Goal: Entertainment & Leisure: Browse casually

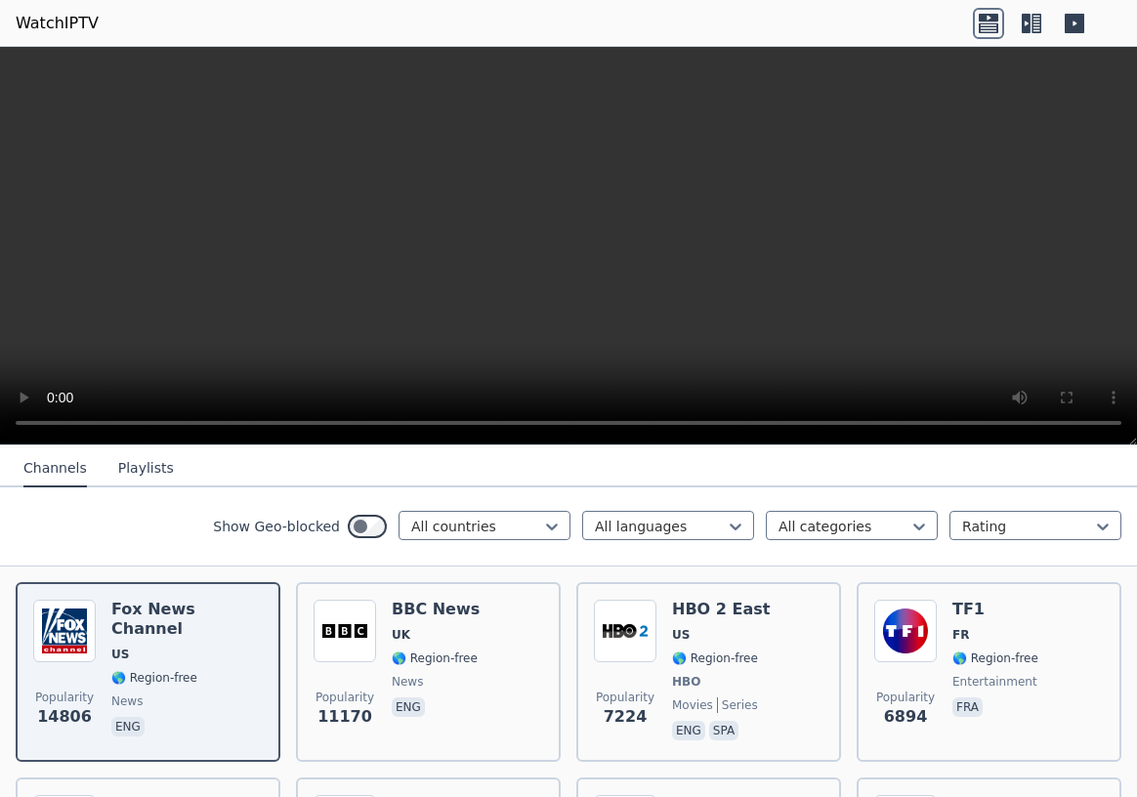
scroll to position [106, 0]
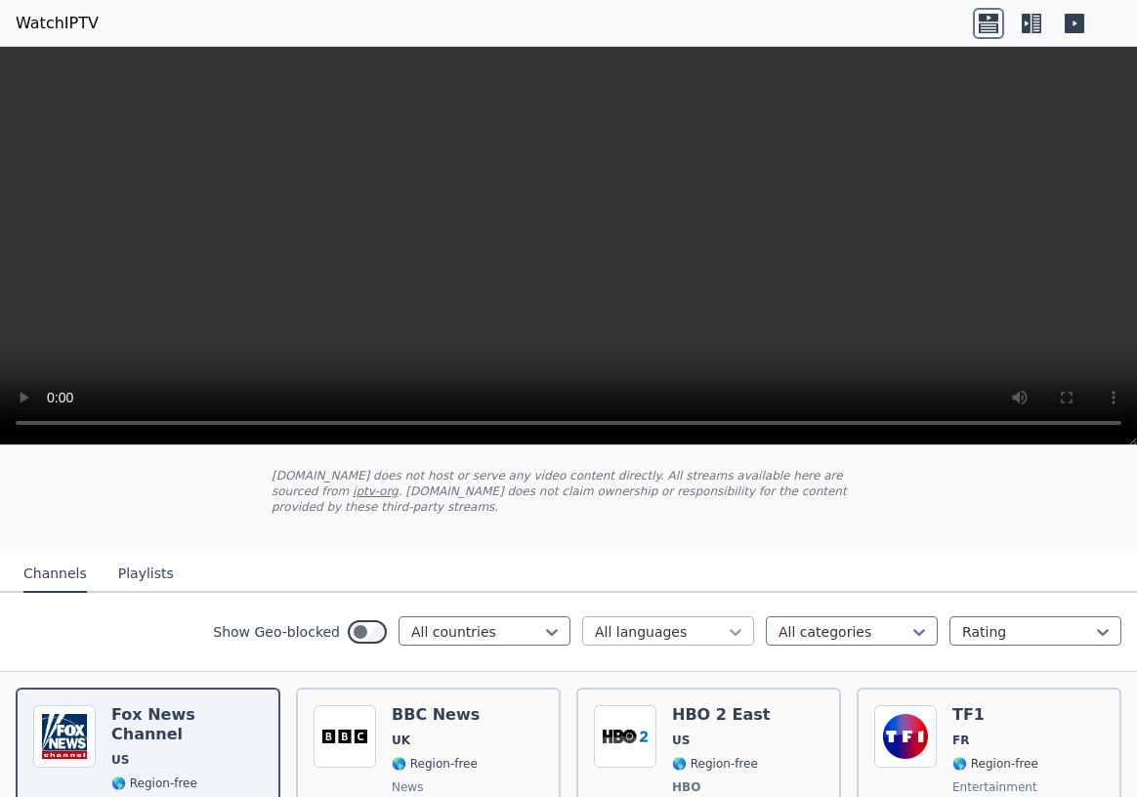
click at [740, 629] on icon at bounding box center [736, 632] width 12 height 7
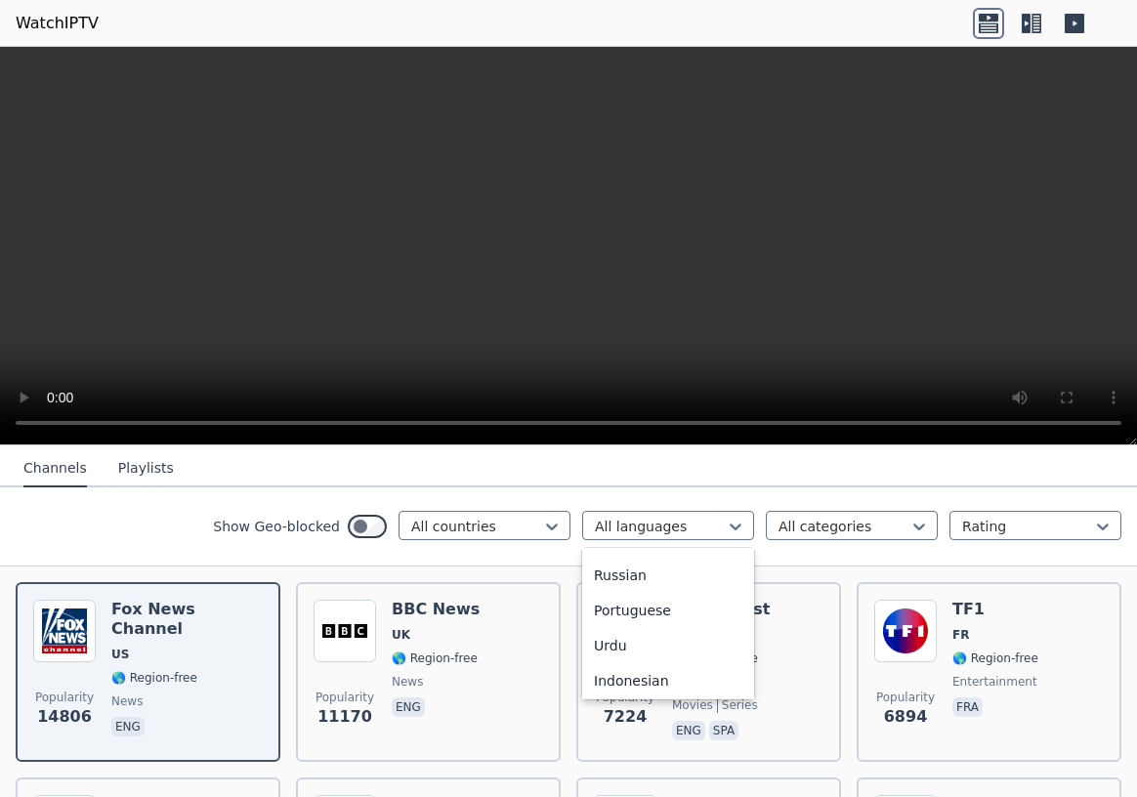
scroll to position [208, 0]
click at [632, 600] on div "Russian" at bounding box center [668, 607] width 172 height 35
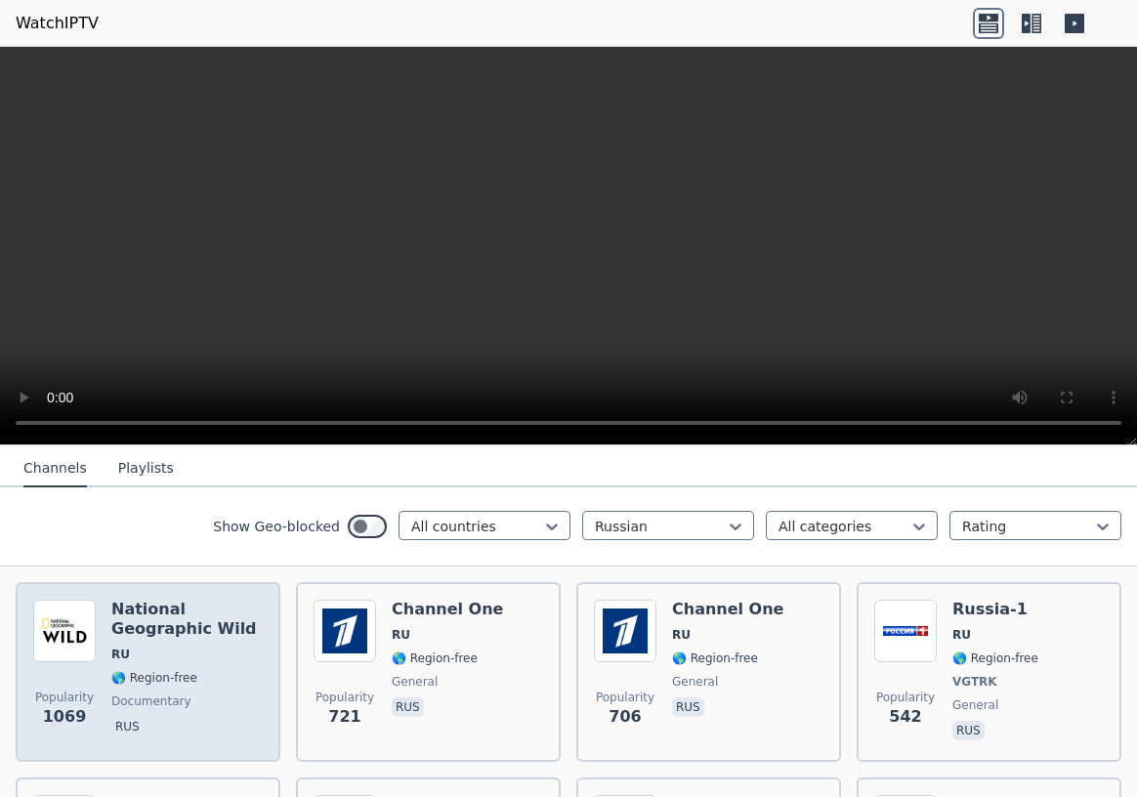
click at [157, 629] on div "National Geographic Wild RU 🌎 Region-free documentary rus" at bounding box center [186, 672] width 151 height 145
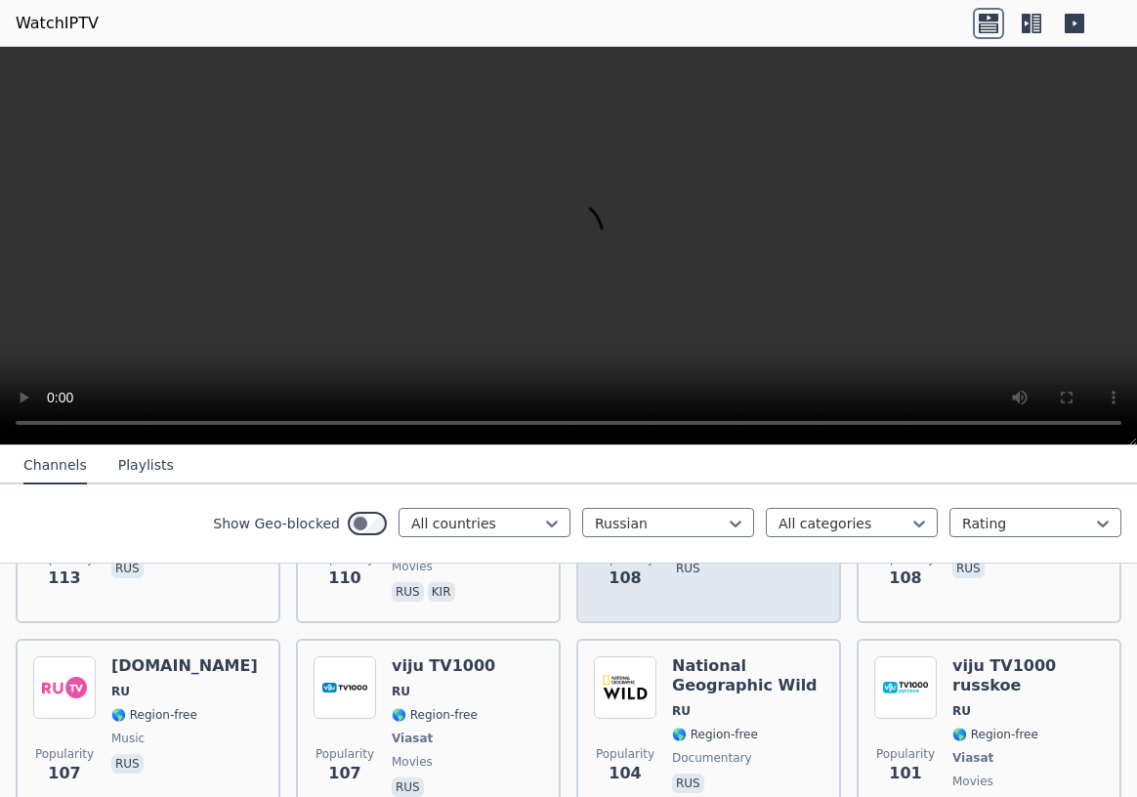
scroll to position [1899, 0]
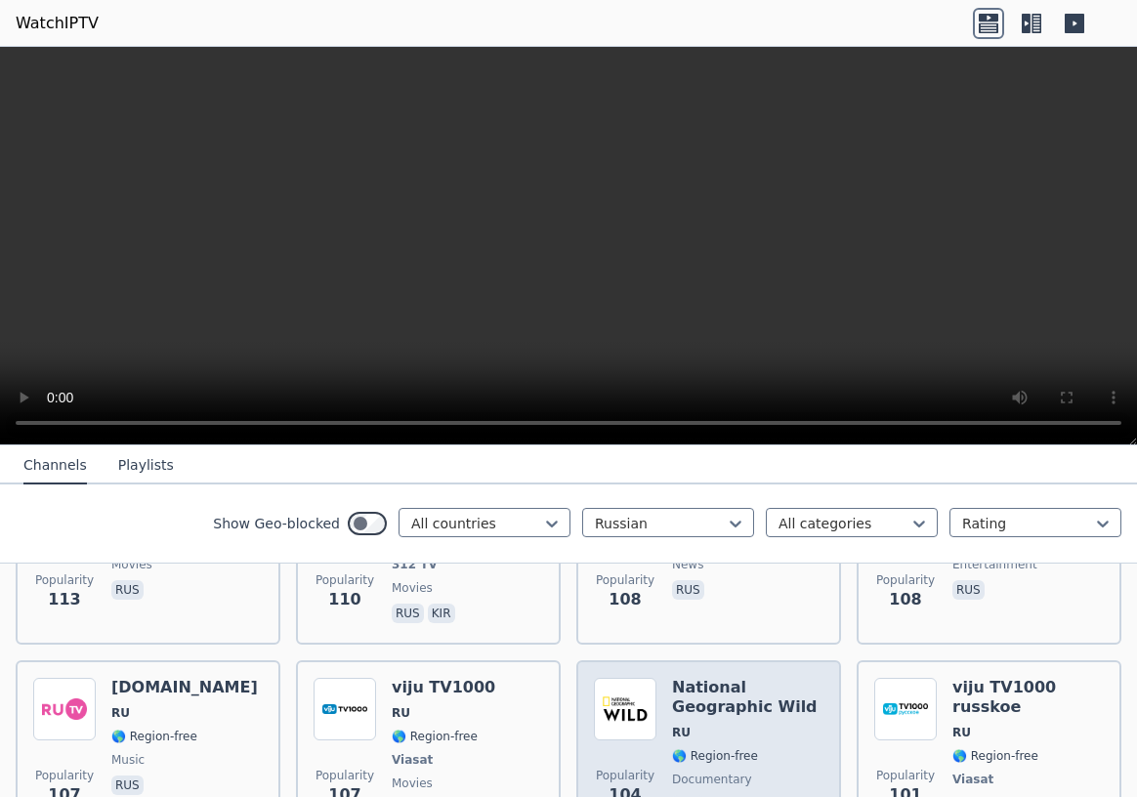
click at [746, 682] on div "National Geographic Wild RU 🌎 Region-free documentary rus" at bounding box center [747, 760] width 151 height 164
click at [745, 682] on div "National Geographic Wild RU 🌎 Region-free documentary rus" at bounding box center [747, 760] width 151 height 164
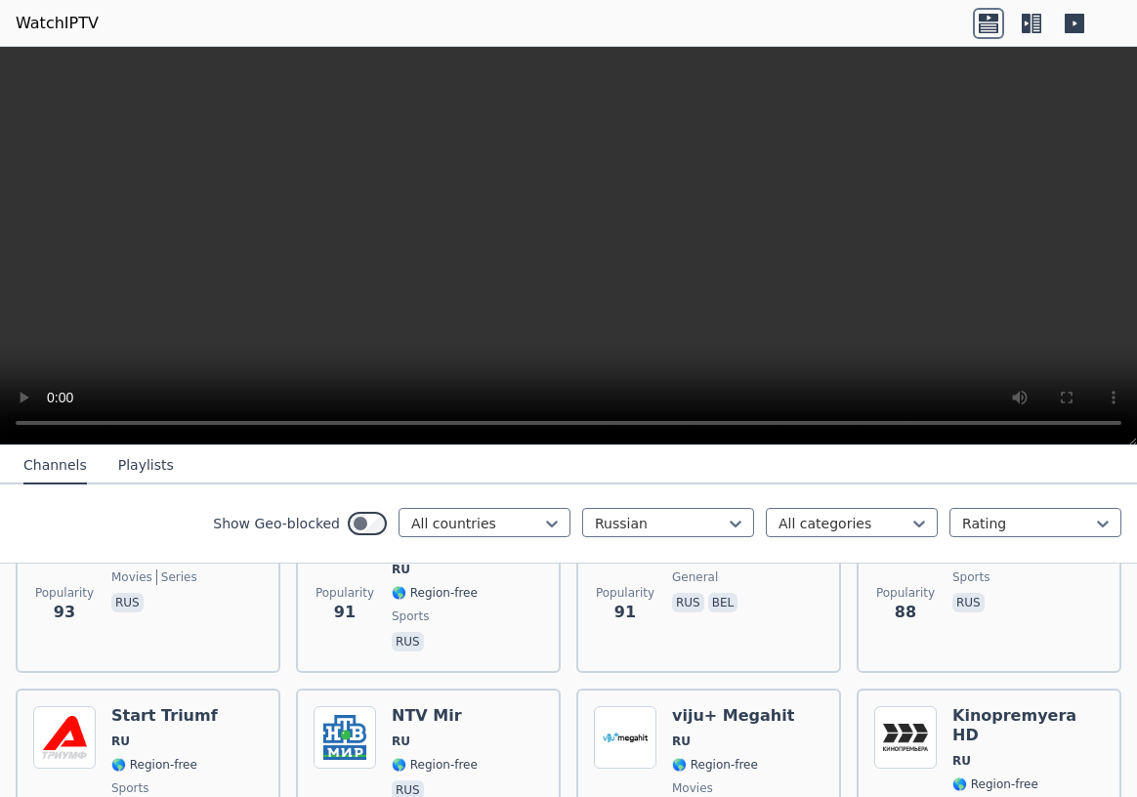
scroll to position [2532, 0]
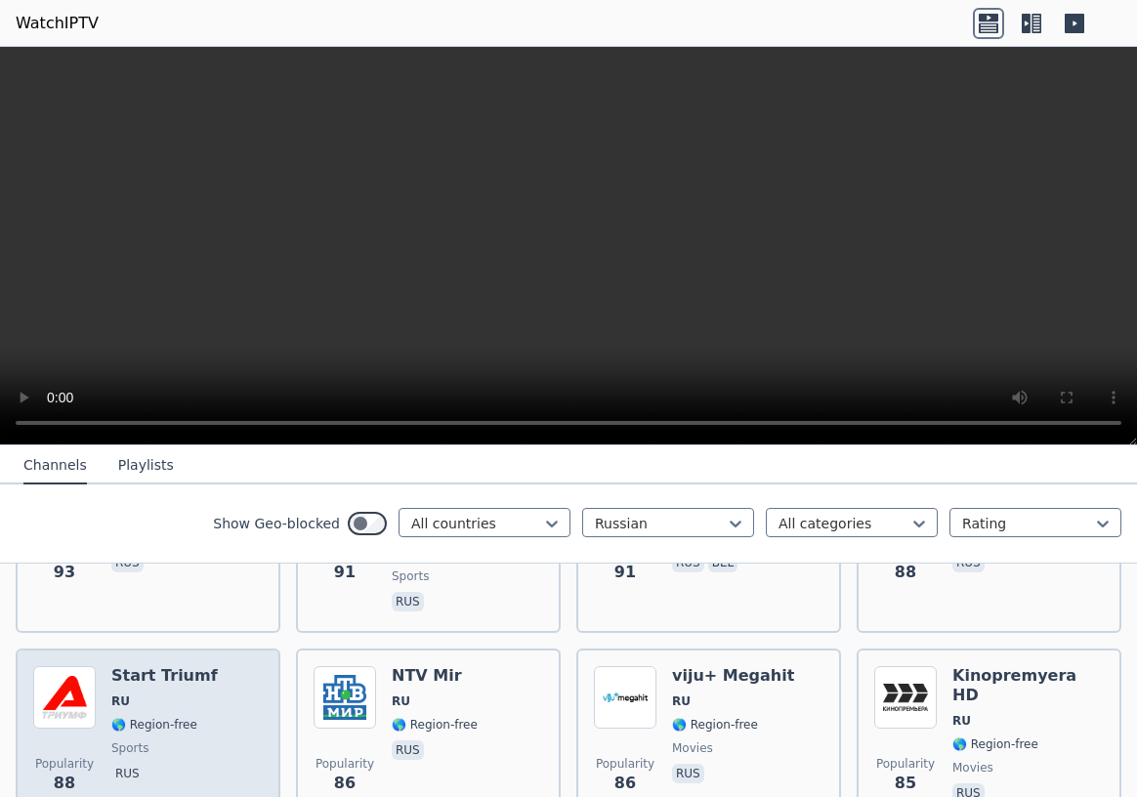
click at [169, 666] on h6 "Start Triumf" at bounding box center [164, 676] width 106 height 20
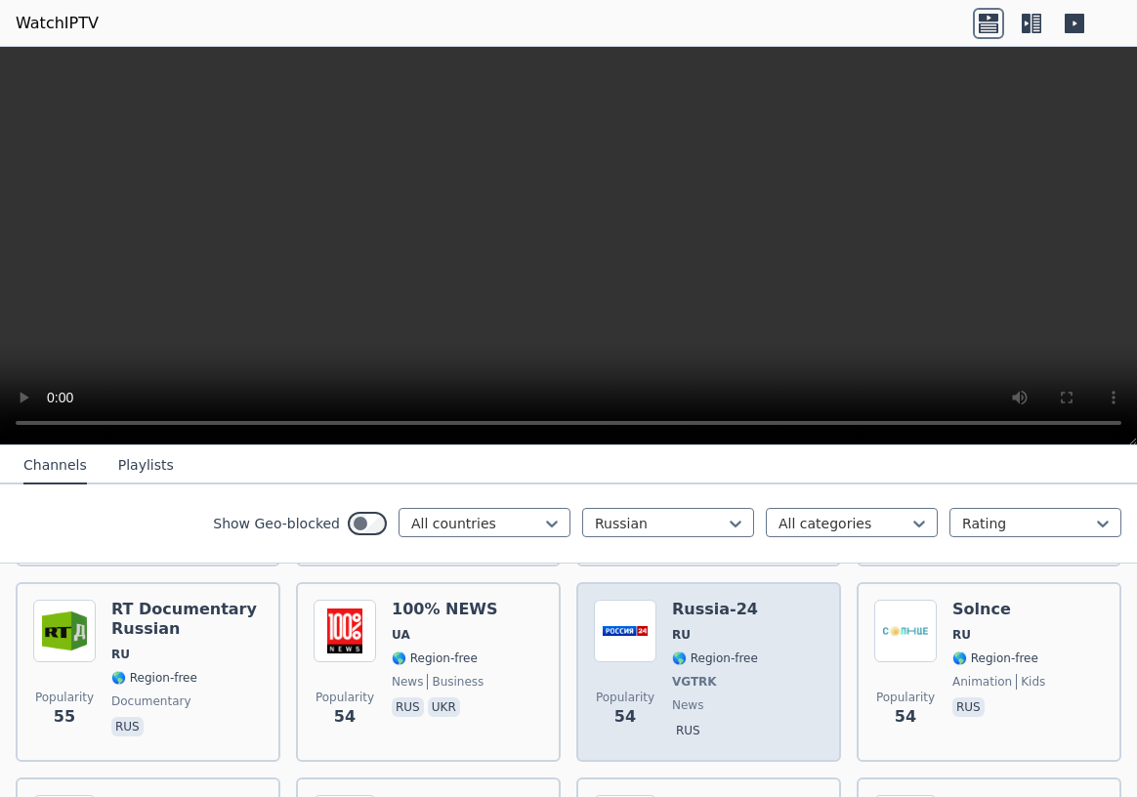
scroll to position [3693, 0]
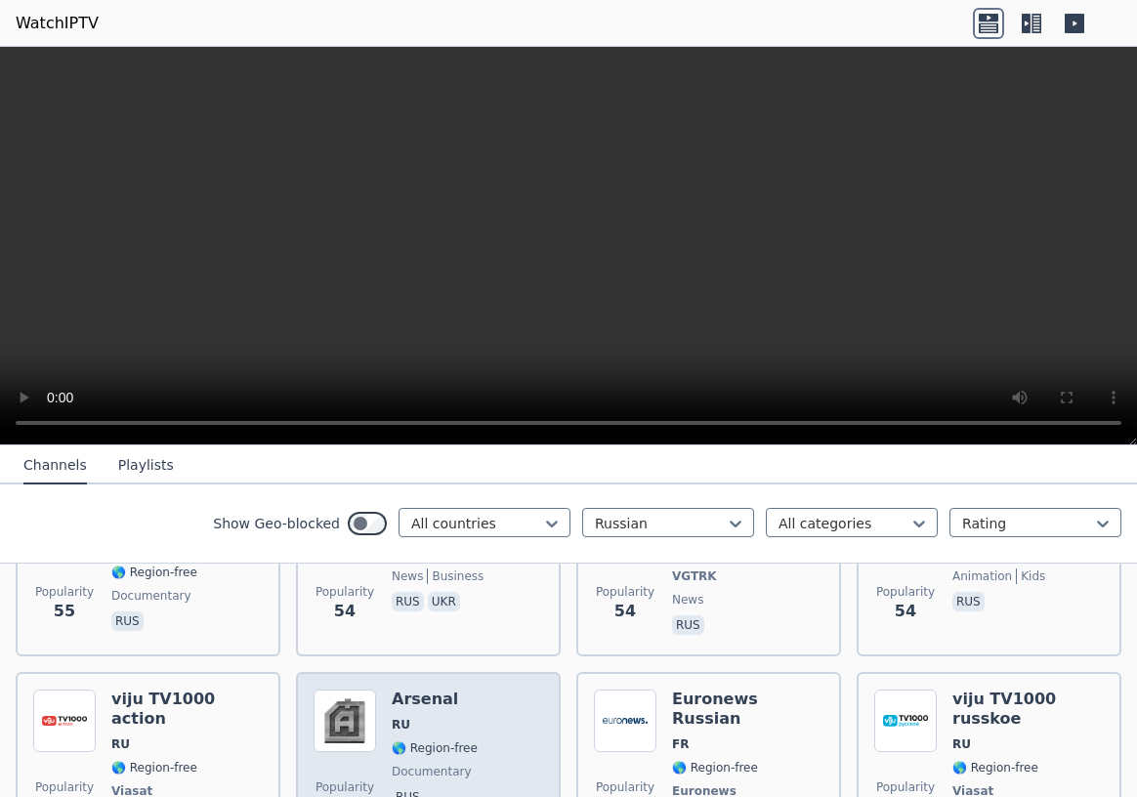
click at [404, 741] on span "🌎 Region-free" at bounding box center [435, 749] width 86 height 16
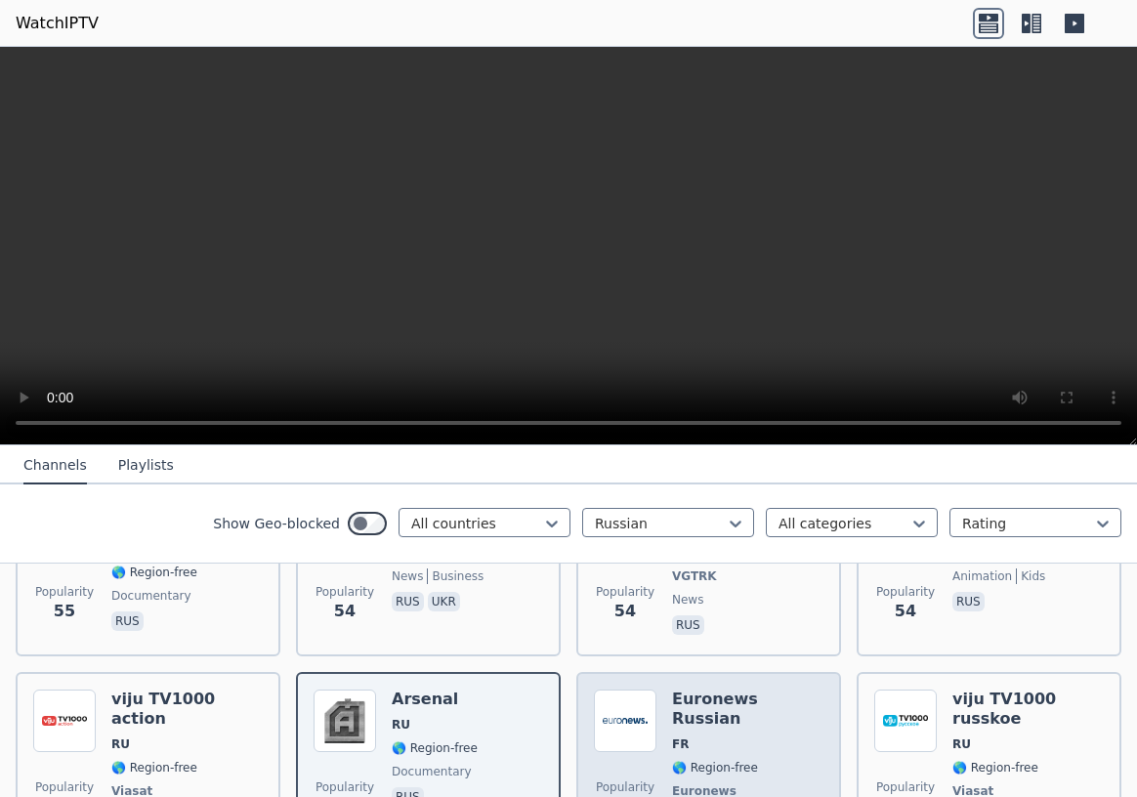
click at [723, 760] on span "🌎 Region-free" at bounding box center [715, 768] width 86 height 16
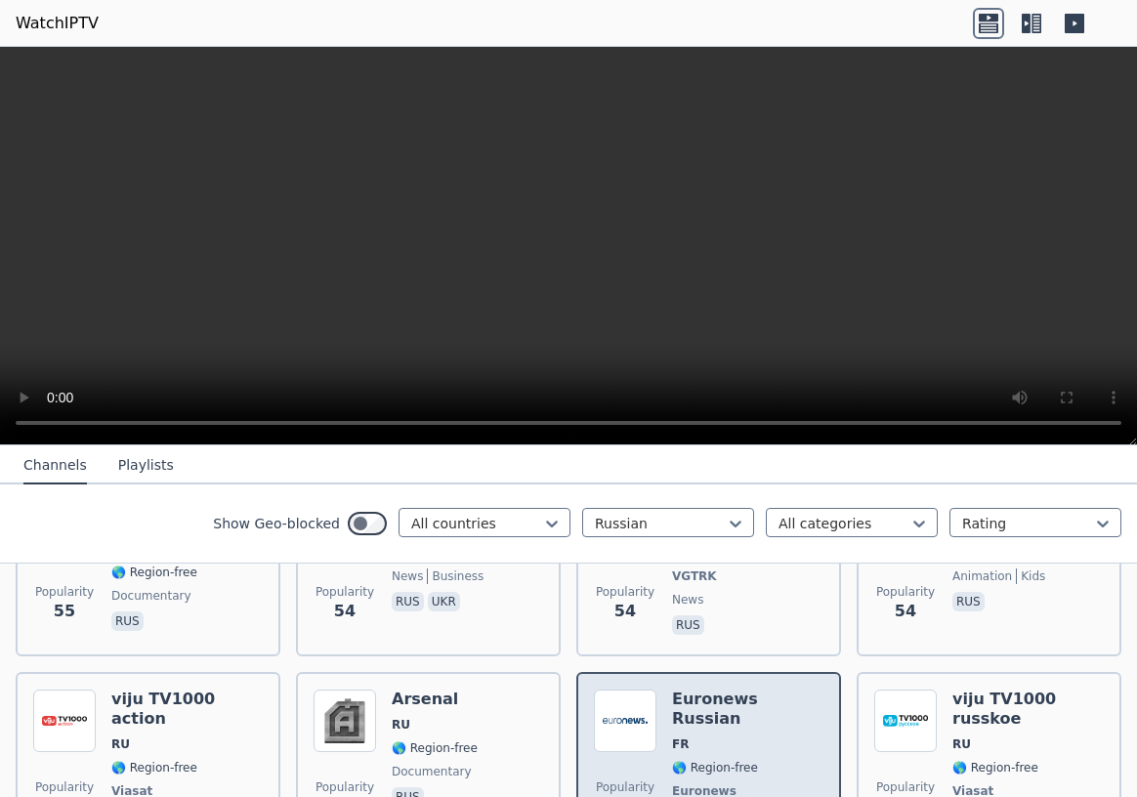
click at [723, 760] on span "🌎 Region-free" at bounding box center [715, 768] width 86 height 16
click at [746, 690] on h6 "Euronews Russian" at bounding box center [747, 709] width 151 height 39
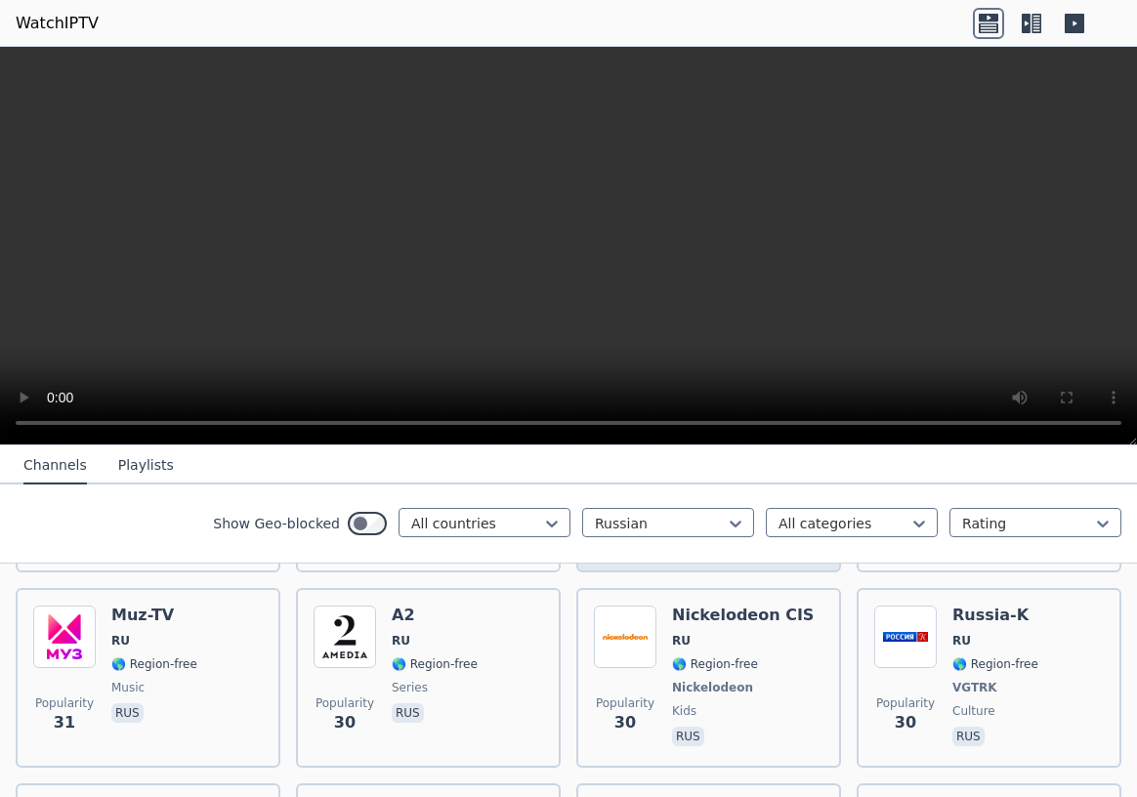
scroll to position [6014, 0]
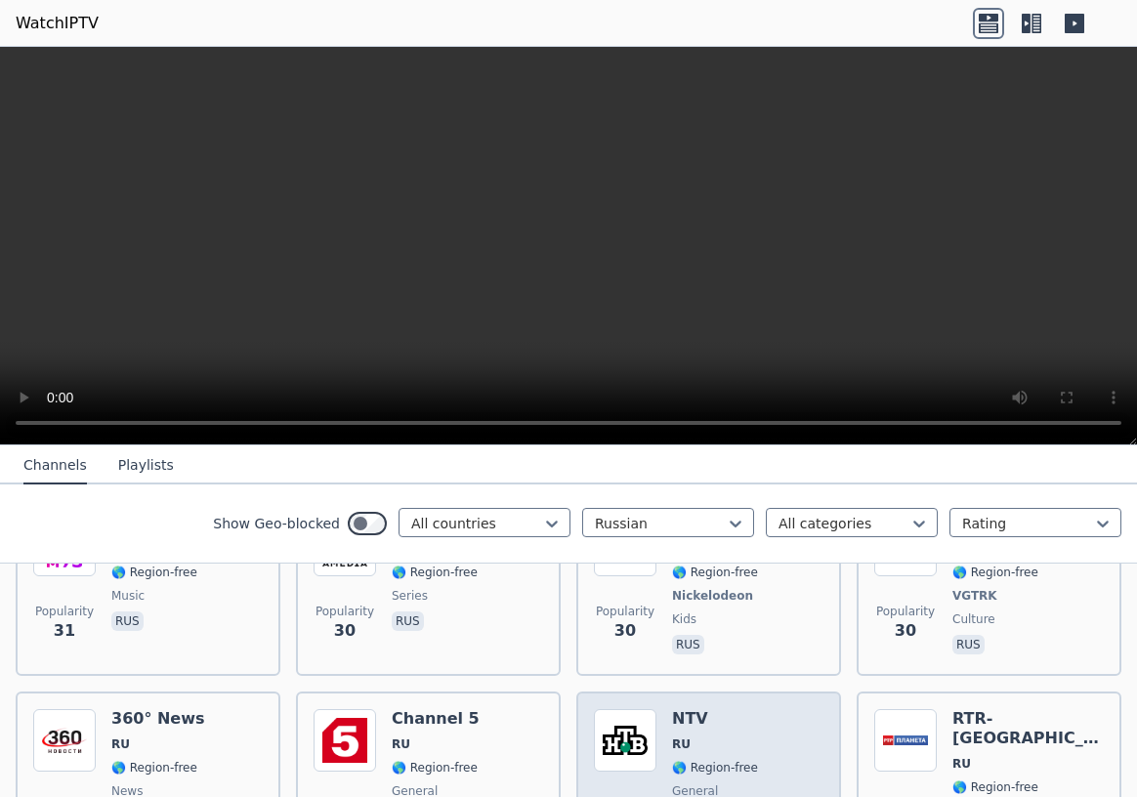
click at [709, 760] on span "🌎 Region-free" at bounding box center [715, 768] width 86 height 16
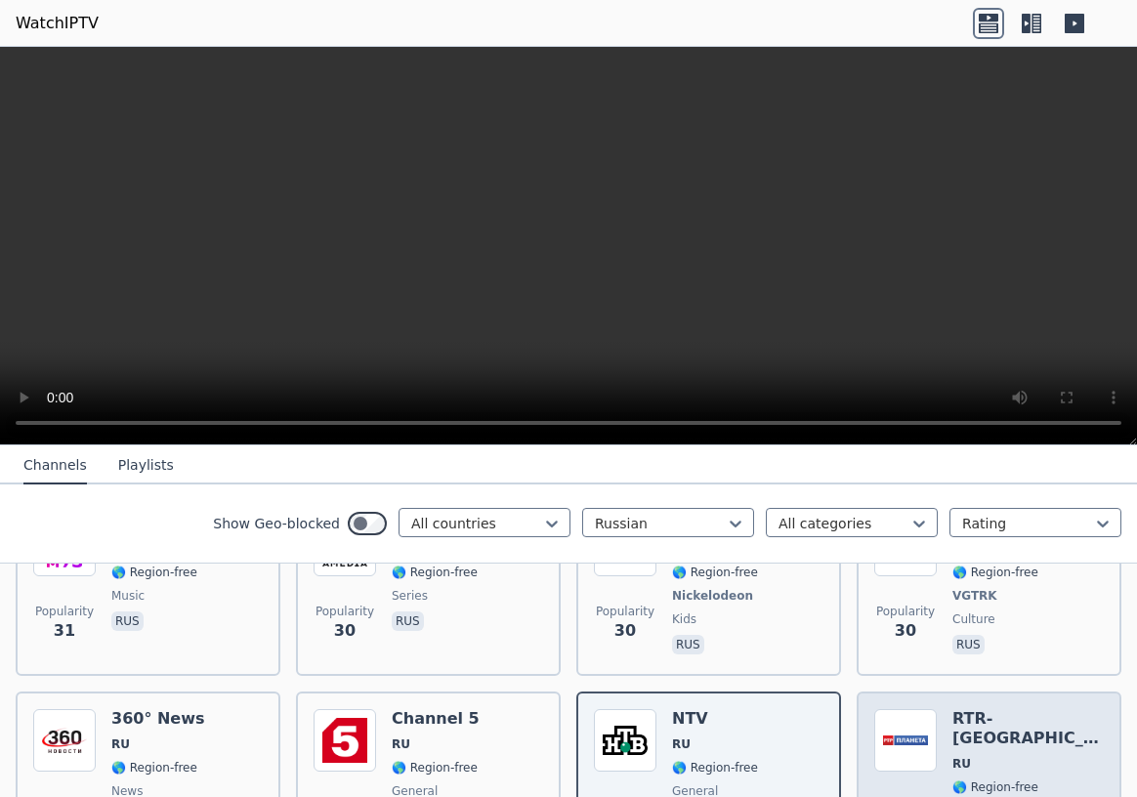
click at [1035, 756] on span "RU" at bounding box center [1028, 764] width 151 height 16
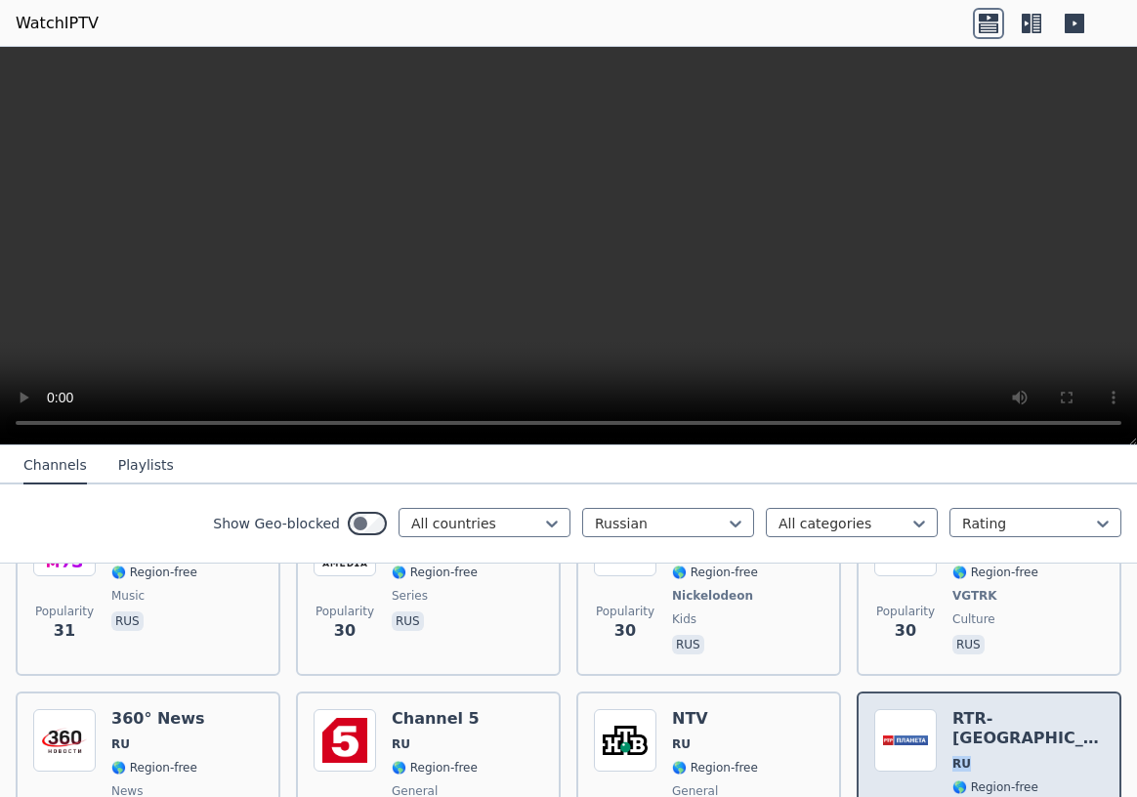
click at [1035, 756] on span "RU" at bounding box center [1028, 764] width 151 height 16
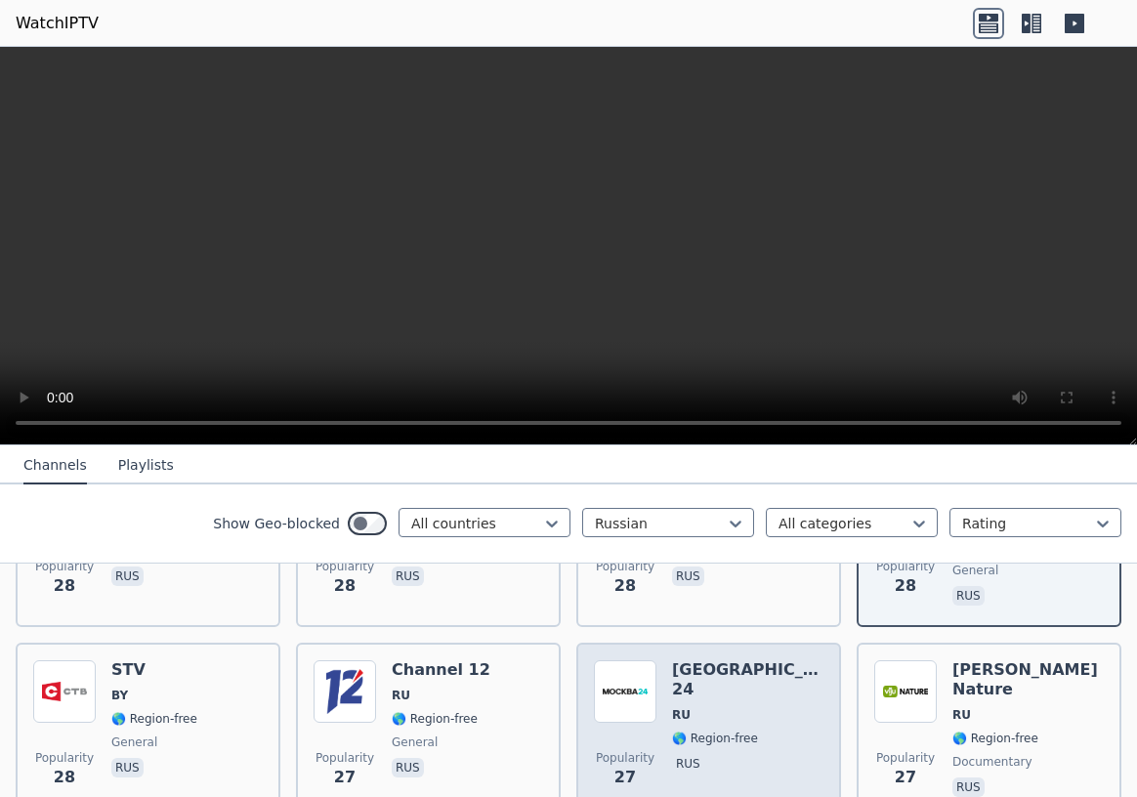
scroll to position [6225, 0]
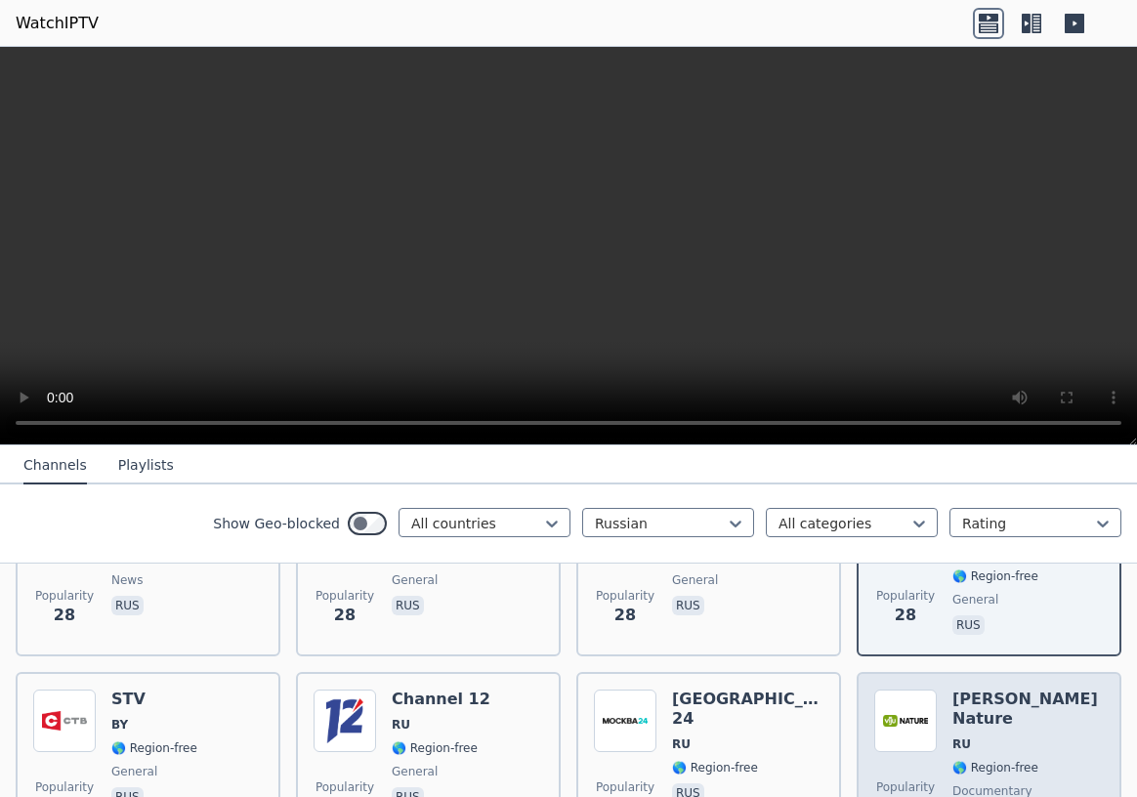
click at [1063, 690] on div "Popularity 27 [PERSON_NAME] Nature RU 🌎 Region-free documentary rus" at bounding box center [989, 760] width 230 height 141
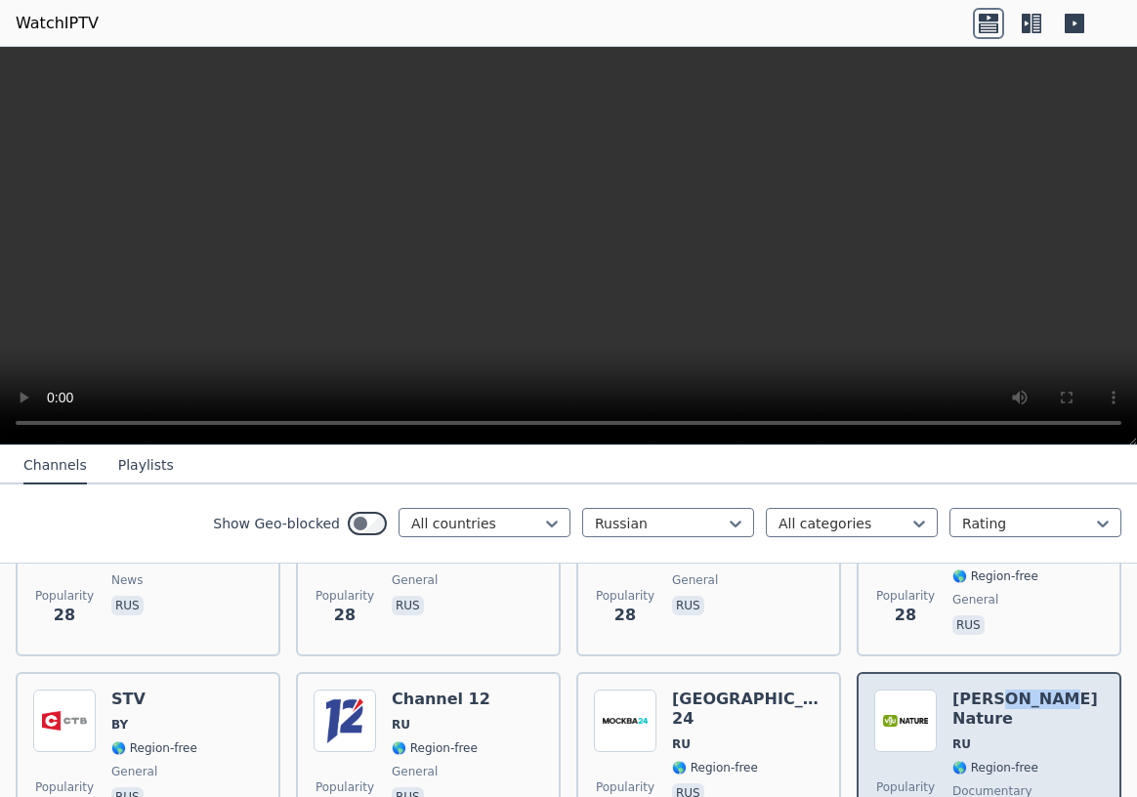
click at [1063, 690] on div "Popularity 27 [PERSON_NAME] Nature RU 🌎 Region-free documentary rus" at bounding box center [989, 760] width 230 height 141
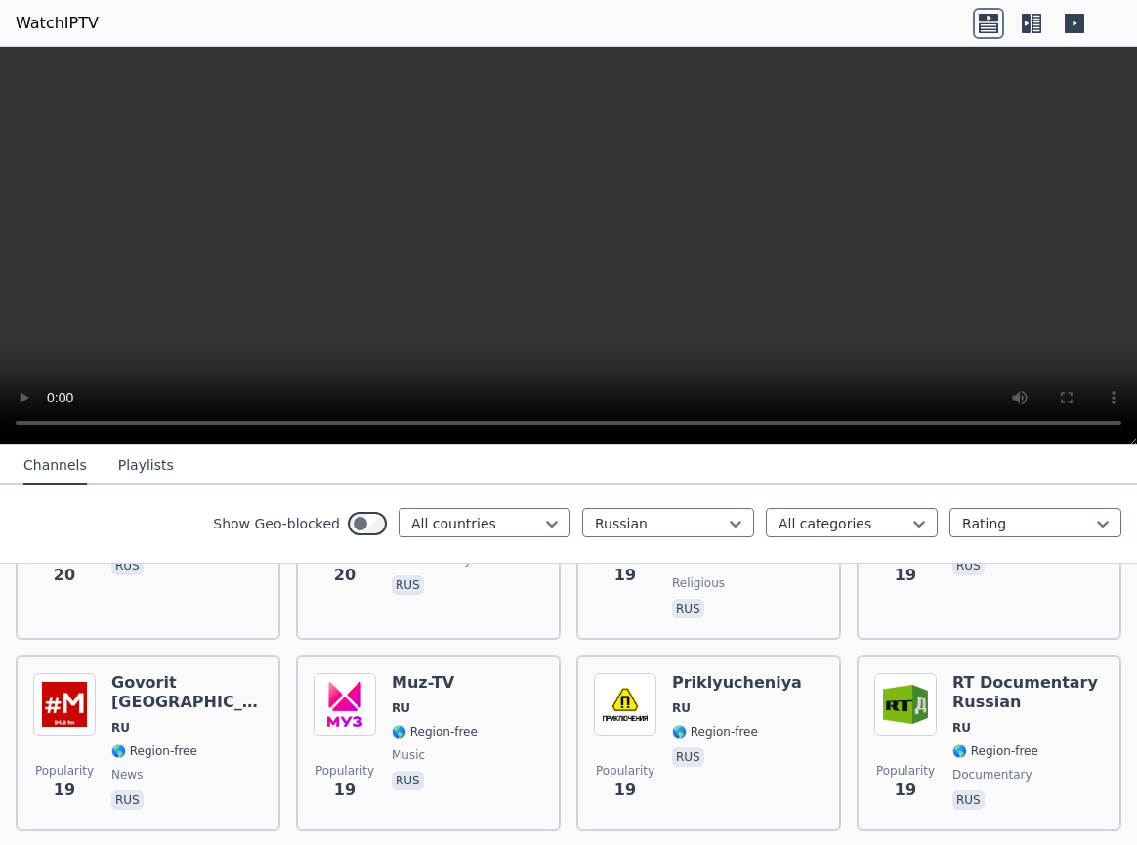
scroll to position [7913, 0]
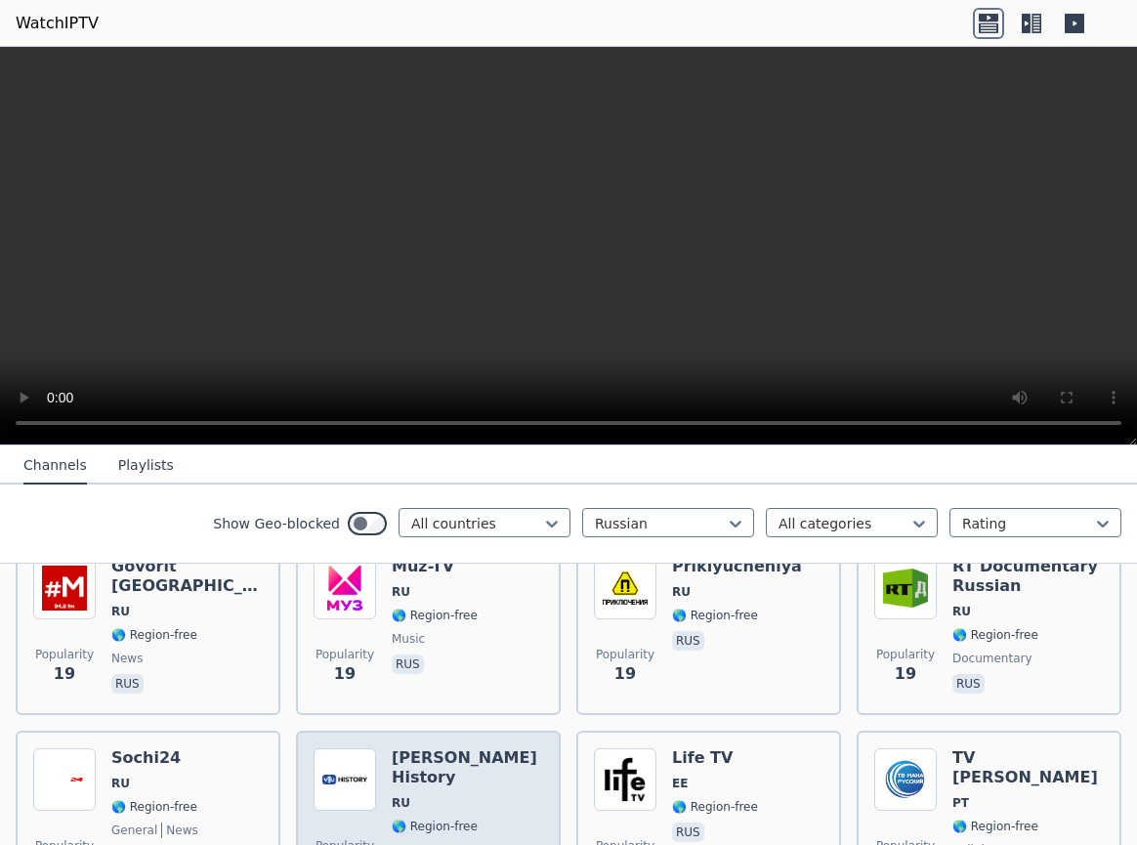
click at [461, 796] on span "🌎 Region-free" at bounding box center [435, 827] width 86 height 16
click at [446, 731] on div "Popularity 19 [PERSON_NAME] History RU 🌎 Region-free documentary rus" at bounding box center [428, 819] width 265 height 176
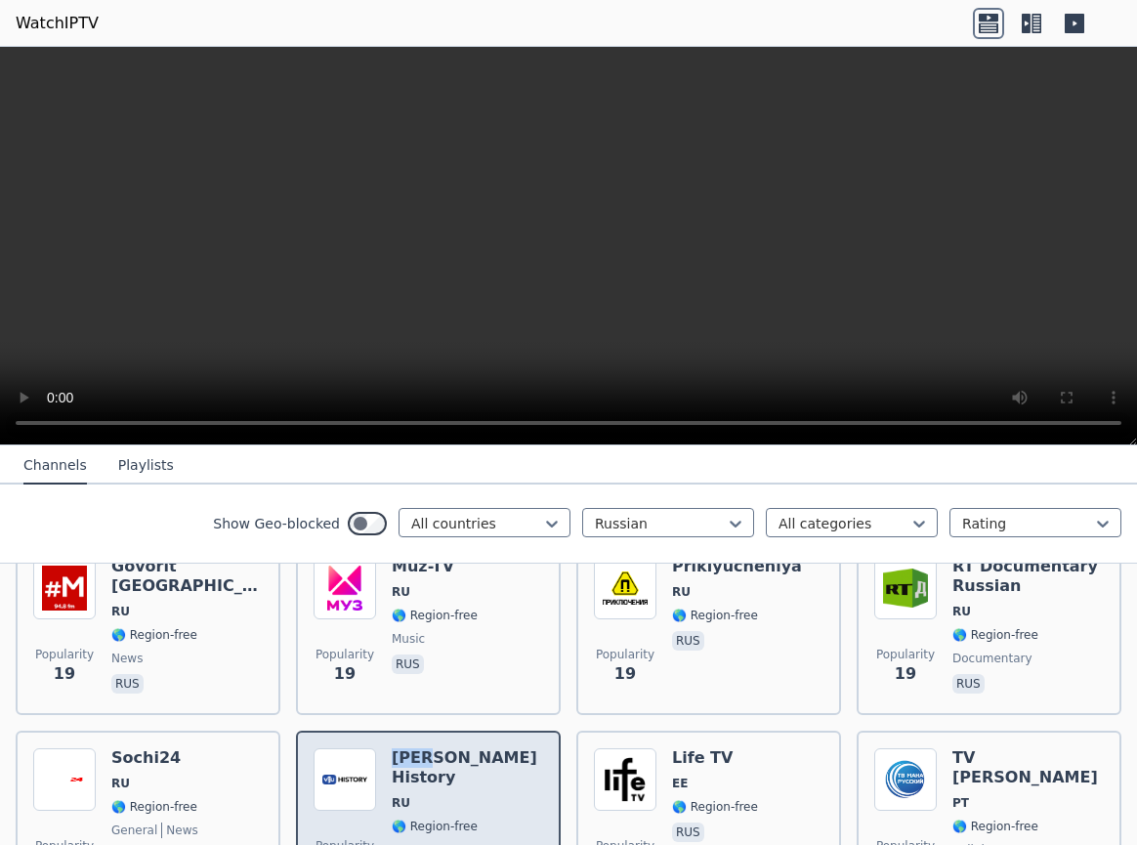
click at [446, 731] on div "Popularity 19 [PERSON_NAME] History RU 🌎 Region-free documentary rus" at bounding box center [428, 819] width 265 height 176
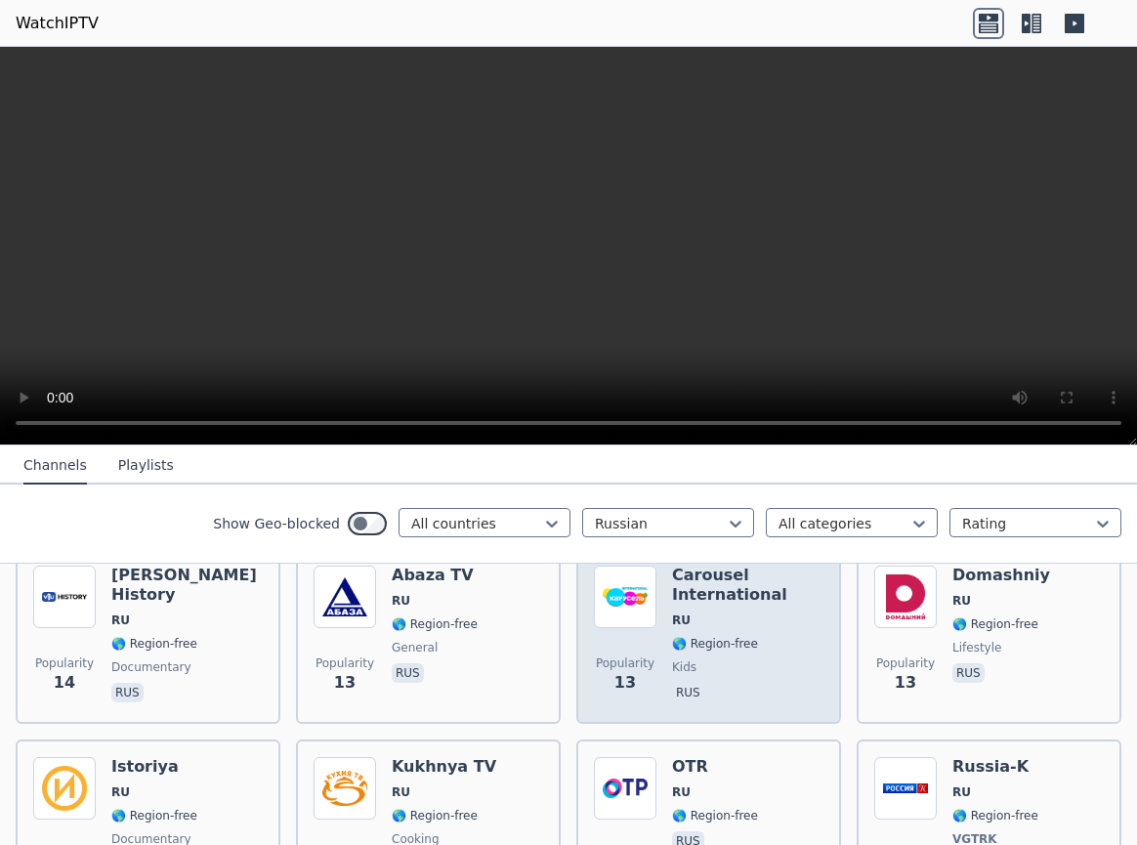
scroll to position [9496, 0]
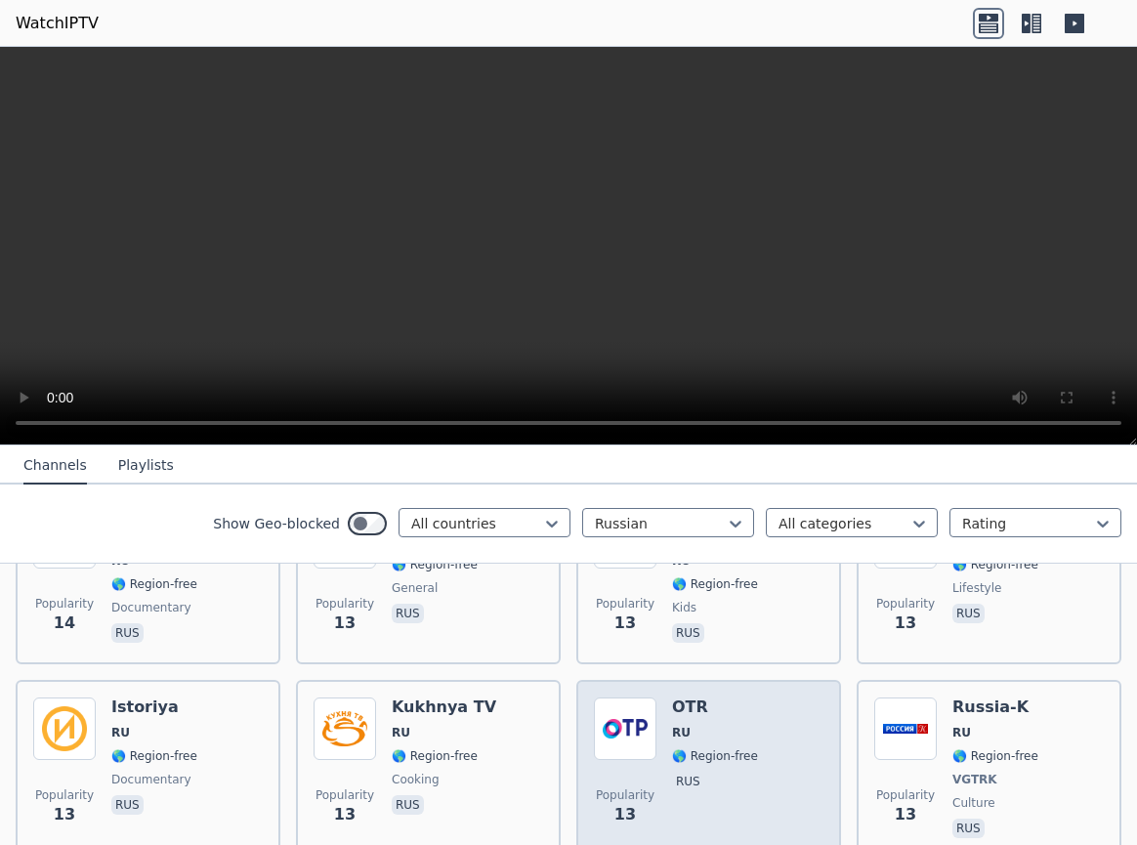
click at [737, 748] on span "🌎 Region-free" at bounding box center [715, 756] width 86 height 16
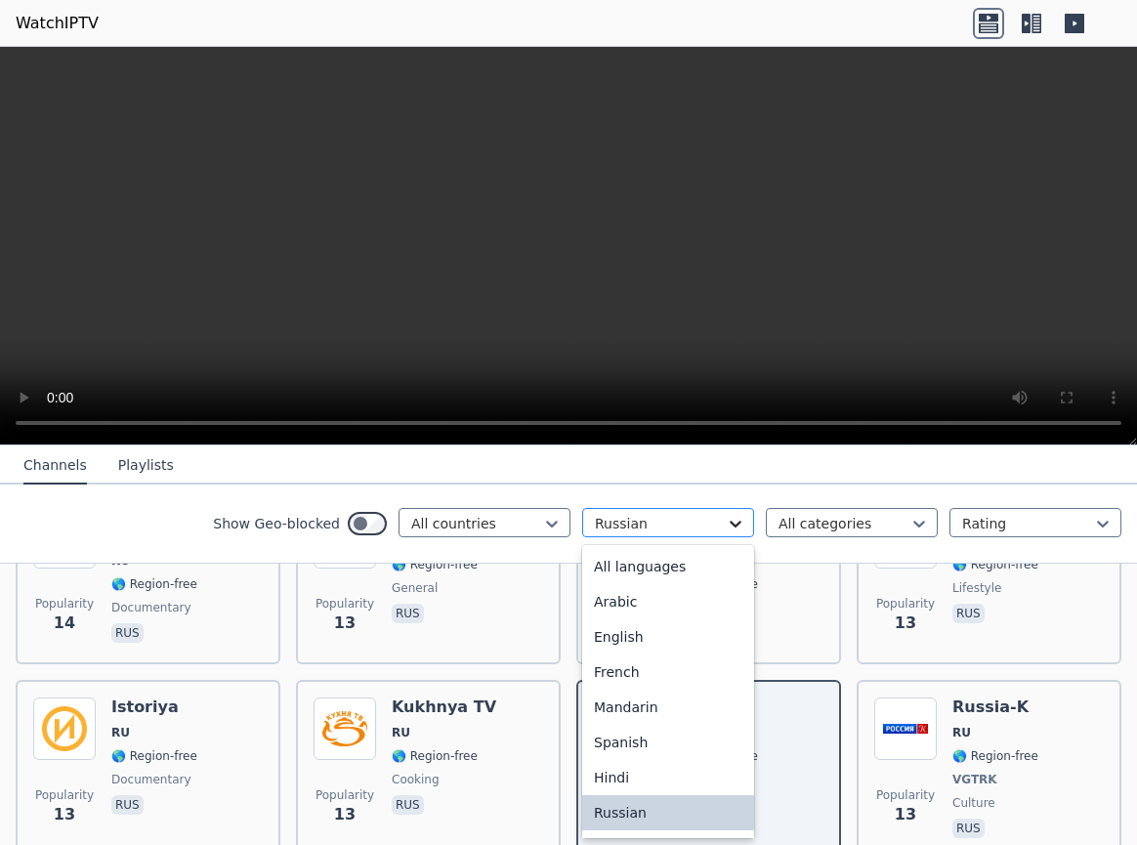
click at [737, 521] on icon at bounding box center [736, 524] width 20 height 20
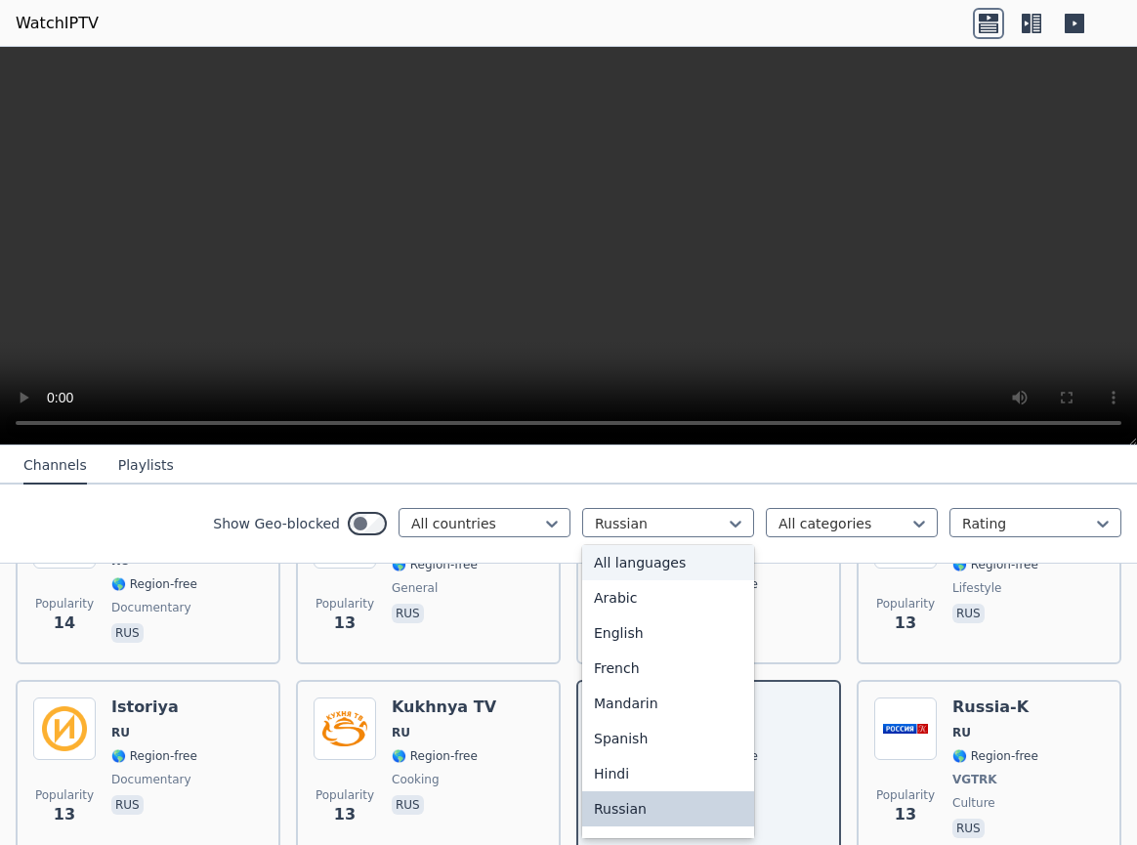
click at [664, 561] on div "All languages" at bounding box center [668, 562] width 172 height 35
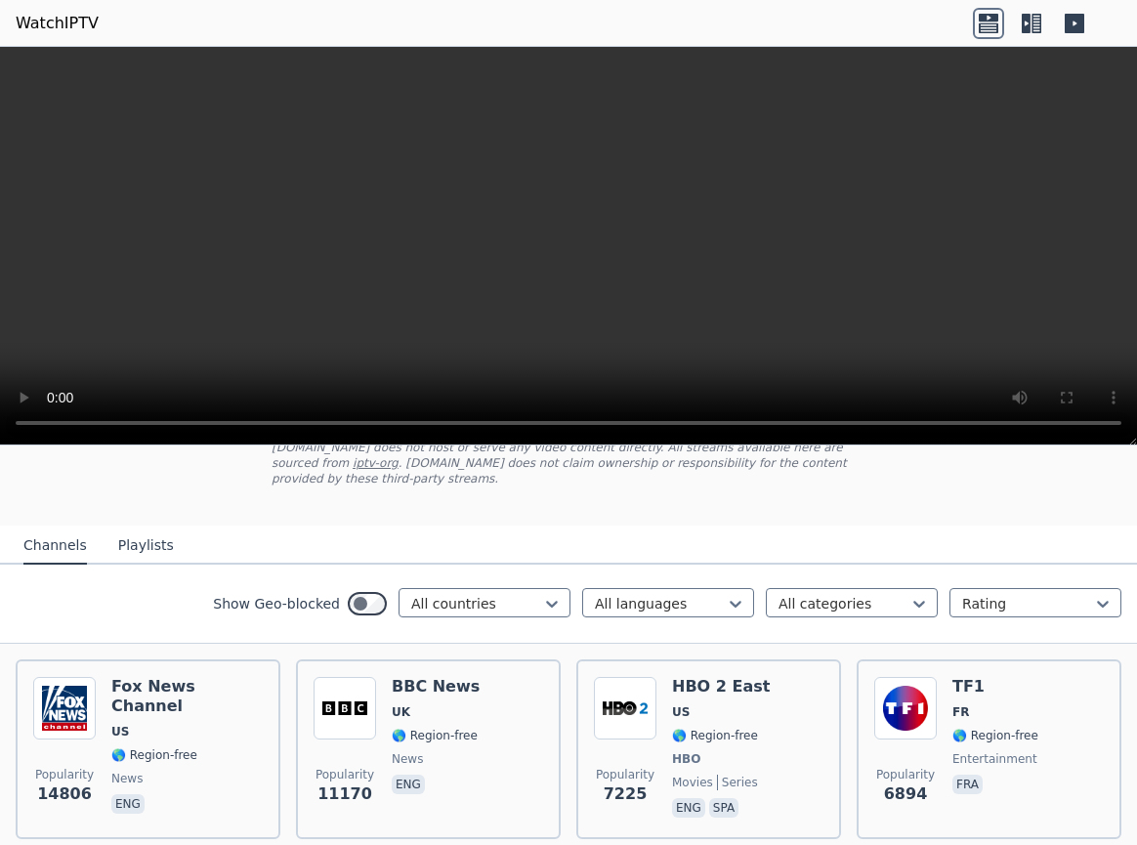
scroll to position [106, 0]
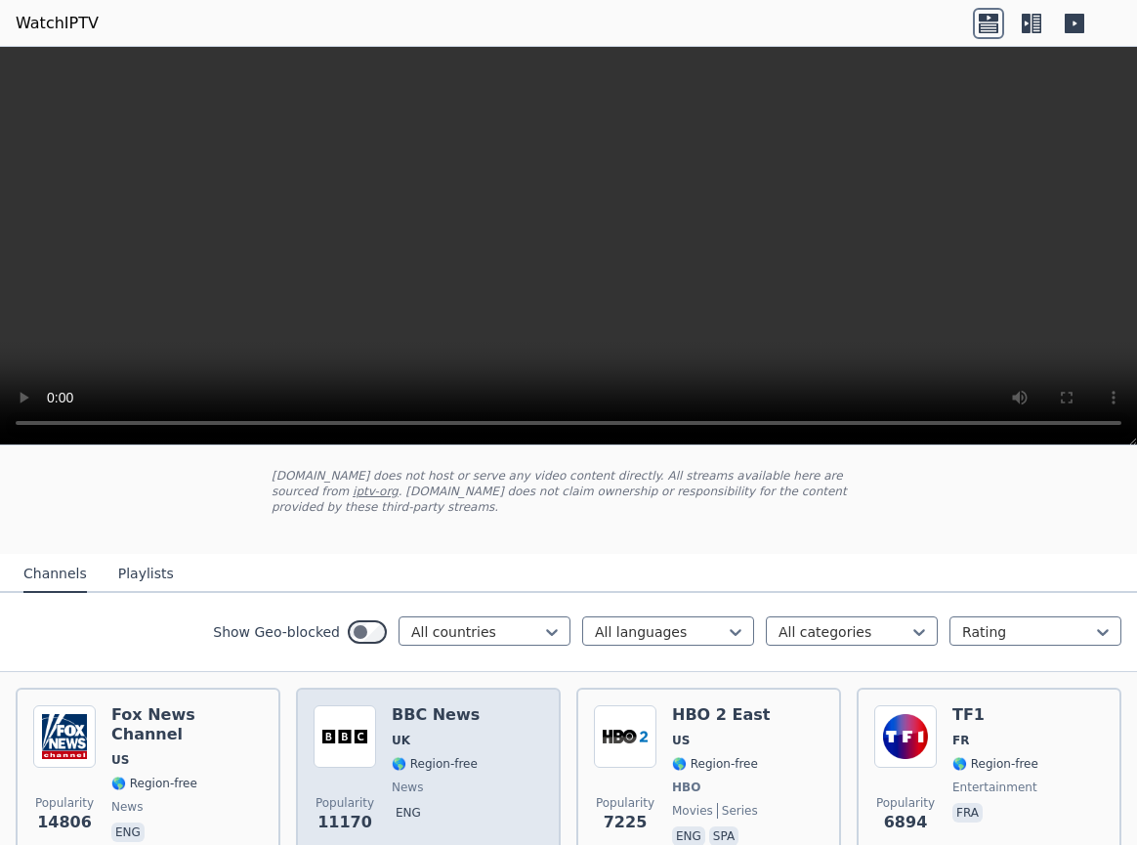
click at [510, 727] on div "Popularity 11170 BBC News UK 🌎 Region-free news eng" at bounding box center [429, 777] width 230 height 145
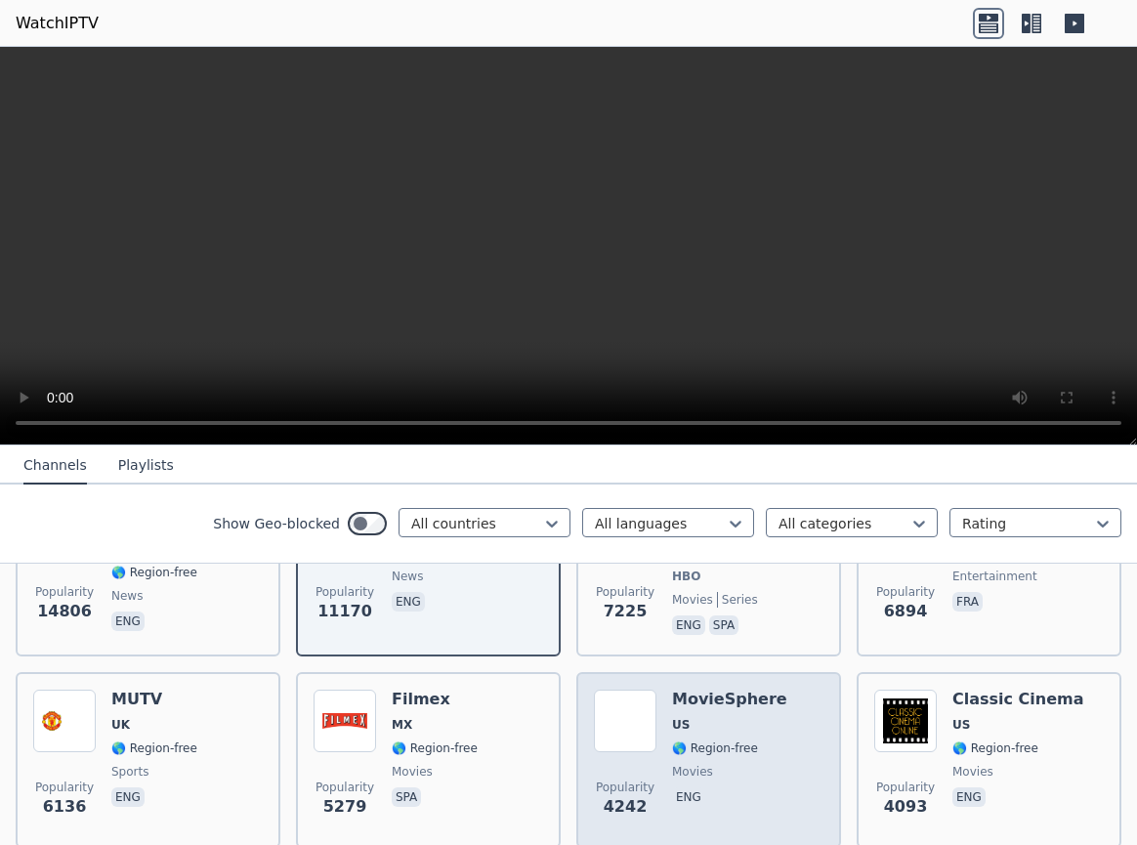
scroll to position [211, 0]
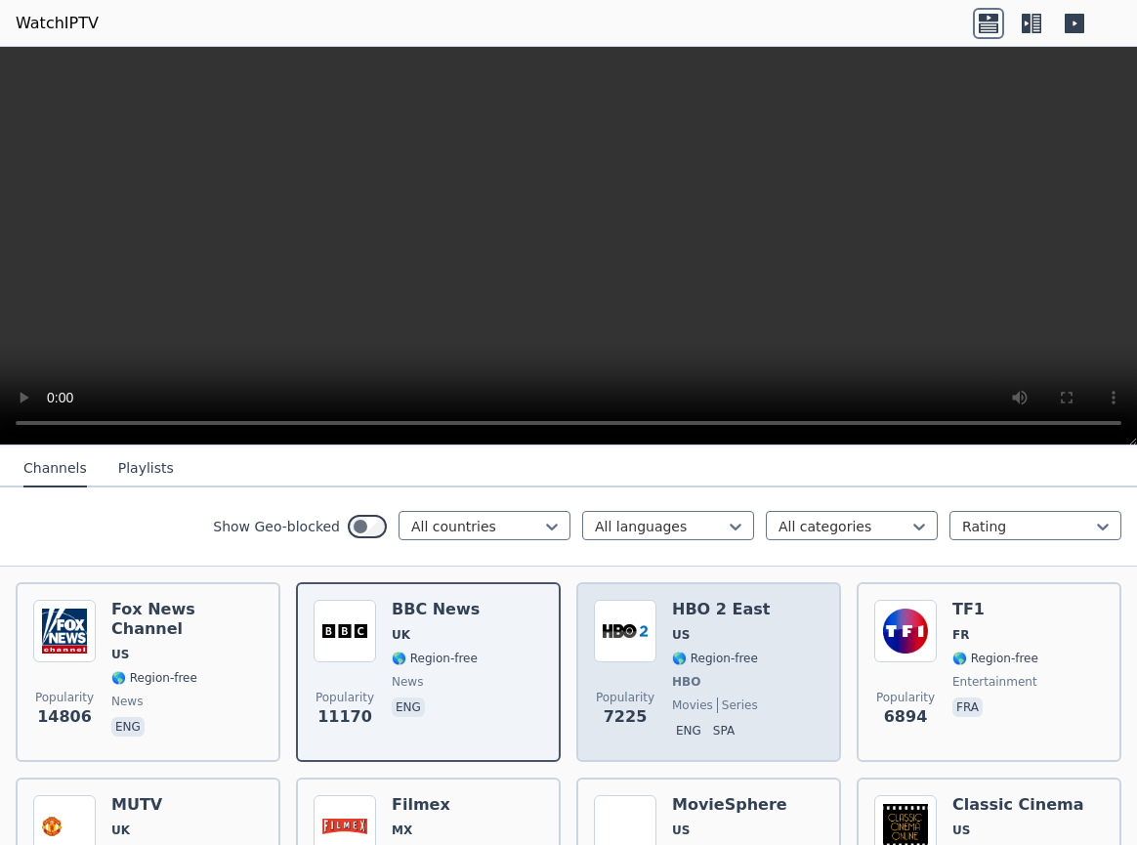
click at [789, 667] on div "Popularity 7225 HBO 2 East US 🌎 Region-free HBO movies series eng spa" at bounding box center [709, 672] width 230 height 145
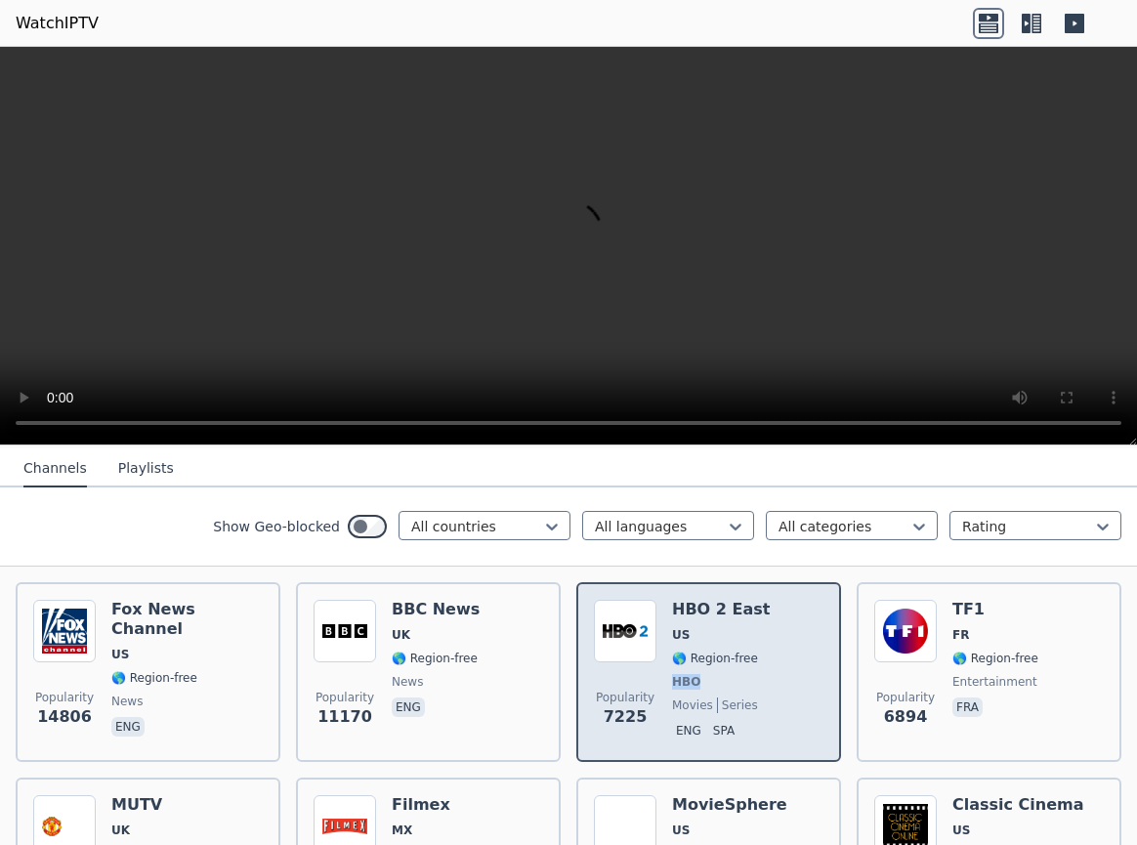
click at [789, 667] on div "Popularity 7225 HBO 2 East US 🌎 Region-free HBO movies series eng spa" at bounding box center [709, 672] width 230 height 145
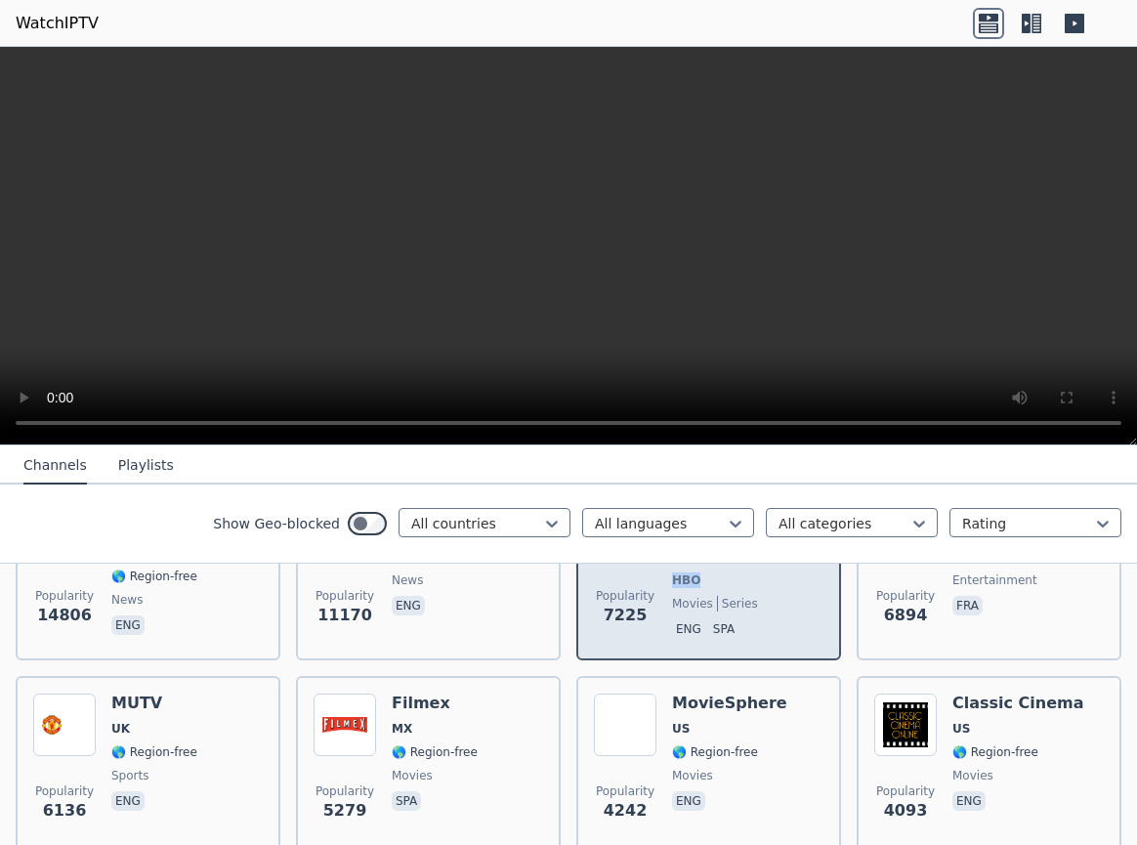
scroll to position [317, 0]
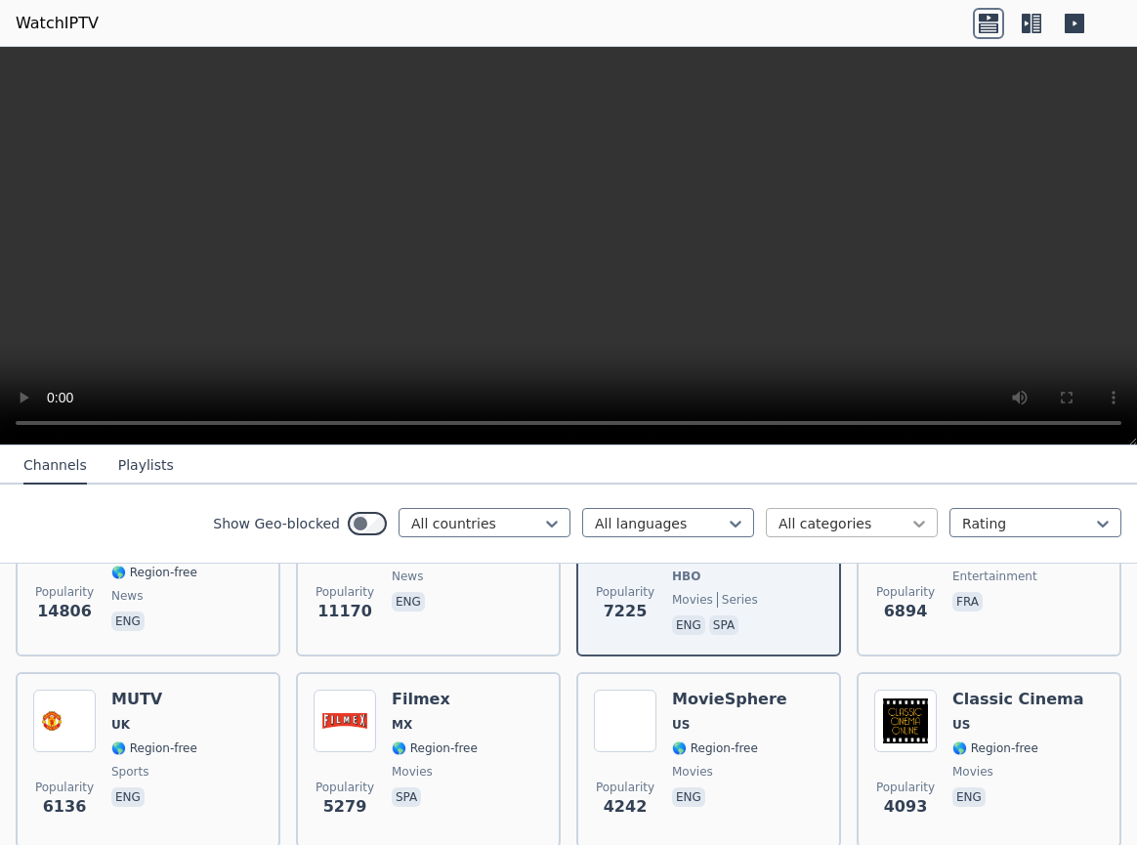
click at [923, 518] on icon at bounding box center [920, 524] width 20 height 20
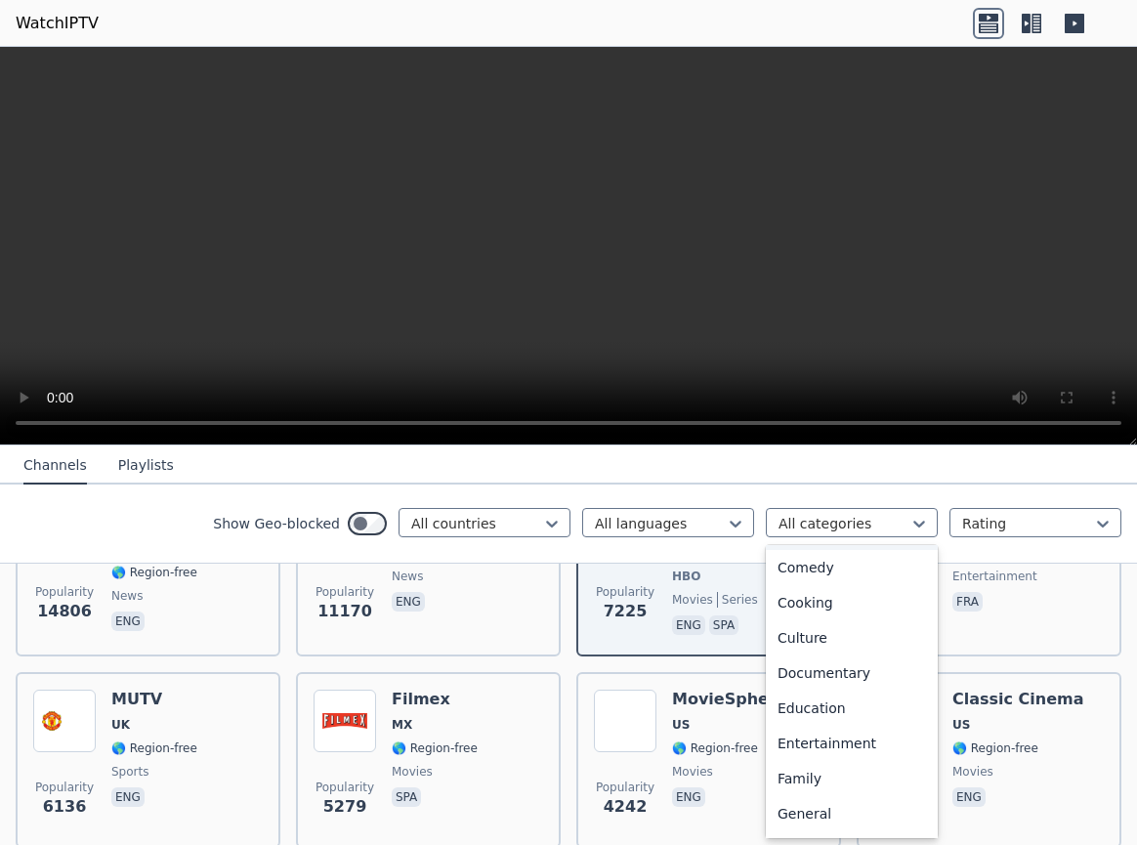
scroll to position [211, 0]
click at [834, 629] on div "Documentary" at bounding box center [852, 636] width 172 height 35
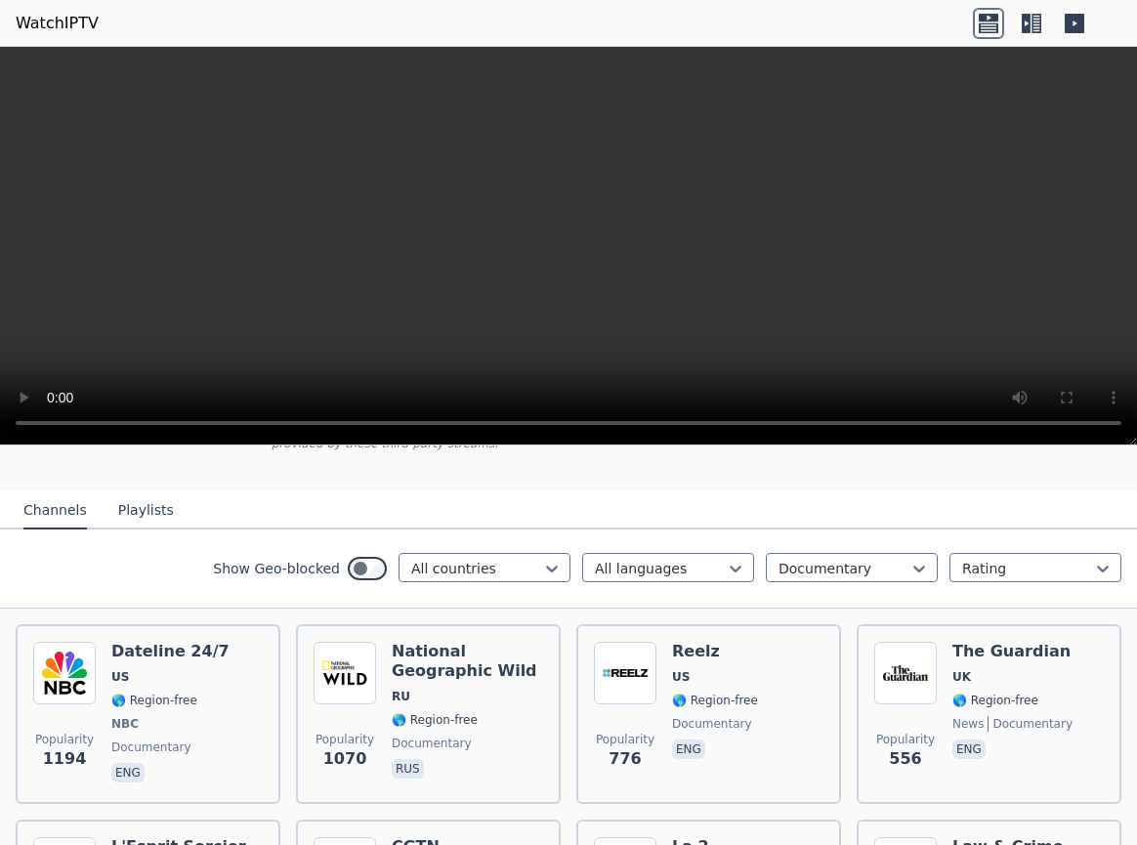
scroll to position [211, 0]
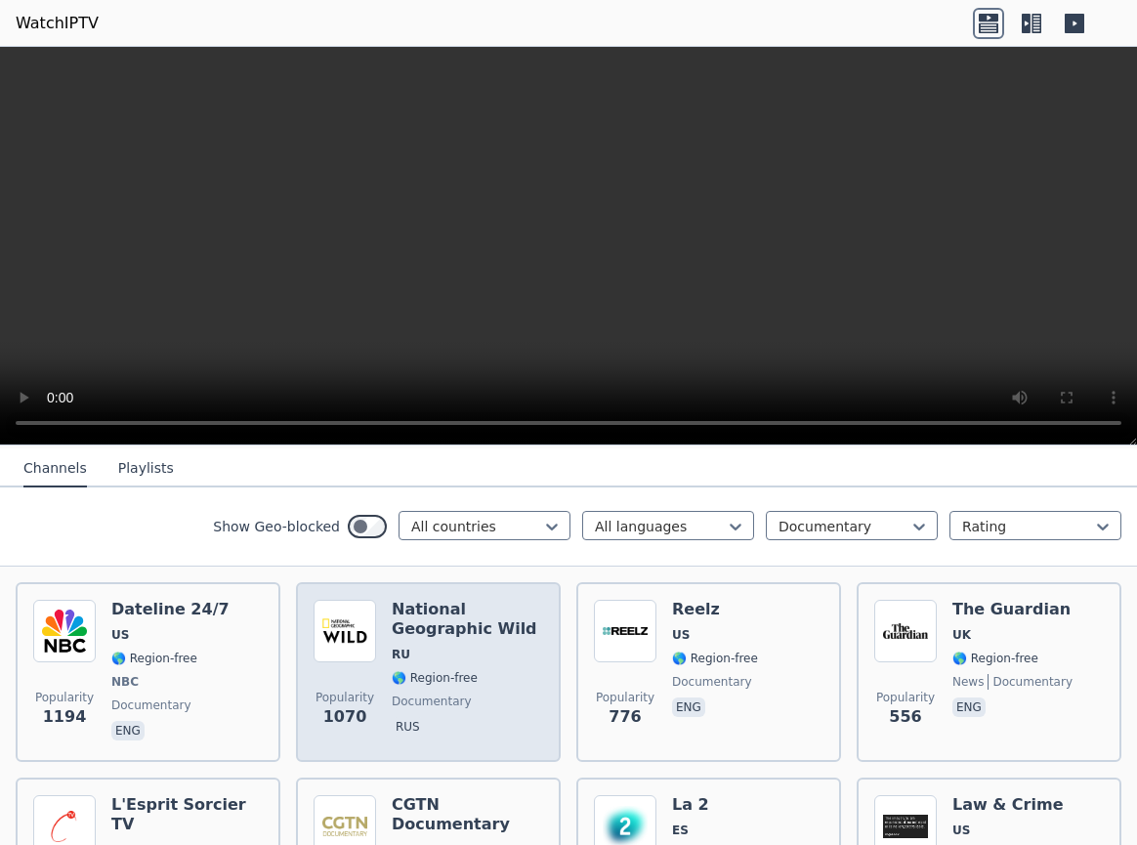
click at [437, 647] on span "RU" at bounding box center [467, 655] width 151 height 16
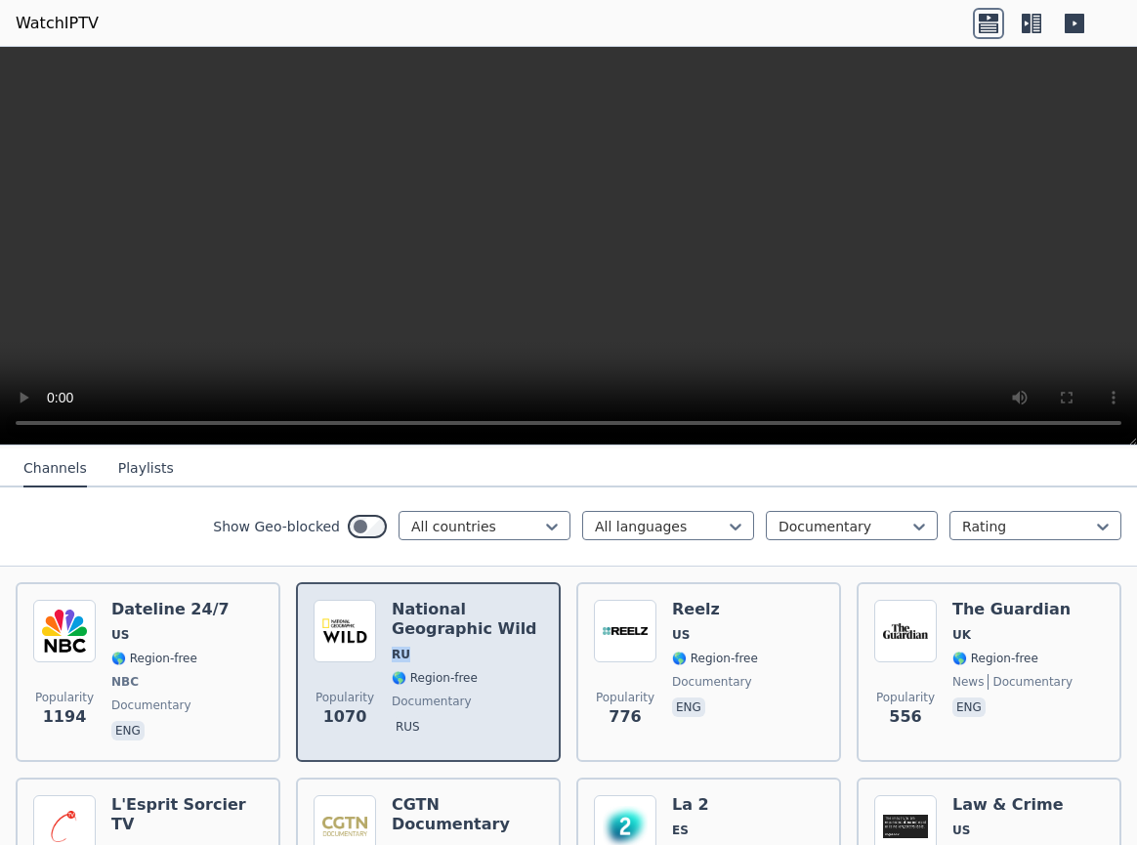
click at [437, 647] on span "RU" at bounding box center [467, 655] width 151 height 16
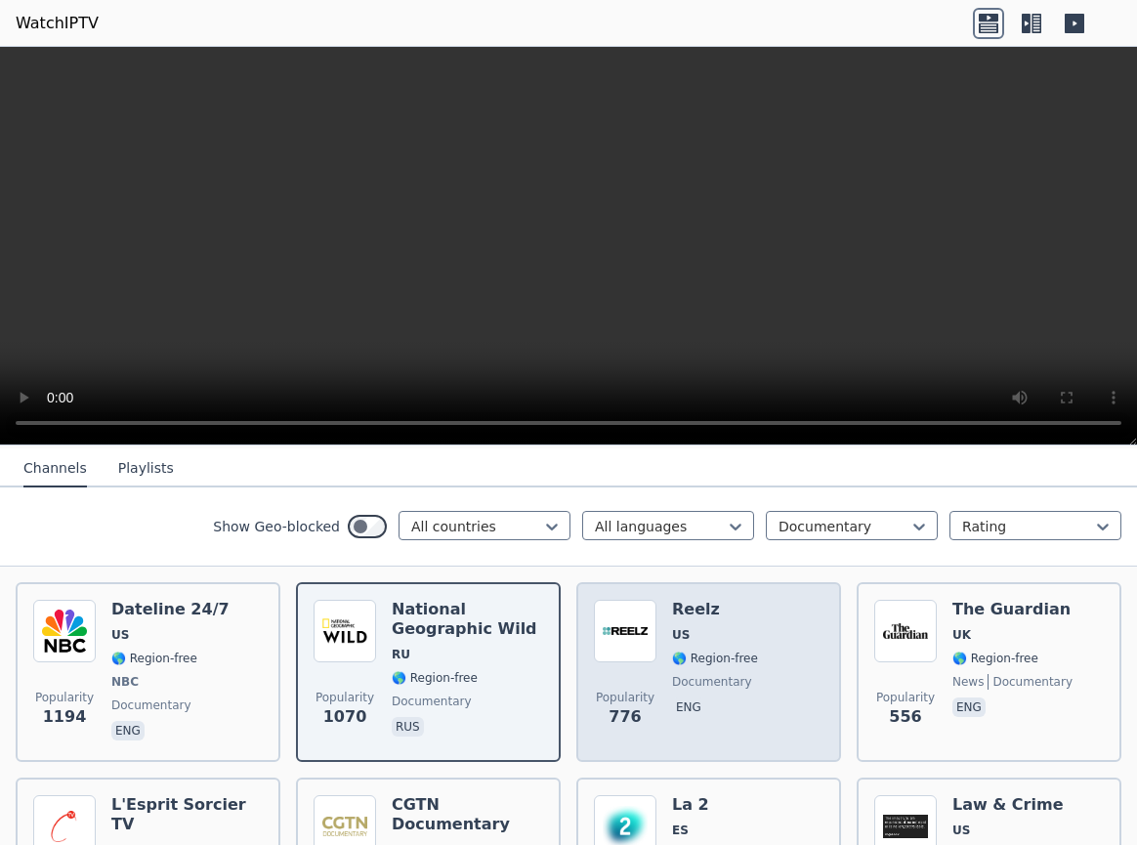
click at [778, 623] on div "Popularity 776 Reelz [GEOGRAPHIC_DATA] 🌎 Region-free documentary eng" at bounding box center [709, 672] width 230 height 145
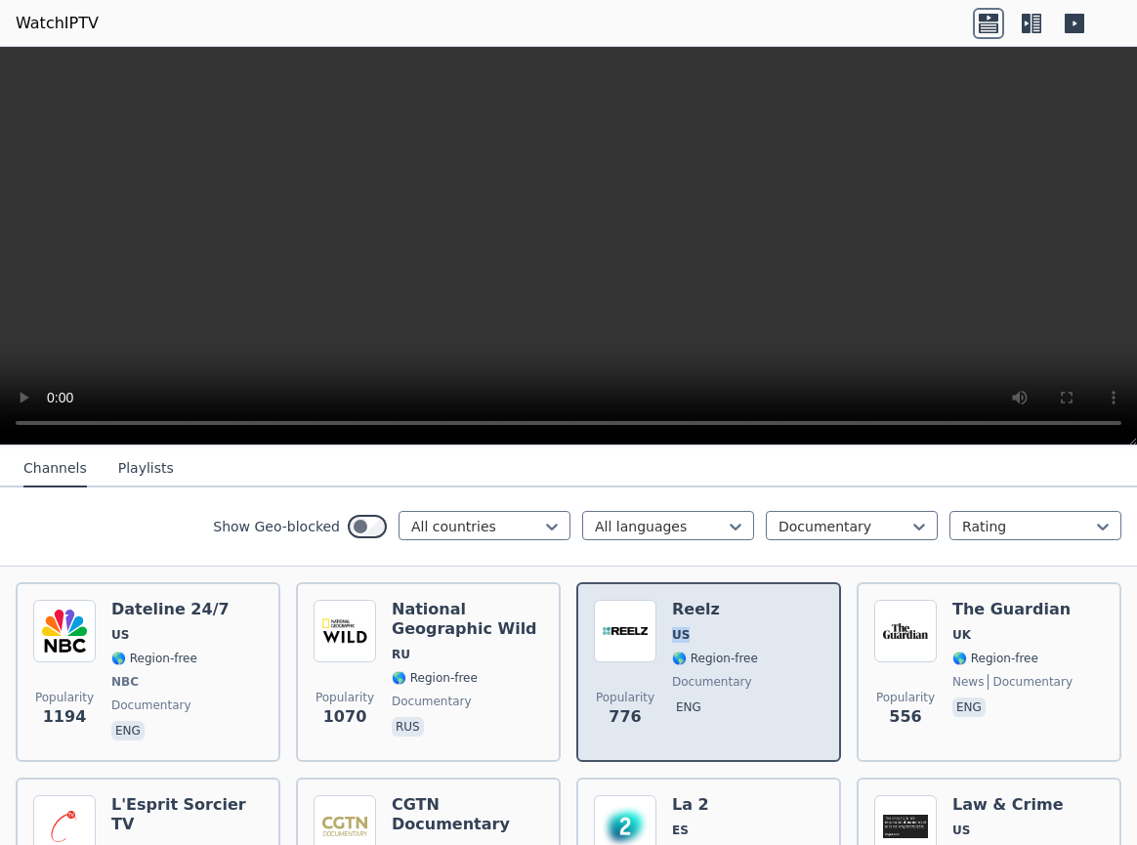
click at [778, 623] on div "Popularity 776 Reelz [GEOGRAPHIC_DATA] 🌎 Region-free documentary eng" at bounding box center [709, 672] width 230 height 145
click at [777, 622] on div "Popularity 776 Reelz [GEOGRAPHIC_DATA] 🌎 Region-free documentary eng" at bounding box center [709, 672] width 230 height 145
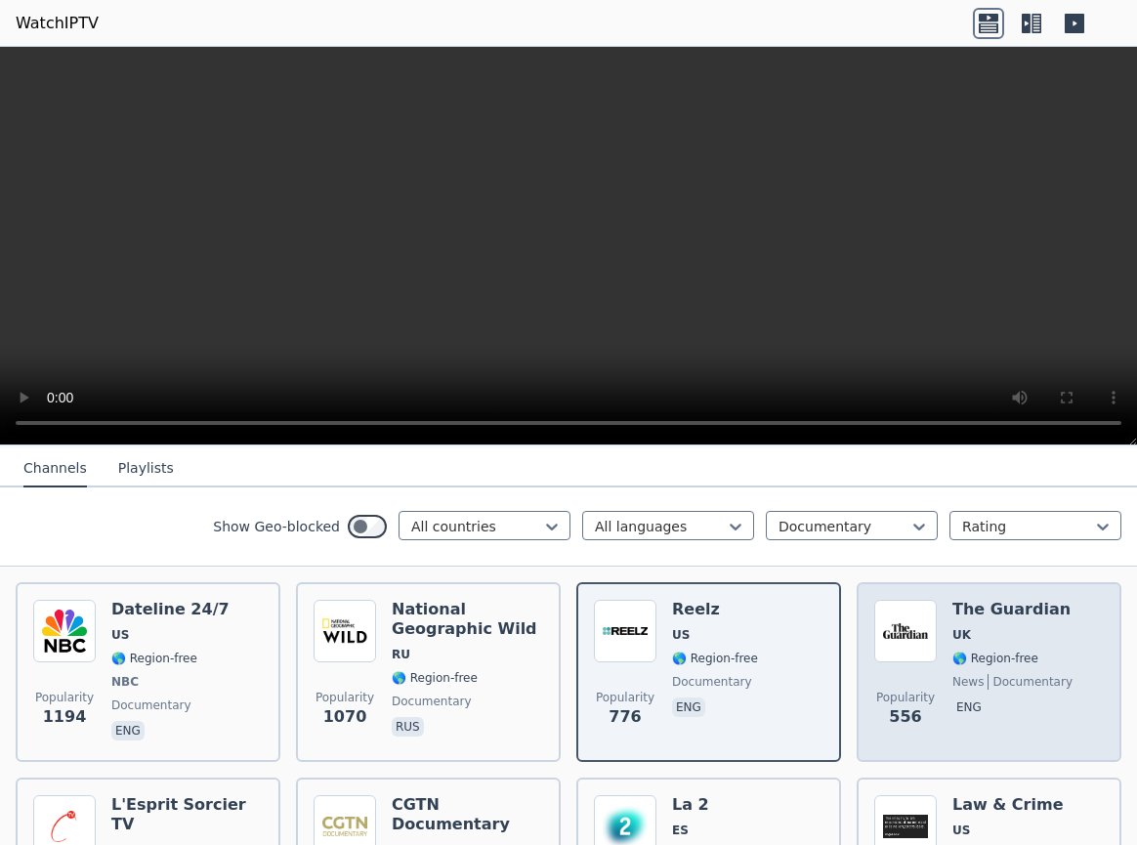
click at [1018, 606] on div "The Guardian UK 🌎 Region-free news documentary eng" at bounding box center [1013, 672] width 120 height 145
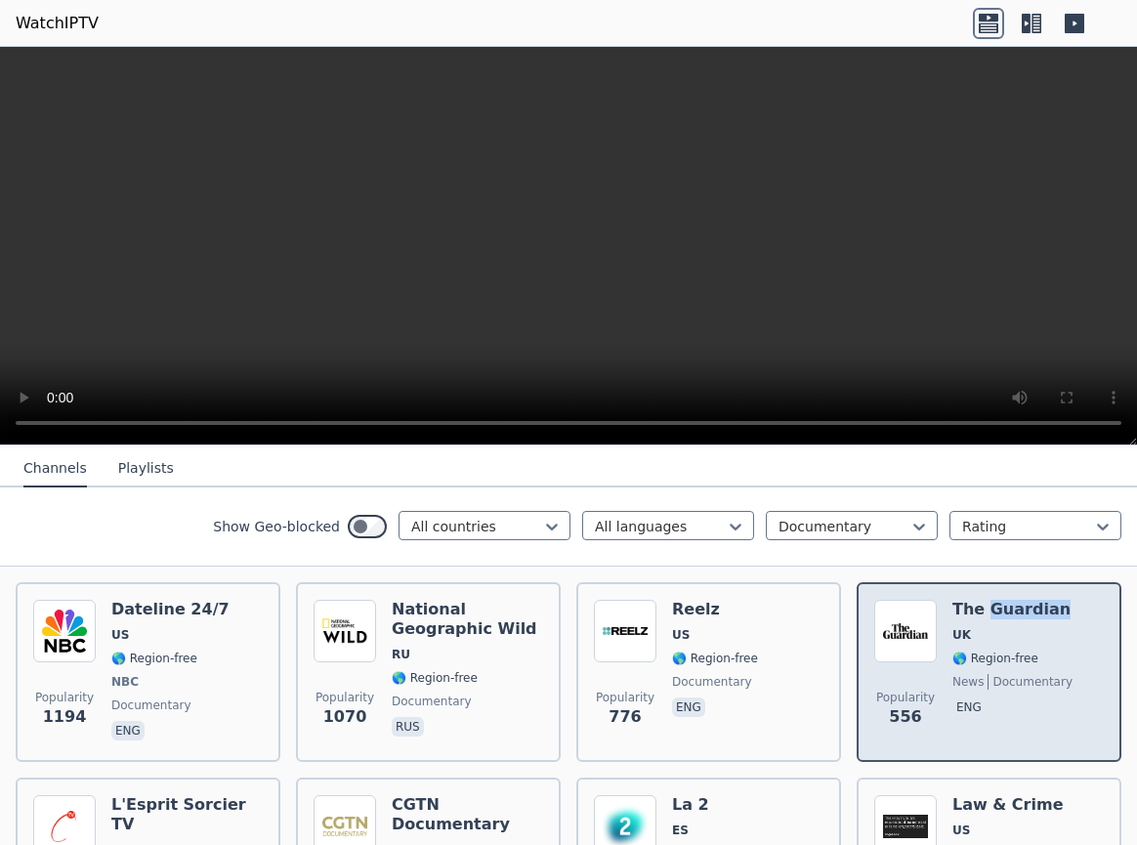
click at [1018, 606] on div "The Guardian UK 🌎 Region-free news documentary eng" at bounding box center [1013, 672] width 120 height 145
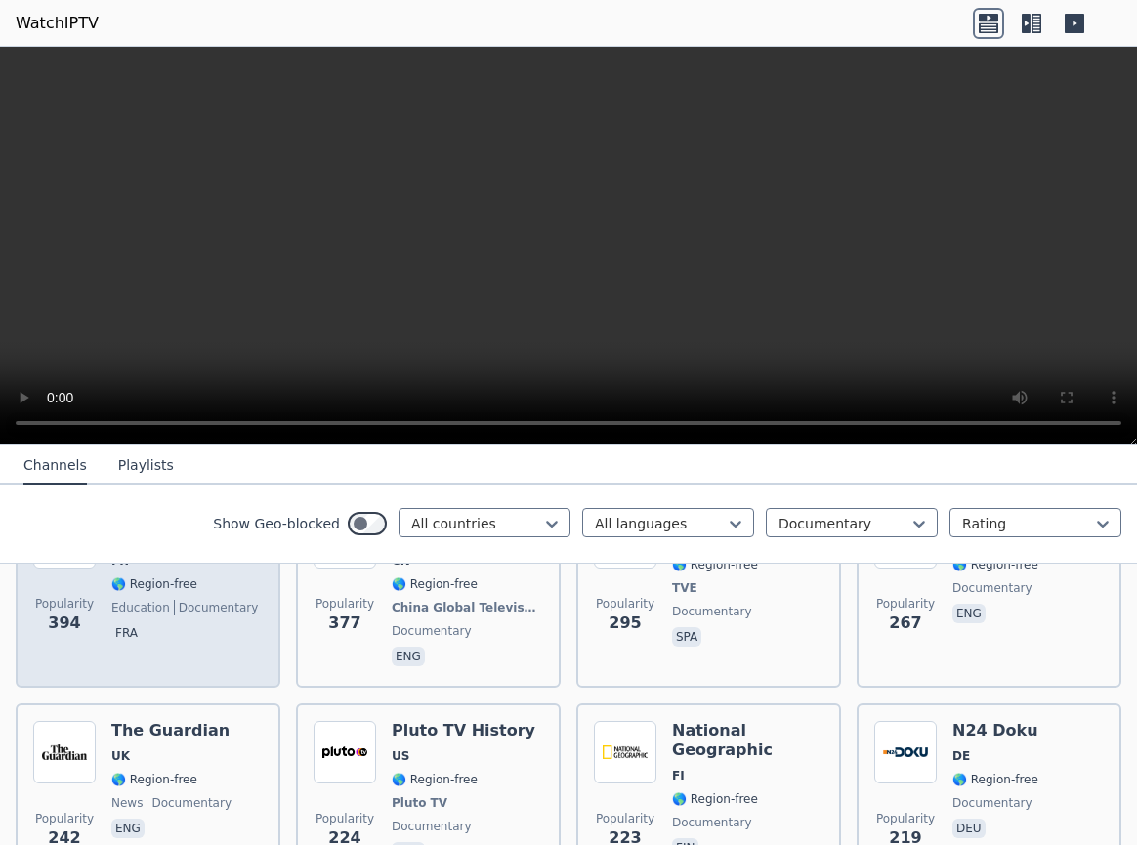
scroll to position [528, 0]
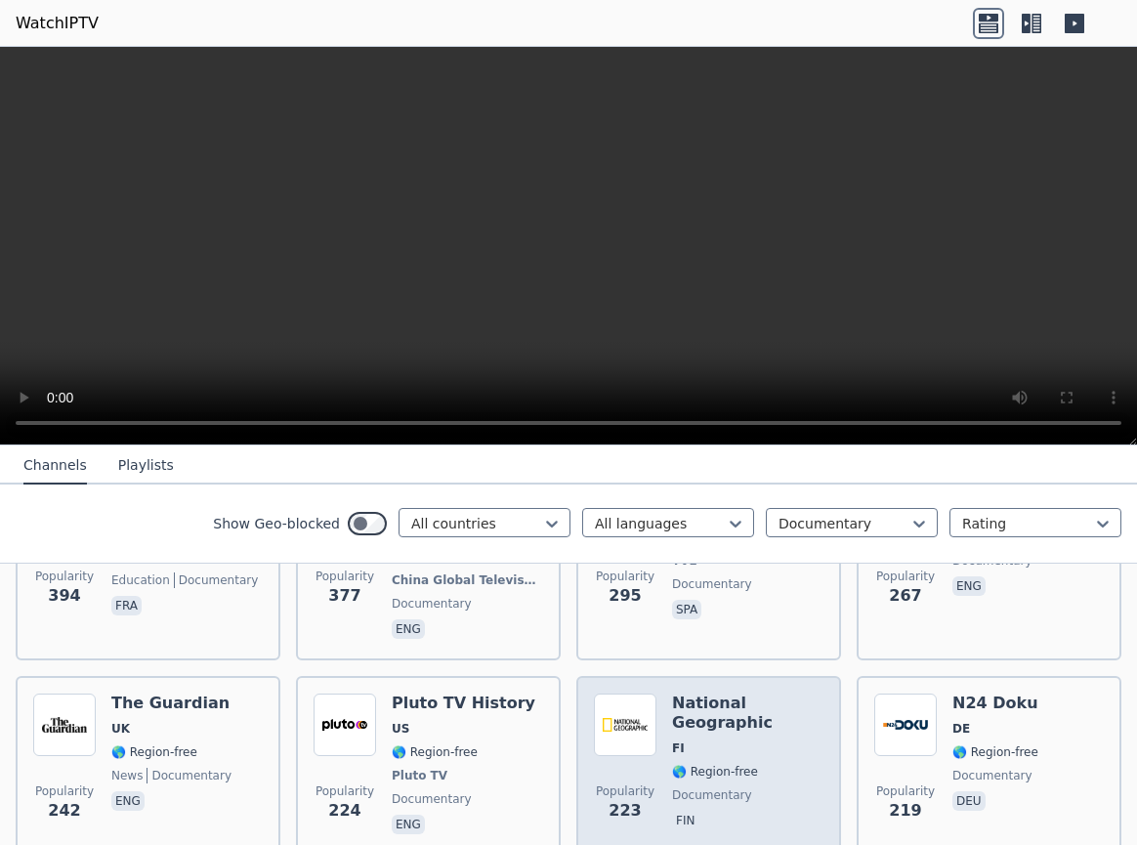
click at [779, 705] on div "National Geographic FI 🌎 Region-free documentary fin" at bounding box center [747, 766] width 151 height 145
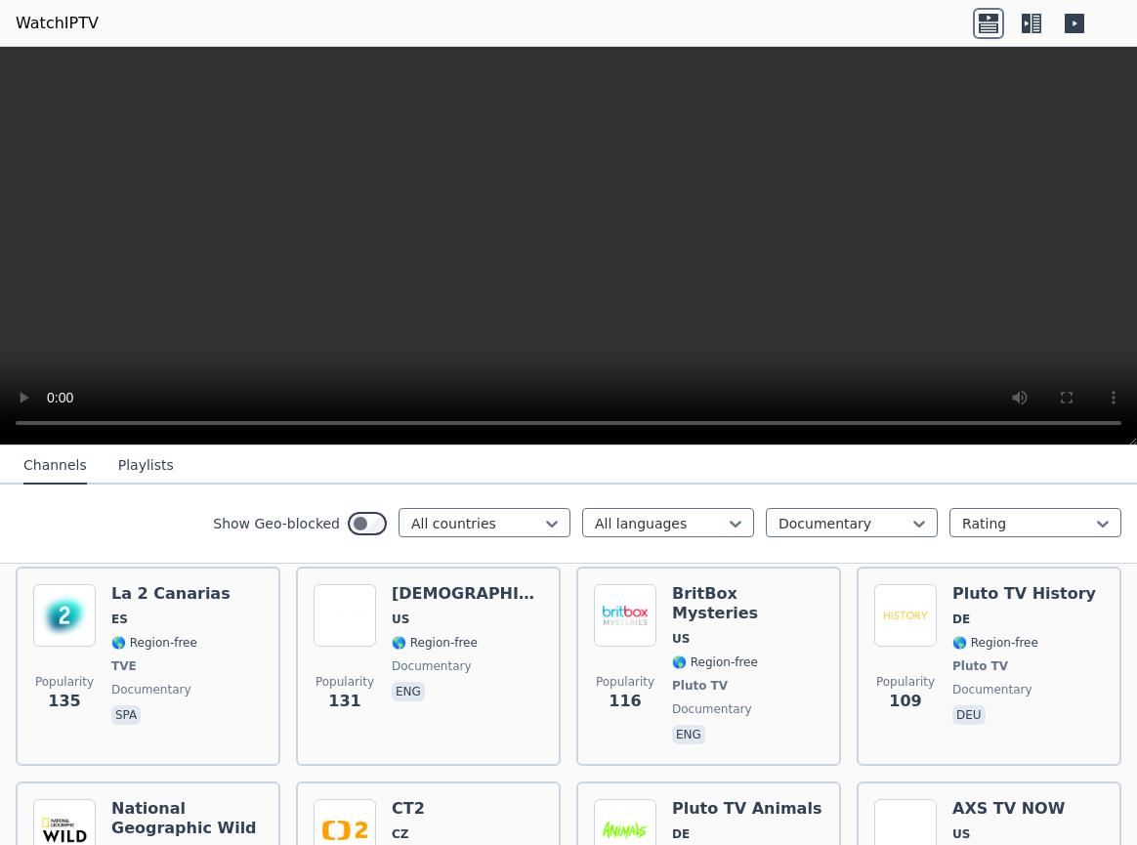
scroll to position [1583, 0]
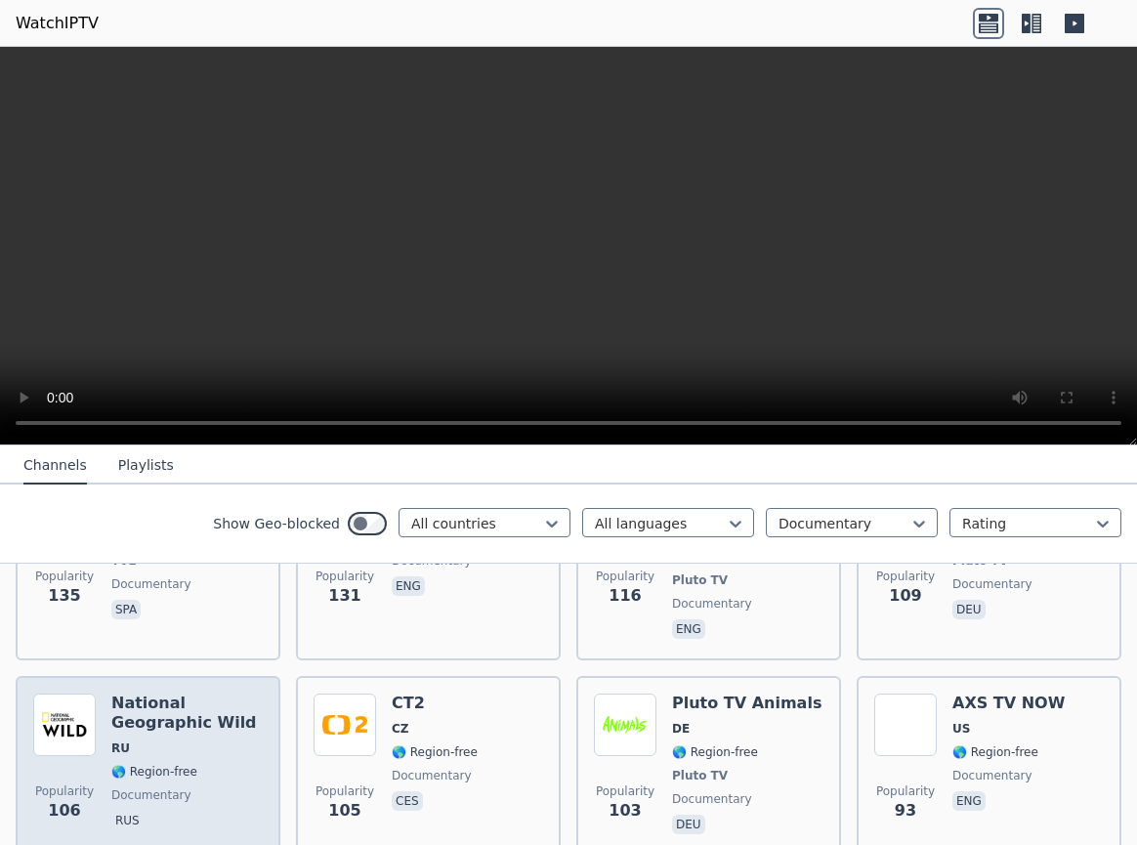
click at [217, 726] on div "National Geographic Wild RU 🌎 Region-free documentary rus" at bounding box center [186, 766] width 151 height 145
click at [216, 728] on div "National Geographic Wild RU 🌎 Region-free documentary rus" at bounding box center [186, 766] width 151 height 145
click at [220, 741] on span "RU" at bounding box center [186, 749] width 151 height 16
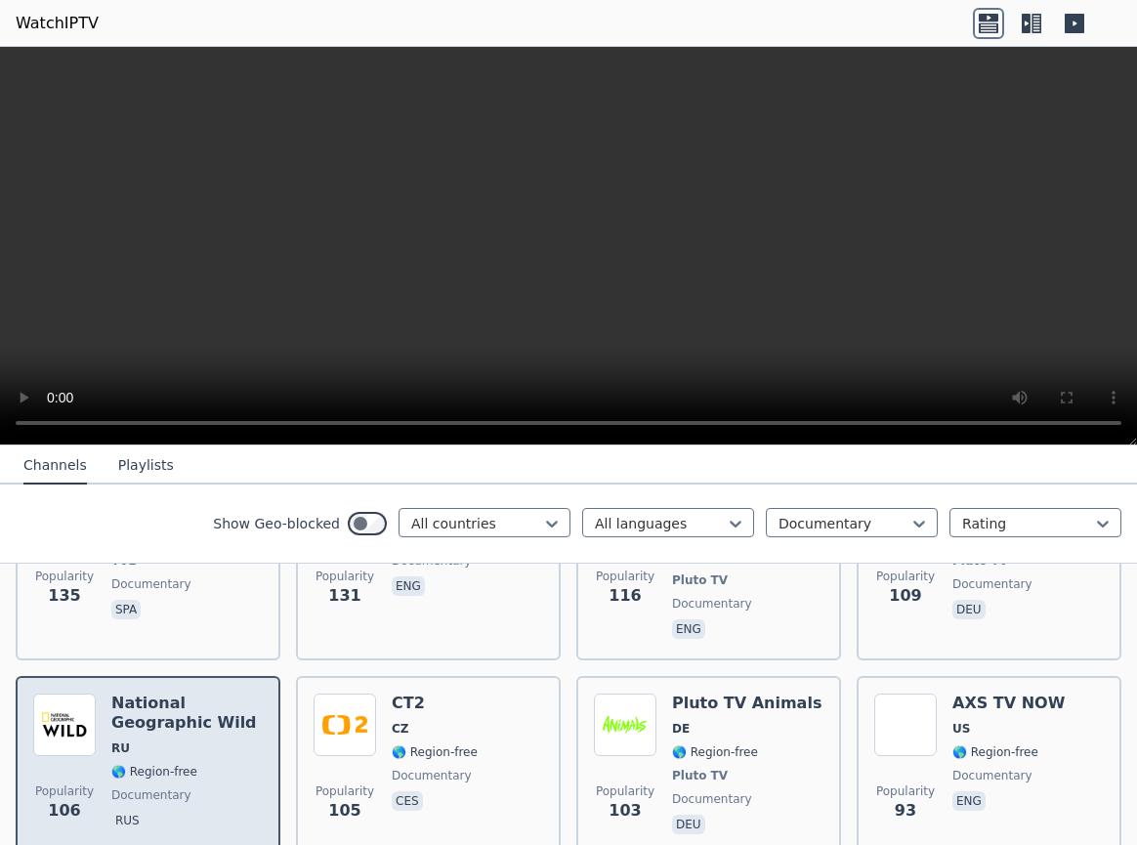
click at [218, 741] on span "RU" at bounding box center [186, 749] width 151 height 16
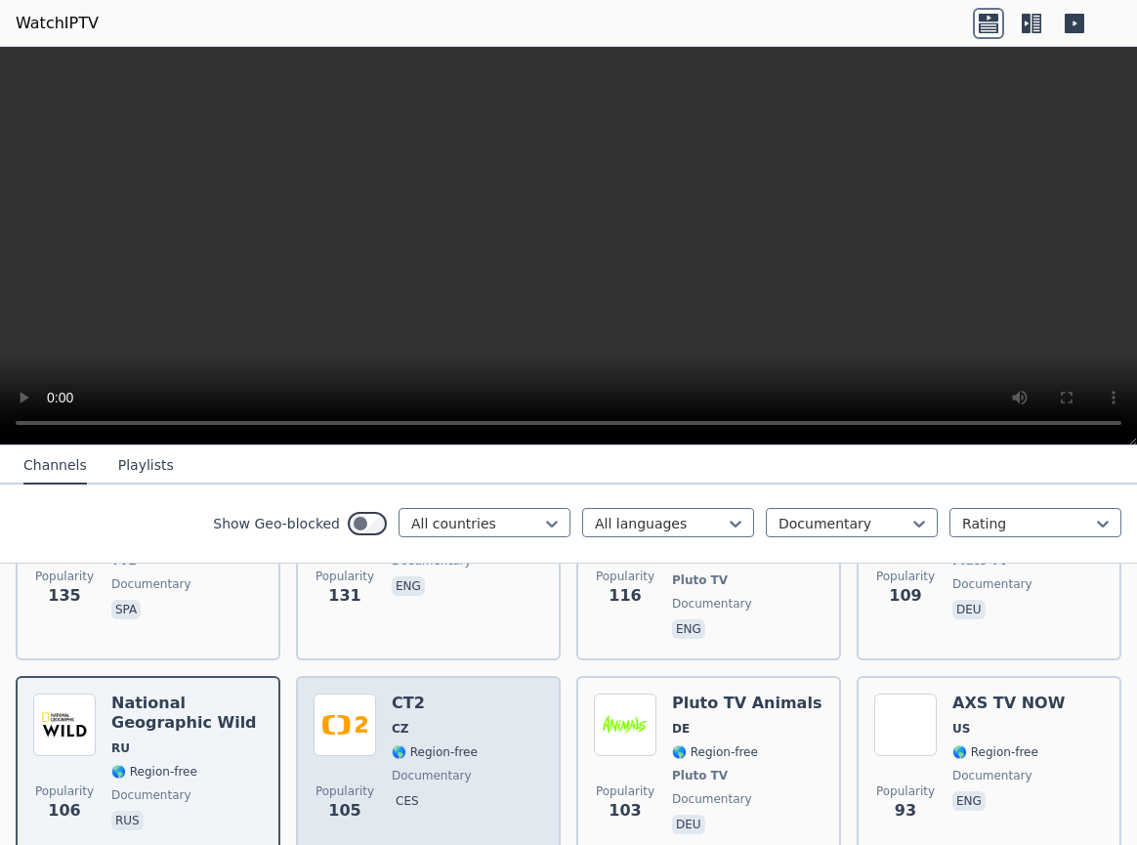
click at [513, 694] on div "Popularity 105 CT2 CZ 🌎 Region-free documentary ces" at bounding box center [429, 766] width 230 height 145
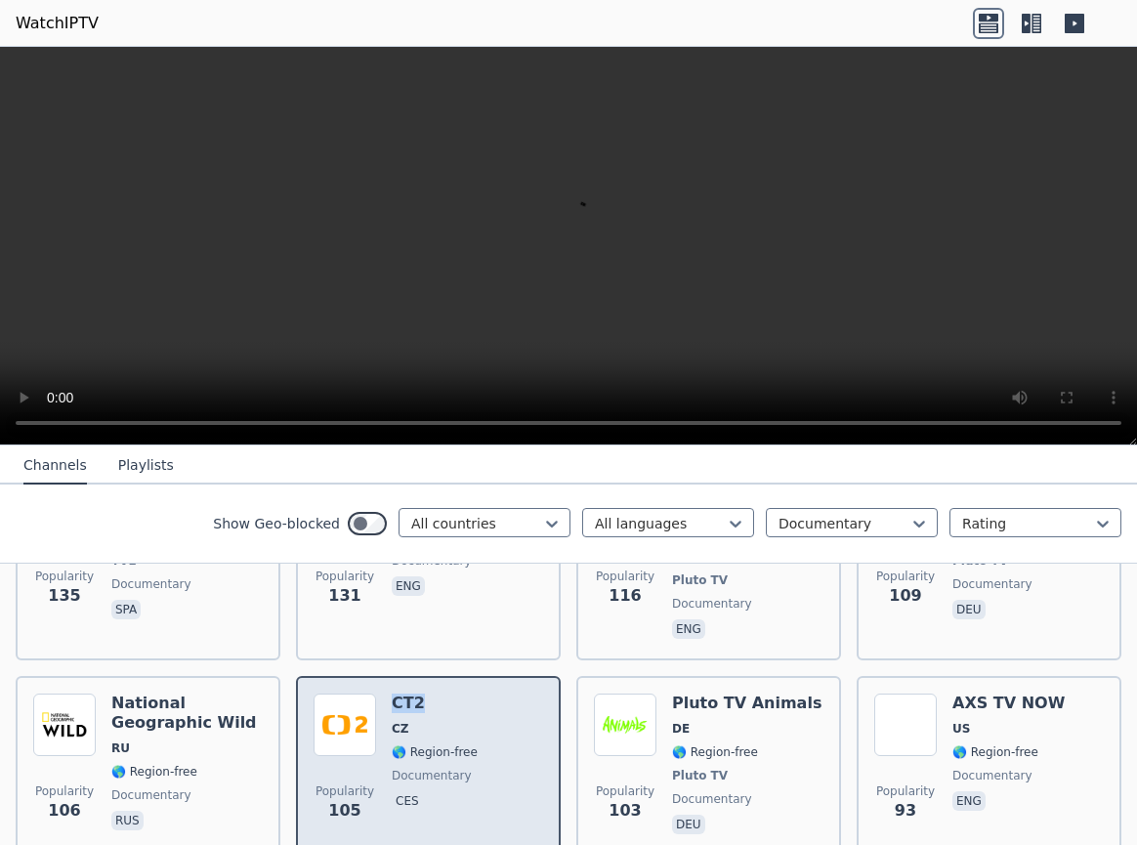
click at [513, 694] on div "Popularity 105 CT2 CZ 🌎 Region-free documentary ces" at bounding box center [429, 766] width 230 height 145
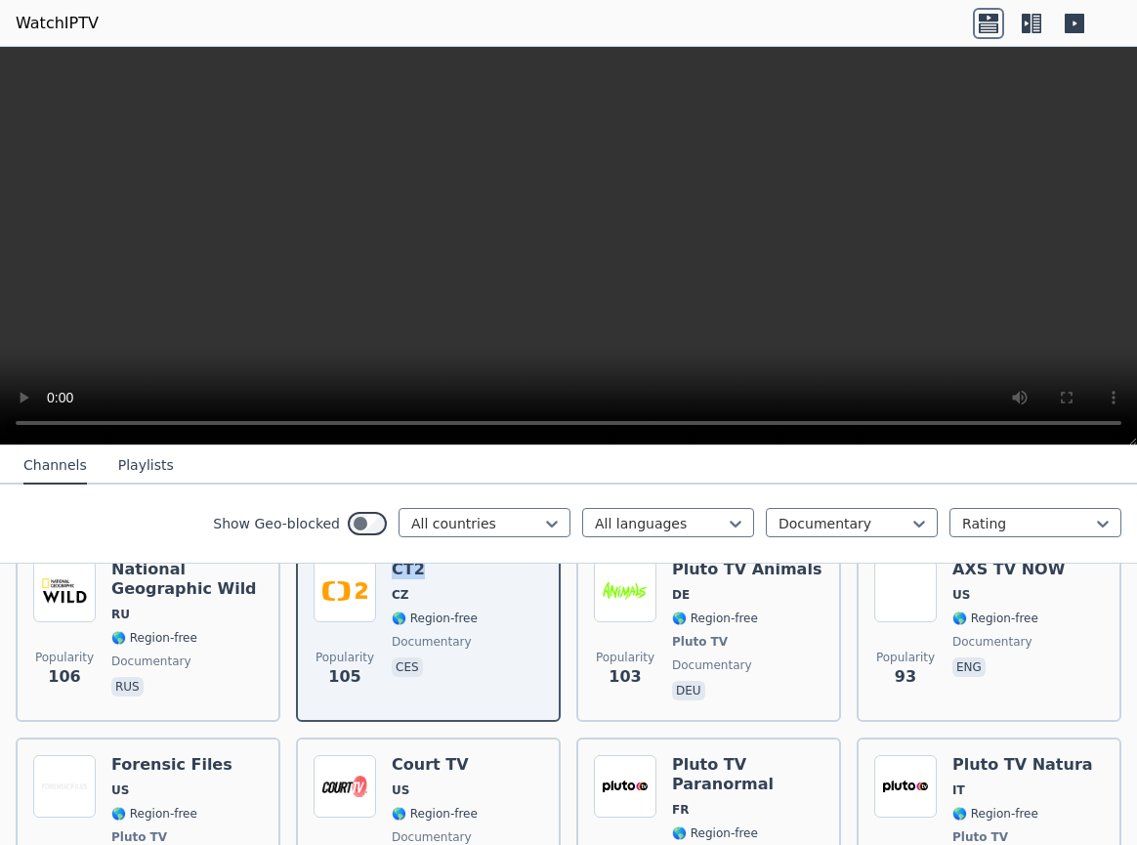
scroll to position [1688, 0]
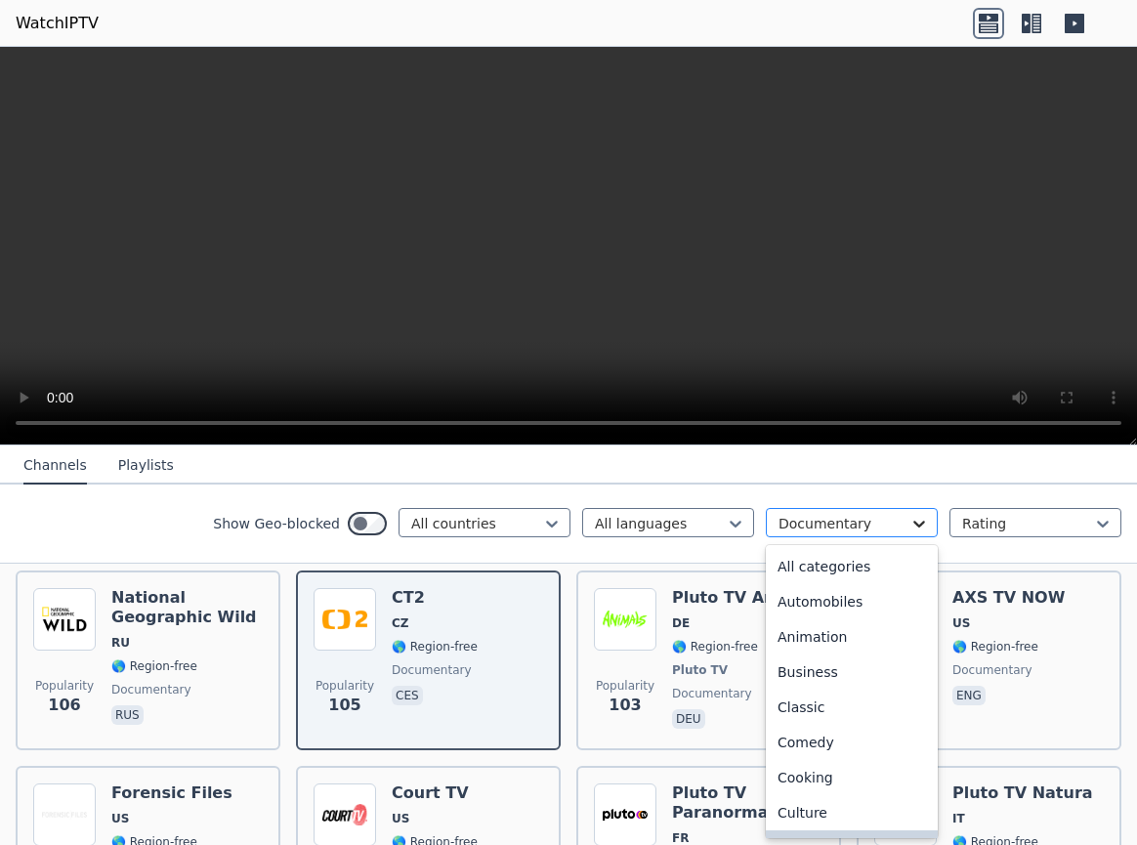
click at [924, 521] on icon at bounding box center [920, 524] width 20 height 20
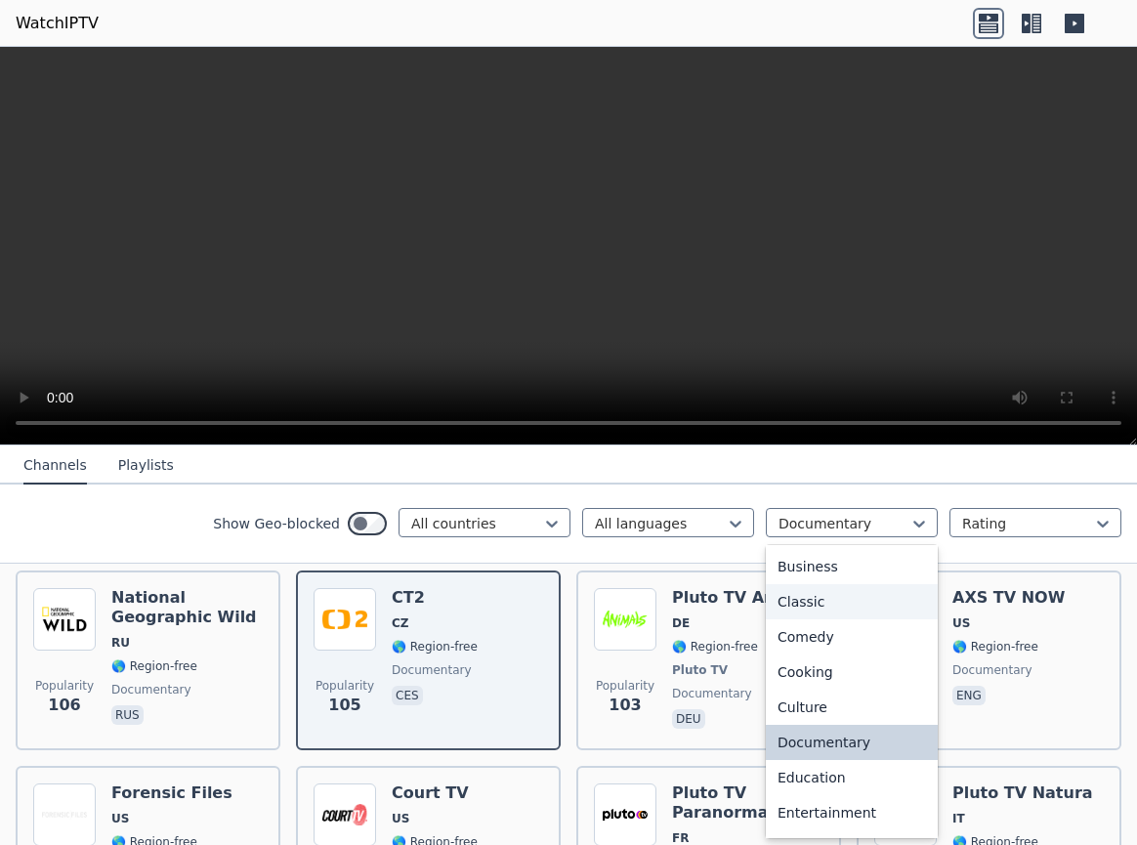
scroll to position [145, 0]
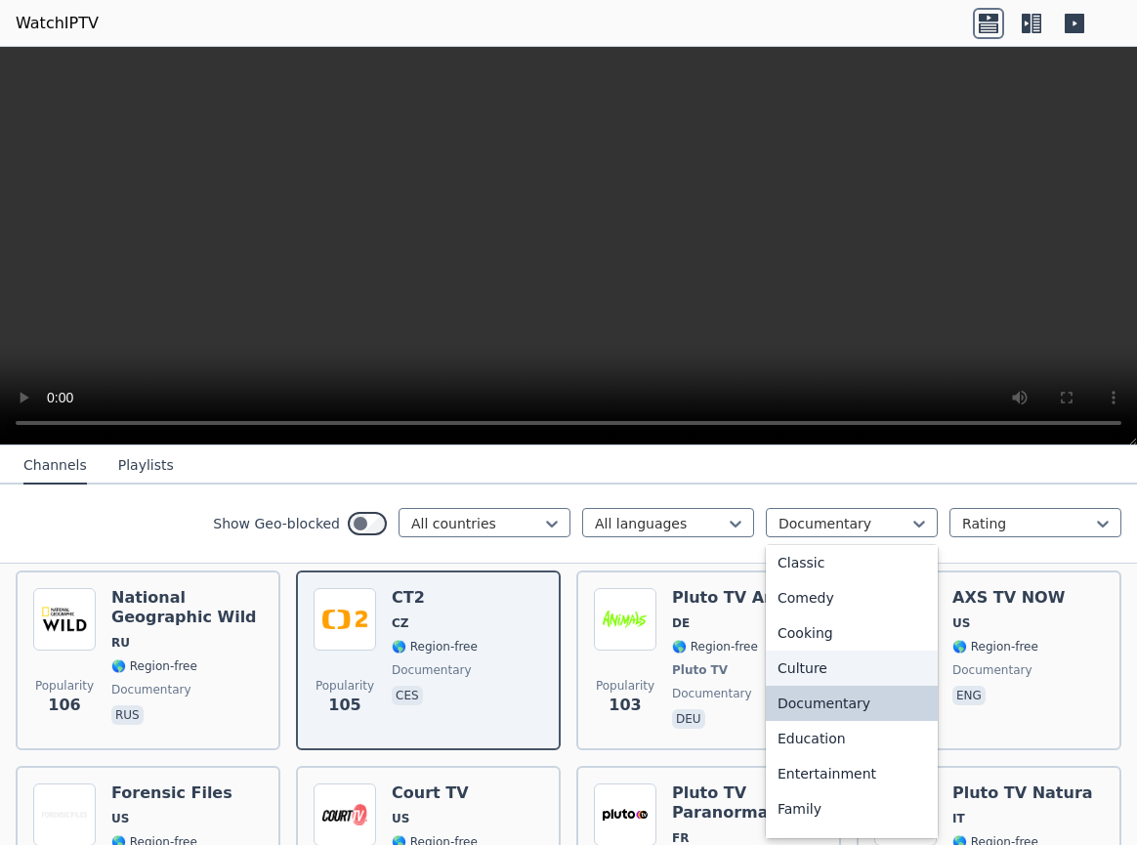
click at [797, 666] on div "Culture" at bounding box center [852, 668] width 172 height 35
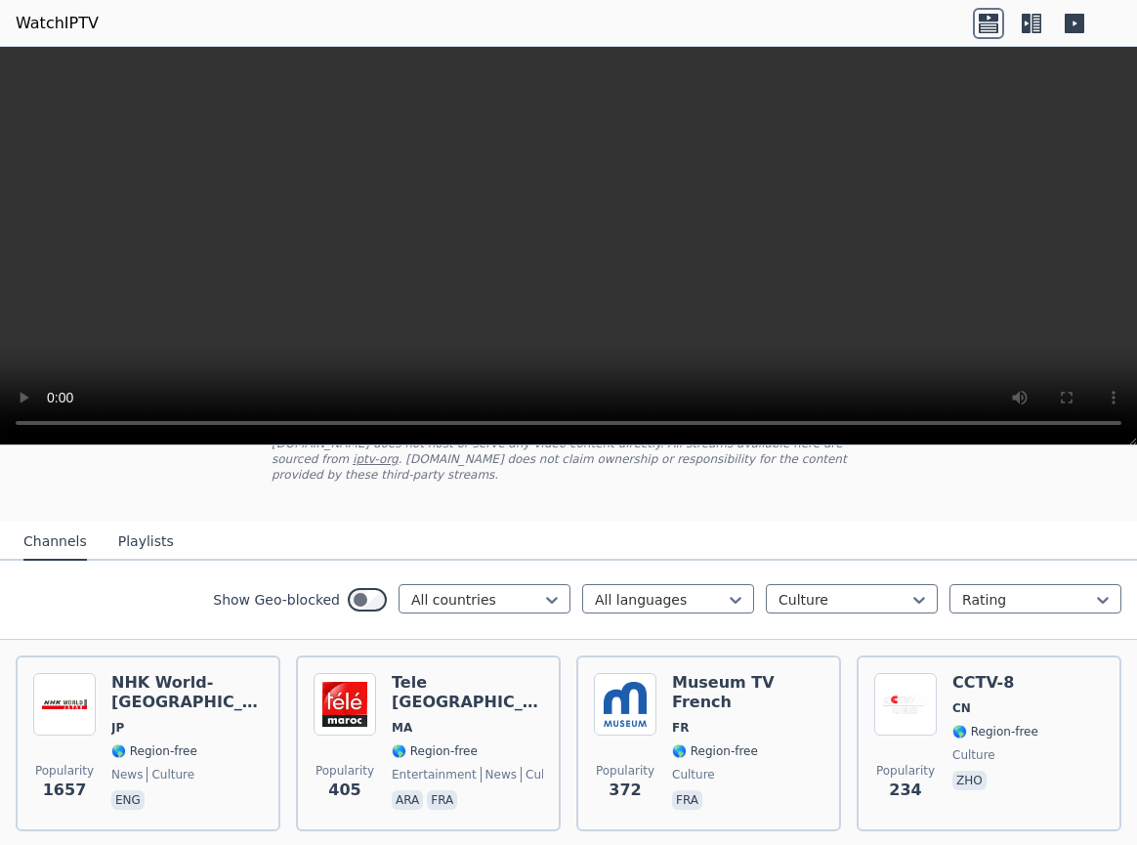
scroll to position [106, 0]
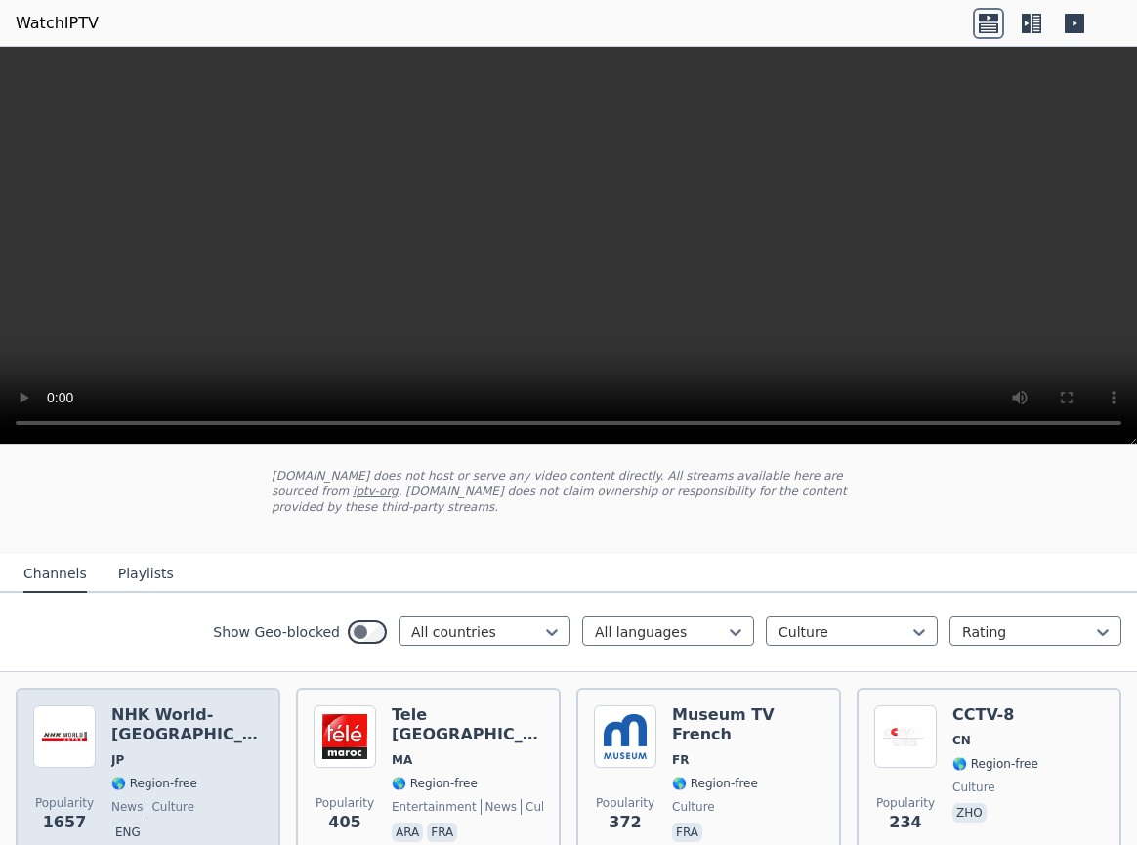
click at [202, 752] on span "JP" at bounding box center [186, 760] width 151 height 16
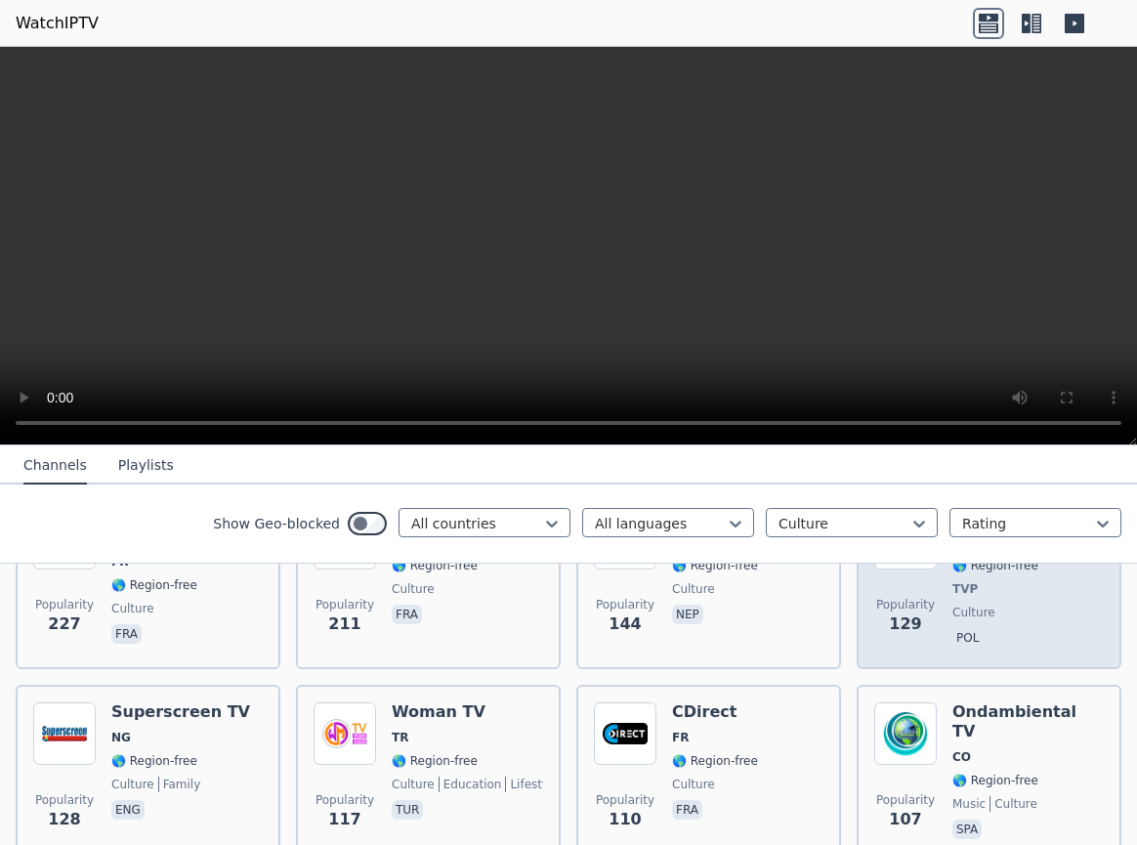
scroll to position [528, 0]
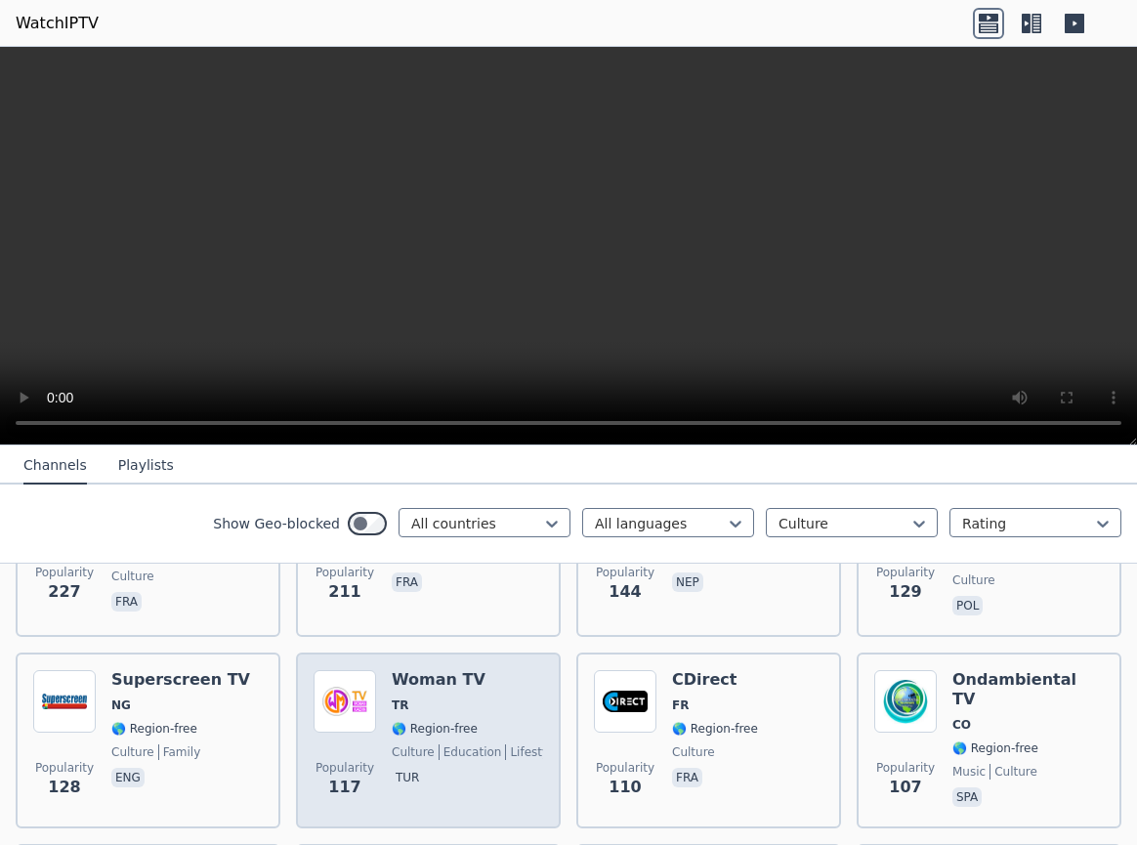
click at [511, 698] on span "TR" at bounding box center [467, 706] width 151 height 16
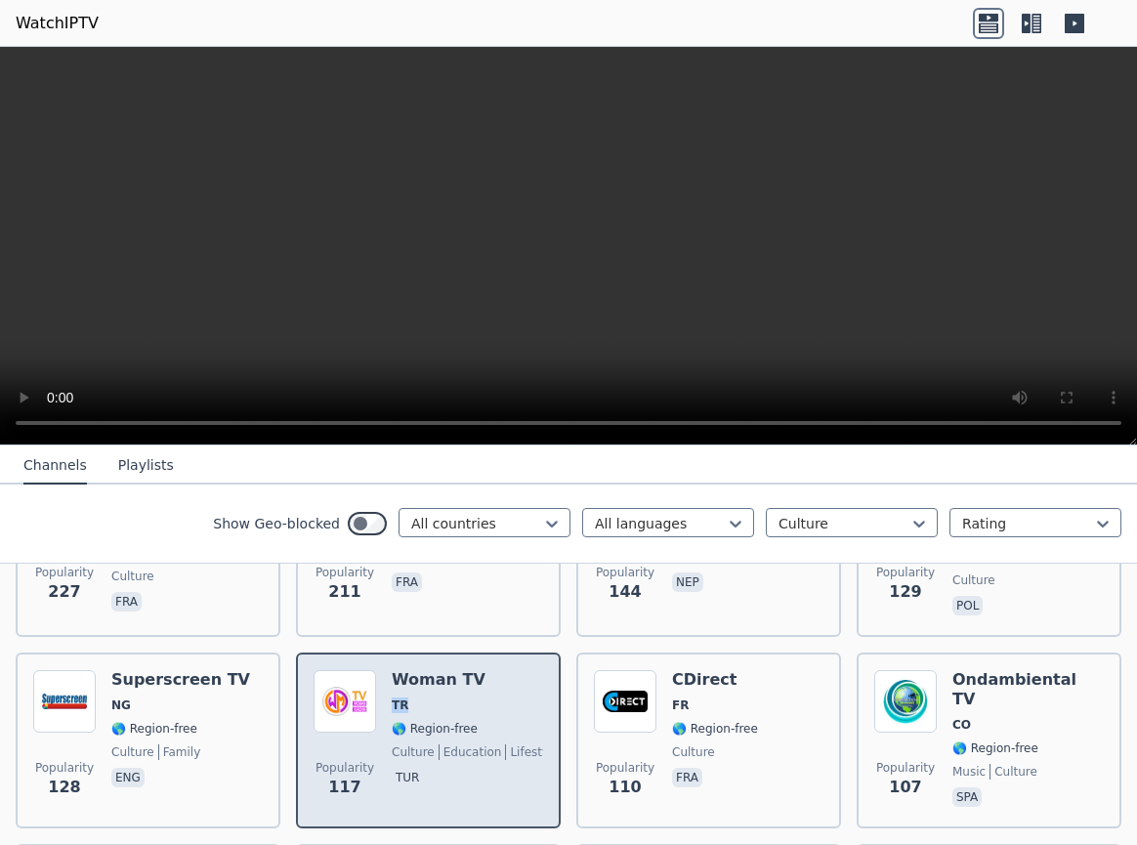
click at [511, 698] on span "TR" at bounding box center [467, 706] width 151 height 16
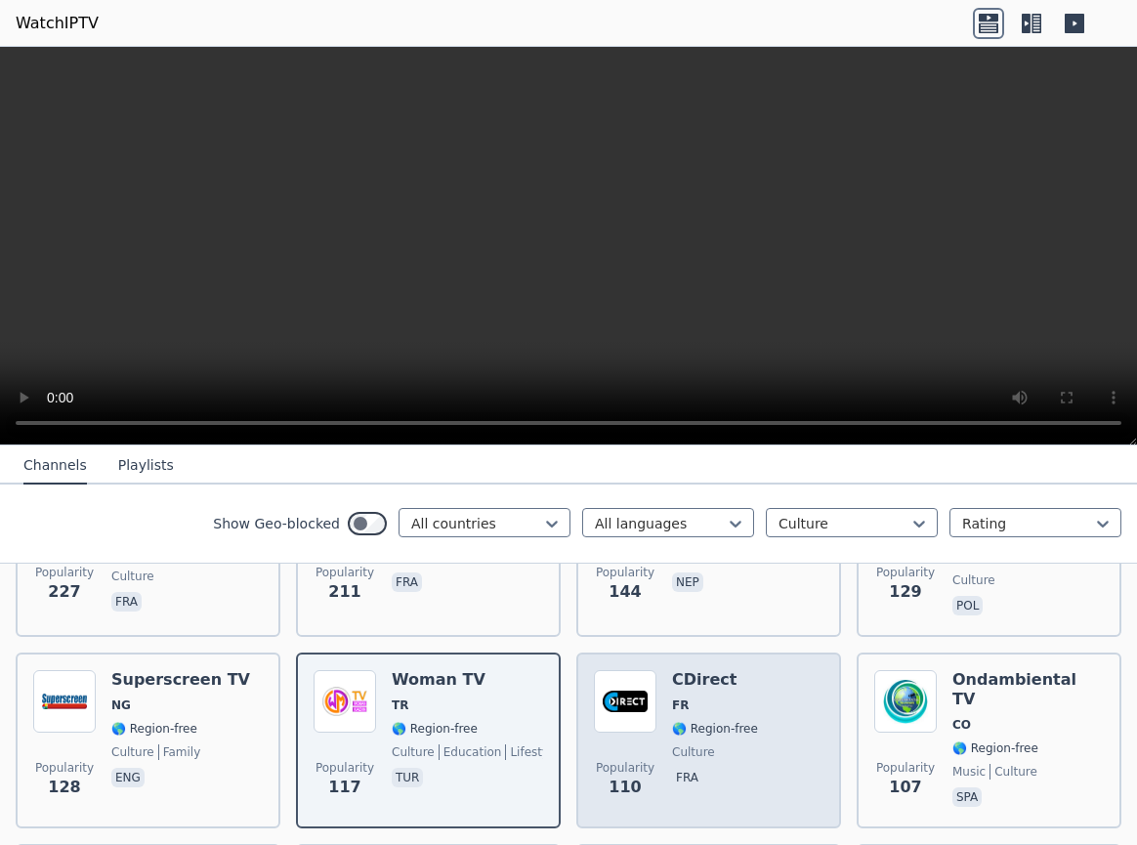
click at [787, 711] on div "Popularity 110 CDirect FR 🌎 Region-free culture fra" at bounding box center [709, 740] width 230 height 141
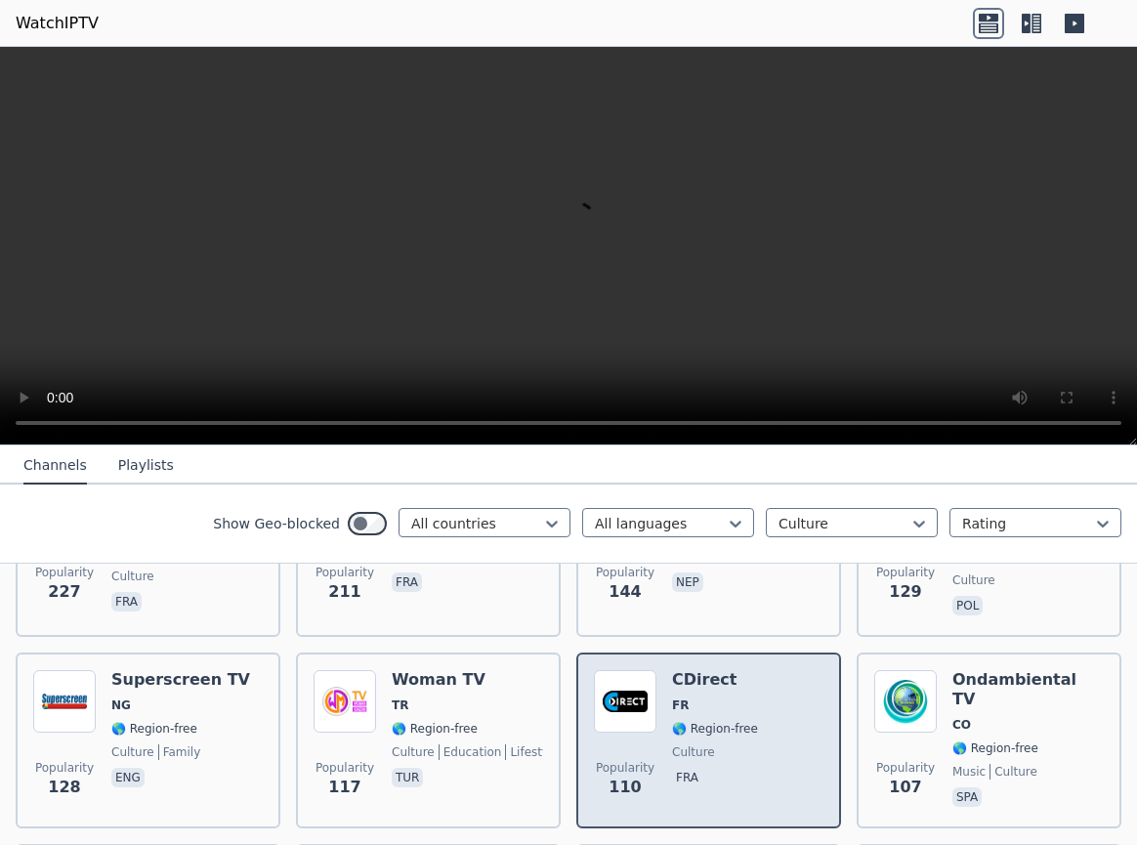
click at [787, 711] on div "Popularity 110 CDirect FR 🌎 Region-free culture fra" at bounding box center [709, 740] width 230 height 141
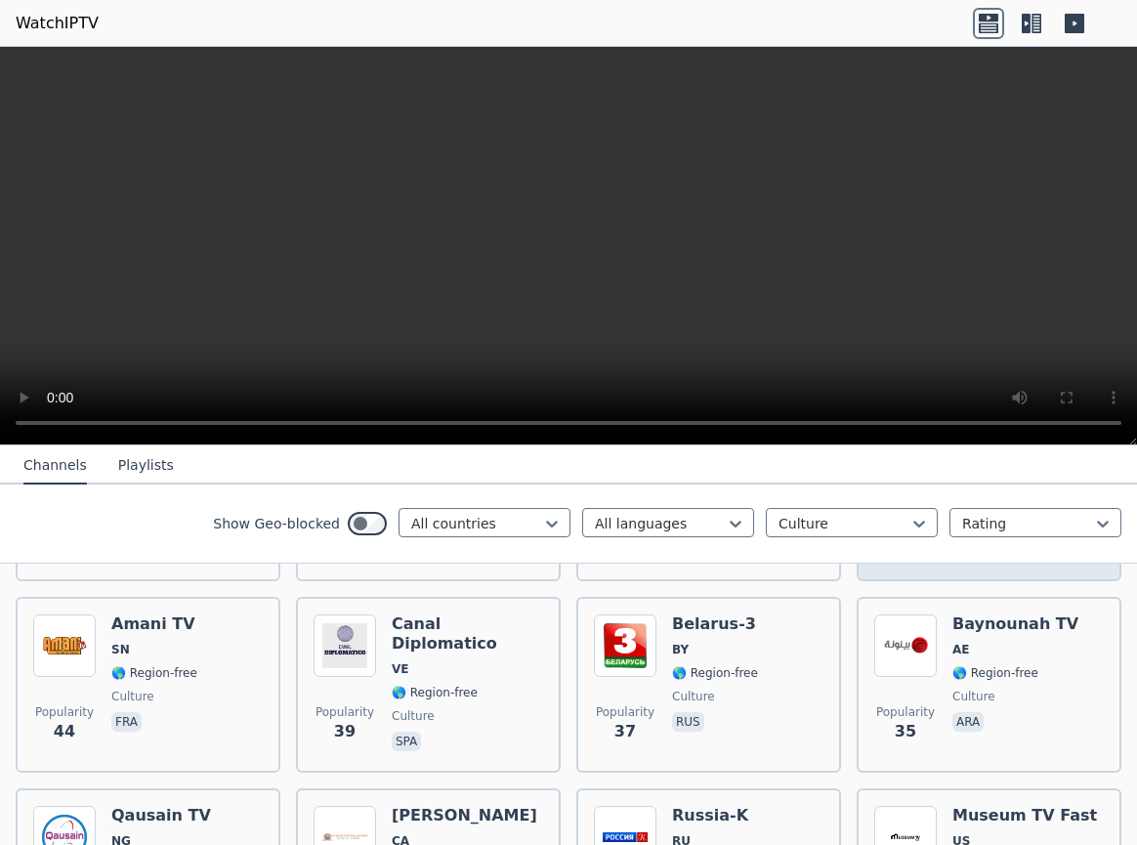
scroll to position [1583, 0]
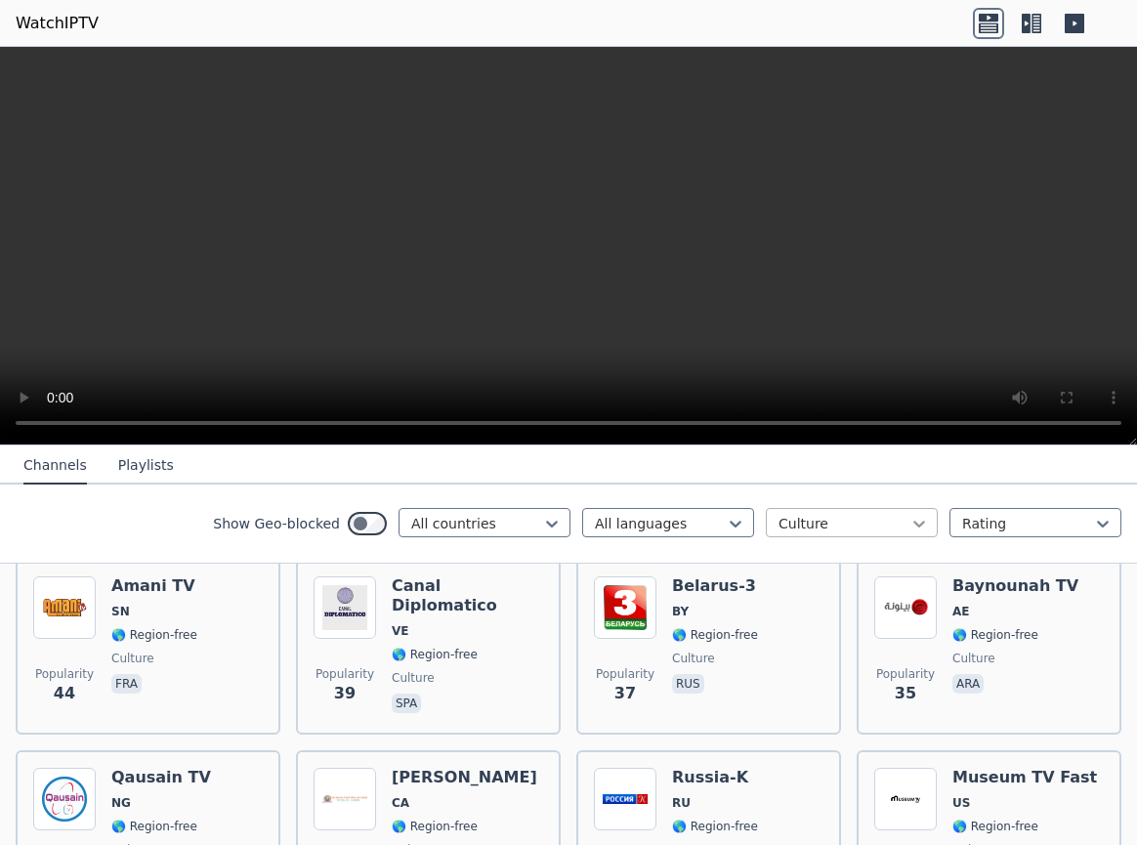
click at [917, 521] on icon at bounding box center [920, 524] width 20 height 20
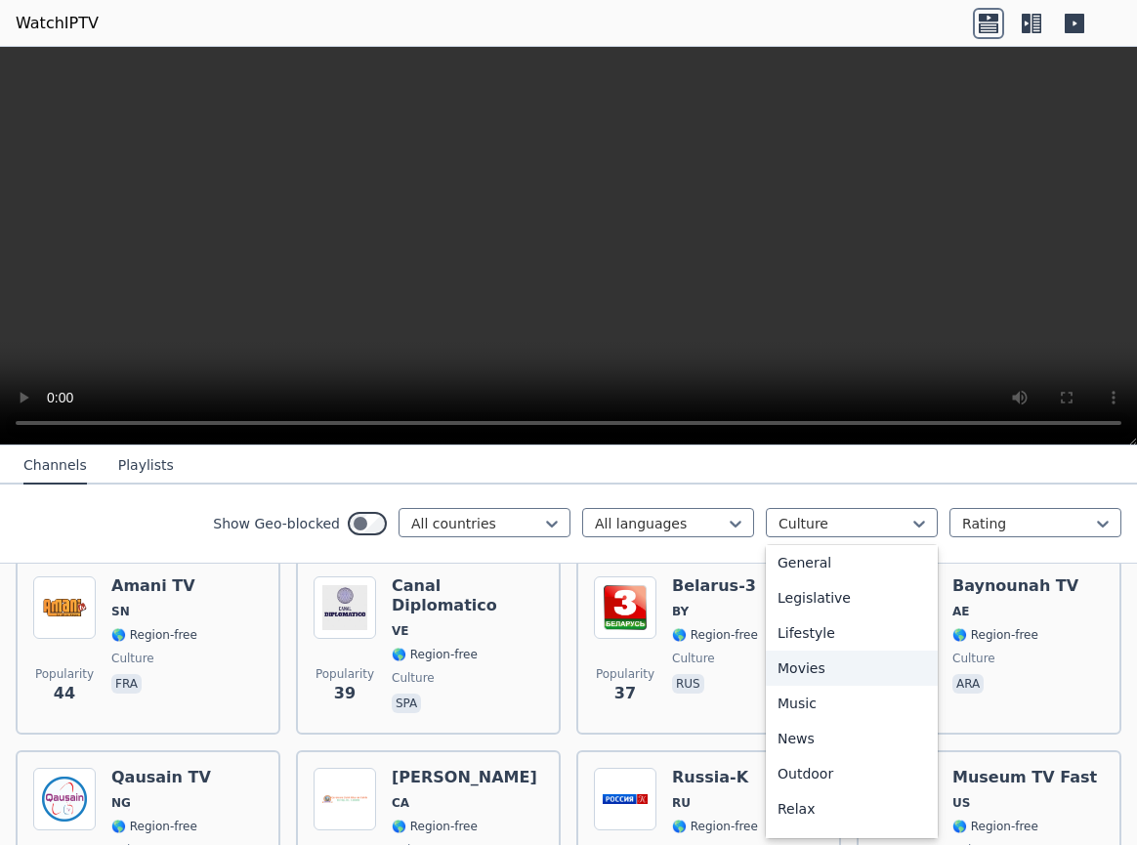
scroll to position [531, 0]
click at [810, 630] on div "News" at bounding box center [852, 632] width 172 height 35
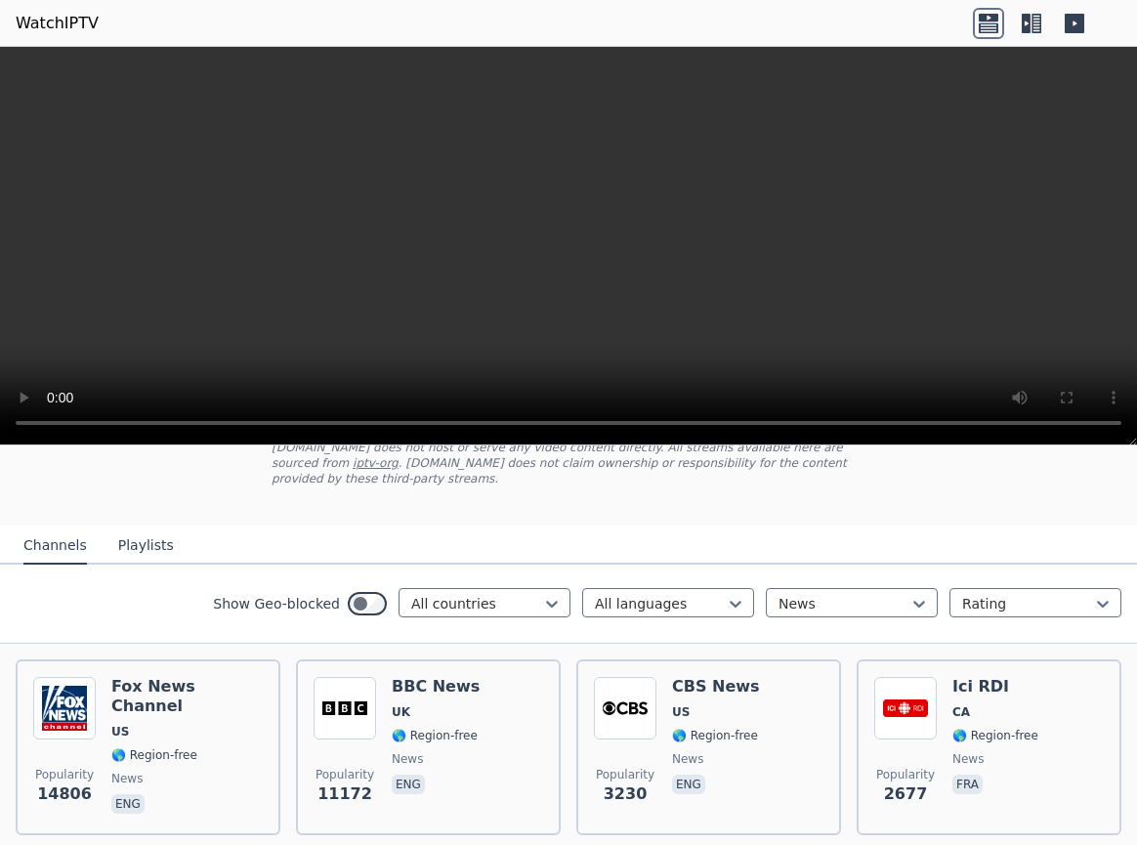
scroll to position [211, 0]
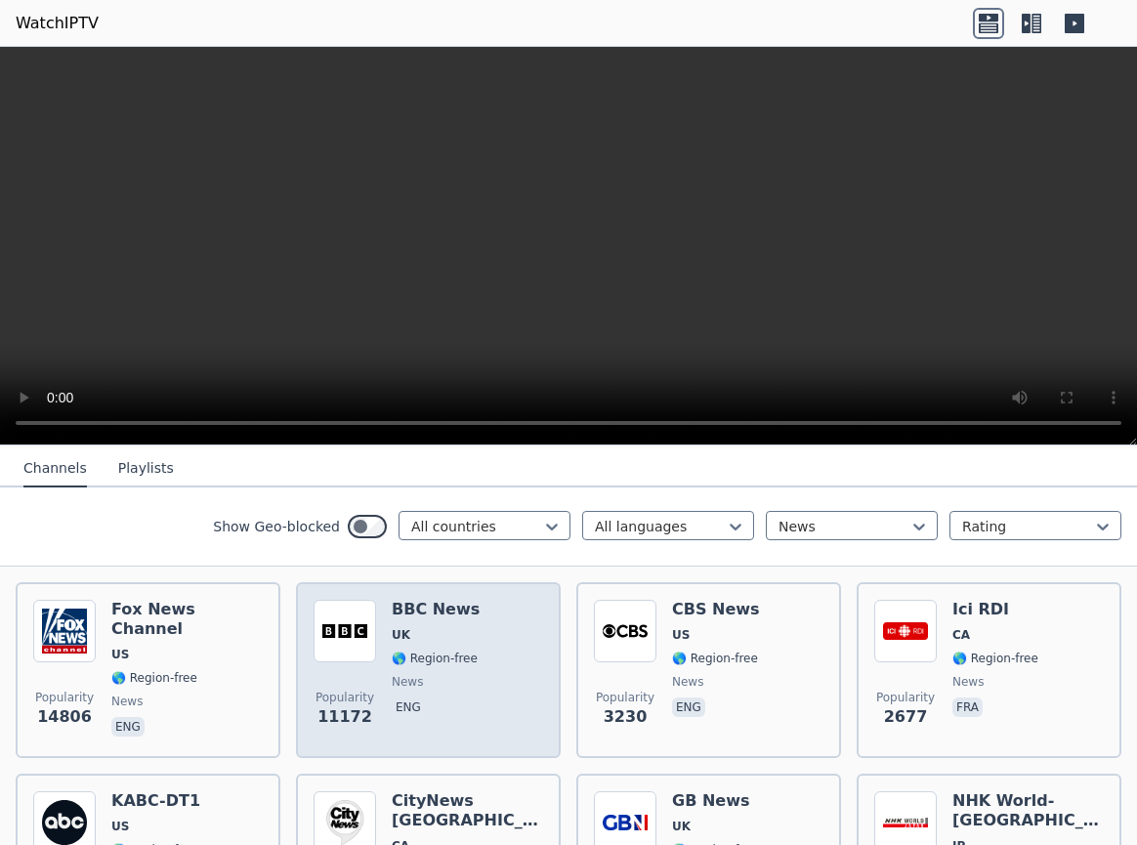
click at [456, 651] on span "🌎 Region-free" at bounding box center [435, 659] width 86 height 16
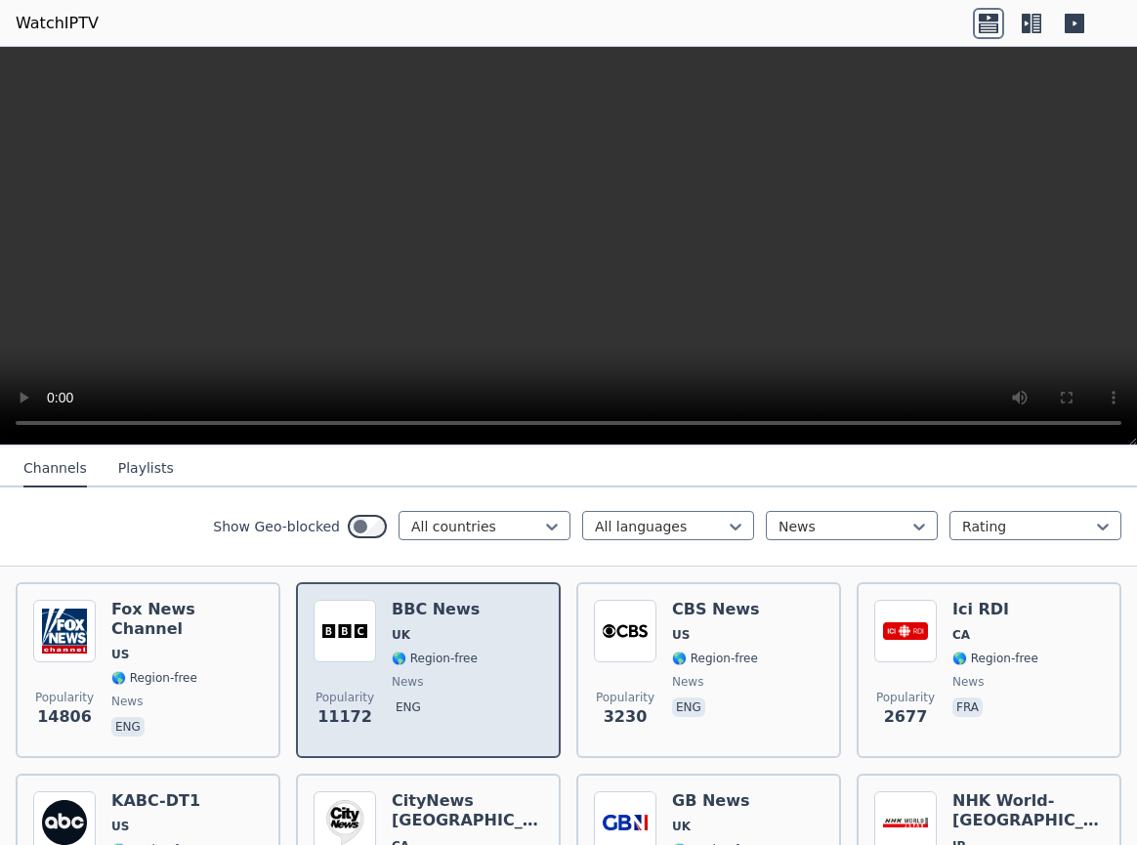
click at [455, 651] on span "🌎 Region-free" at bounding box center [435, 659] width 86 height 16
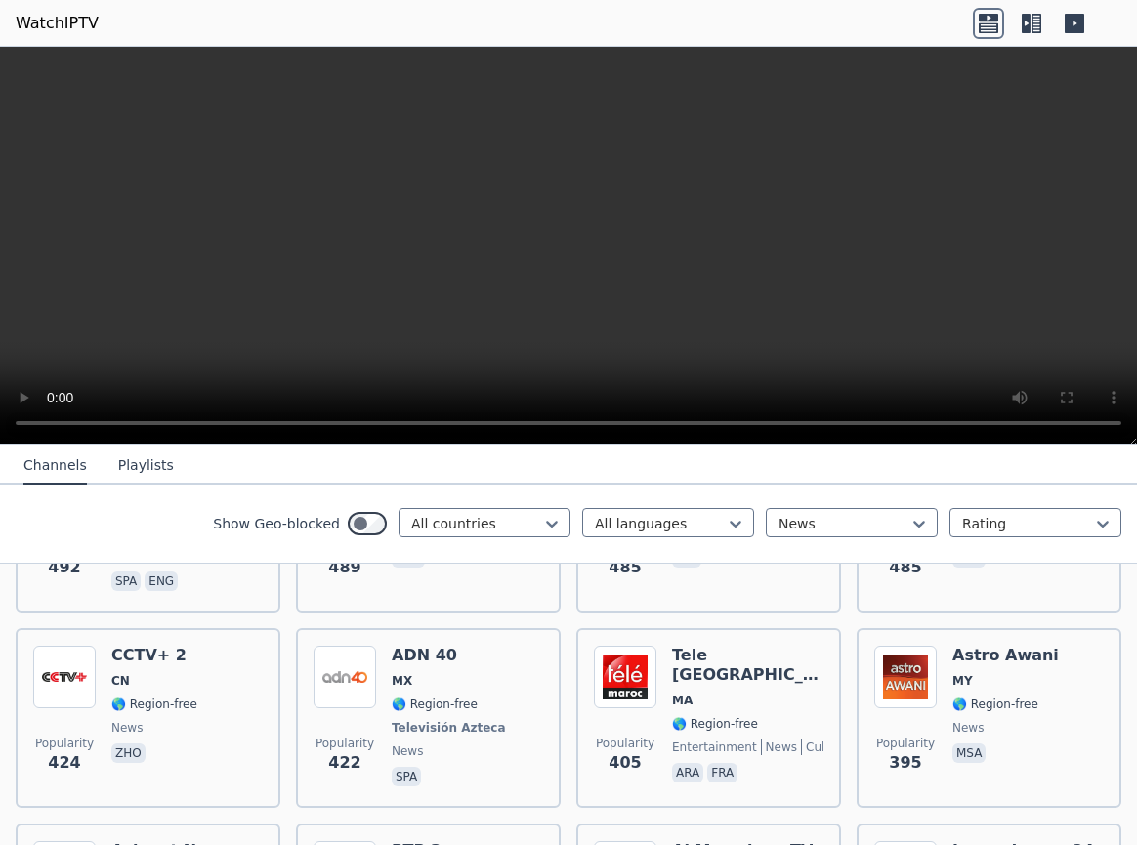
scroll to position [1794, 0]
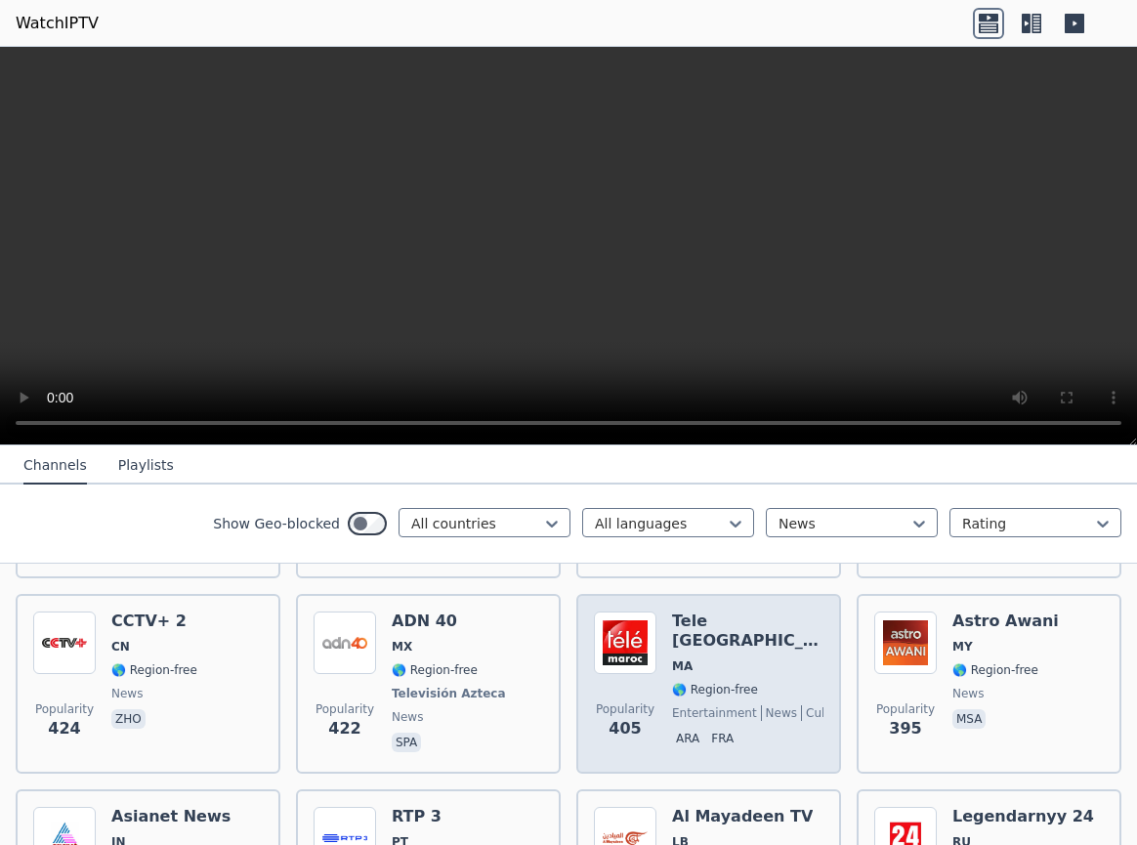
click at [761, 705] on span "news" at bounding box center [779, 713] width 36 height 16
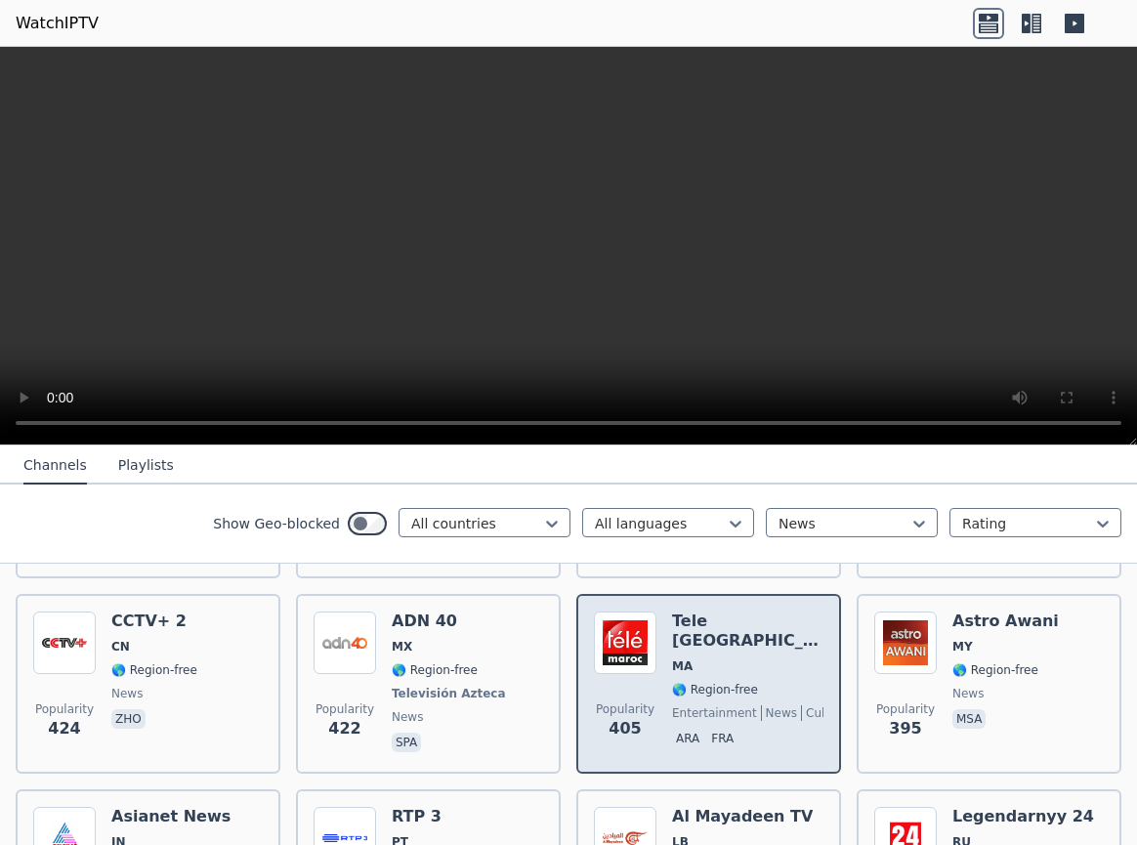
click at [761, 705] on span "news" at bounding box center [779, 713] width 36 height 16
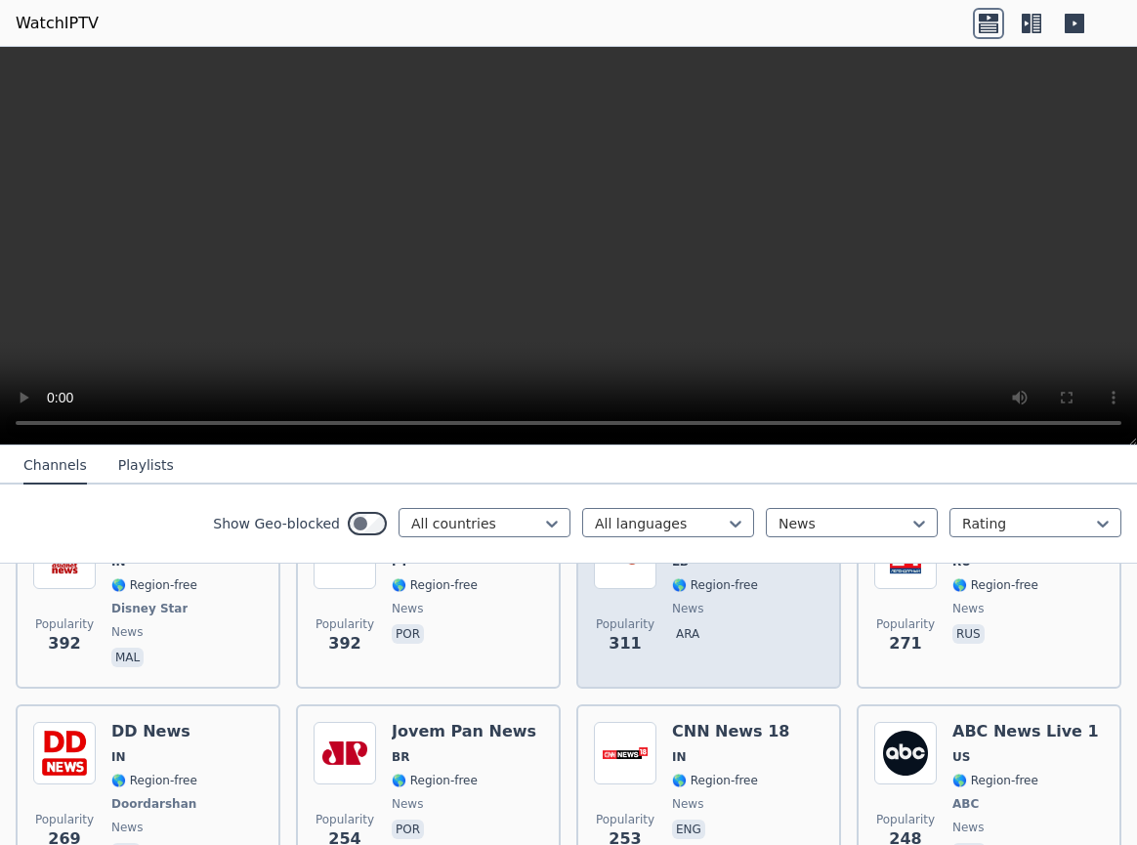
scroll to position [2110, 0]
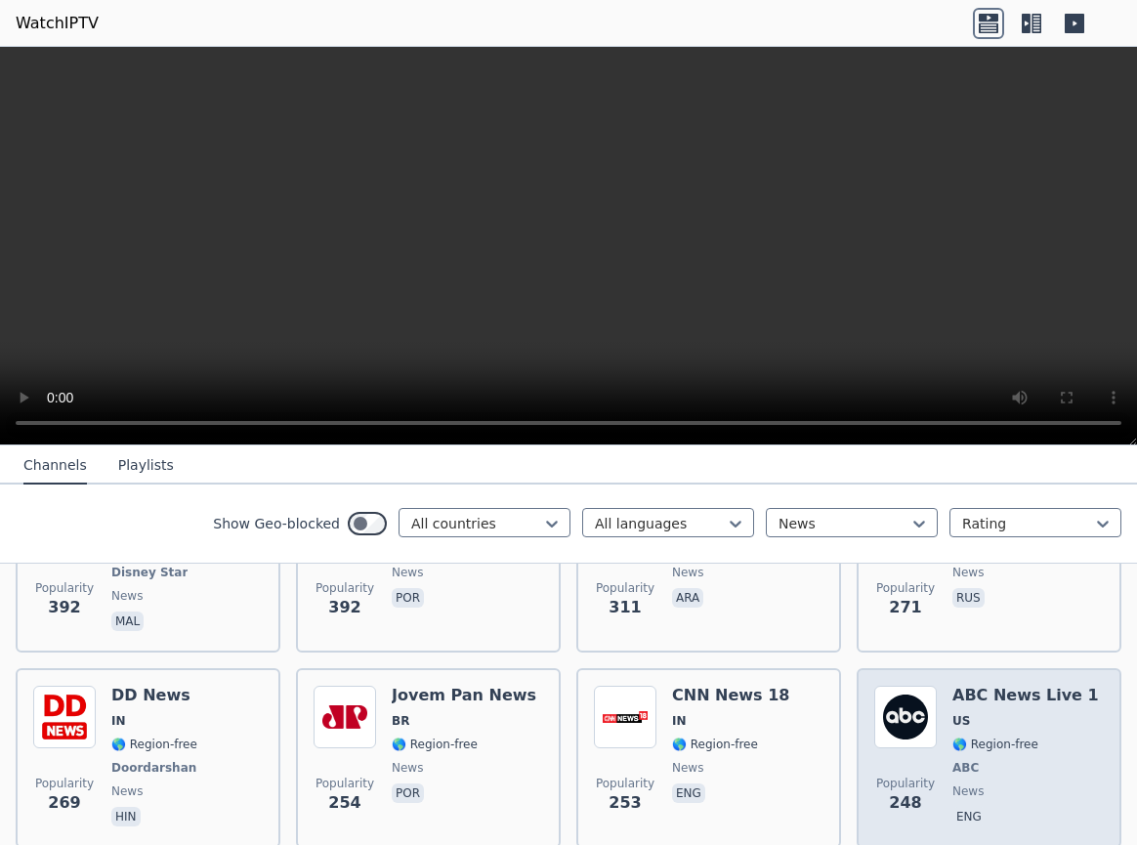
click at [1023, 760] on span "ABC" at bounding box center [1026, 768] width 147 height 16
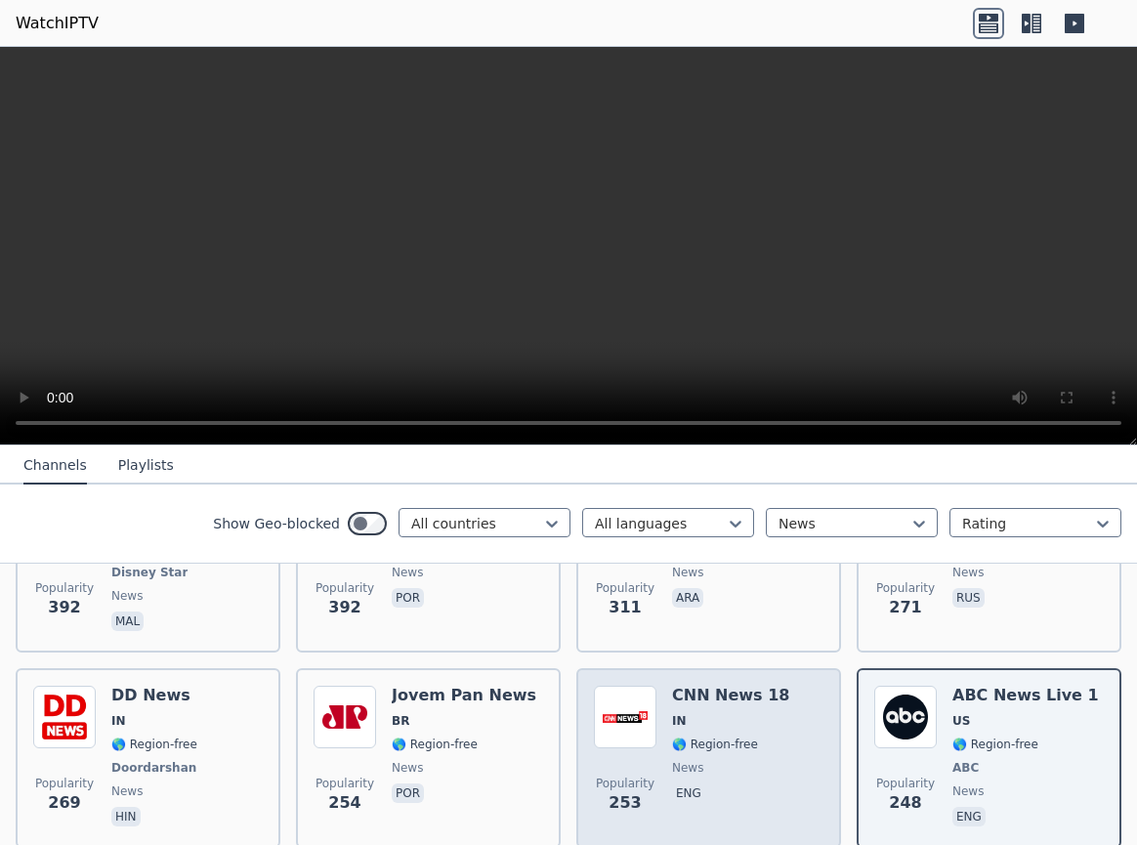
click at [771, 751] on div "Popularity 253 CNN News 18 IN 🌎 Region-free news eng" at bounding box center [709, 758] width 230 height 145
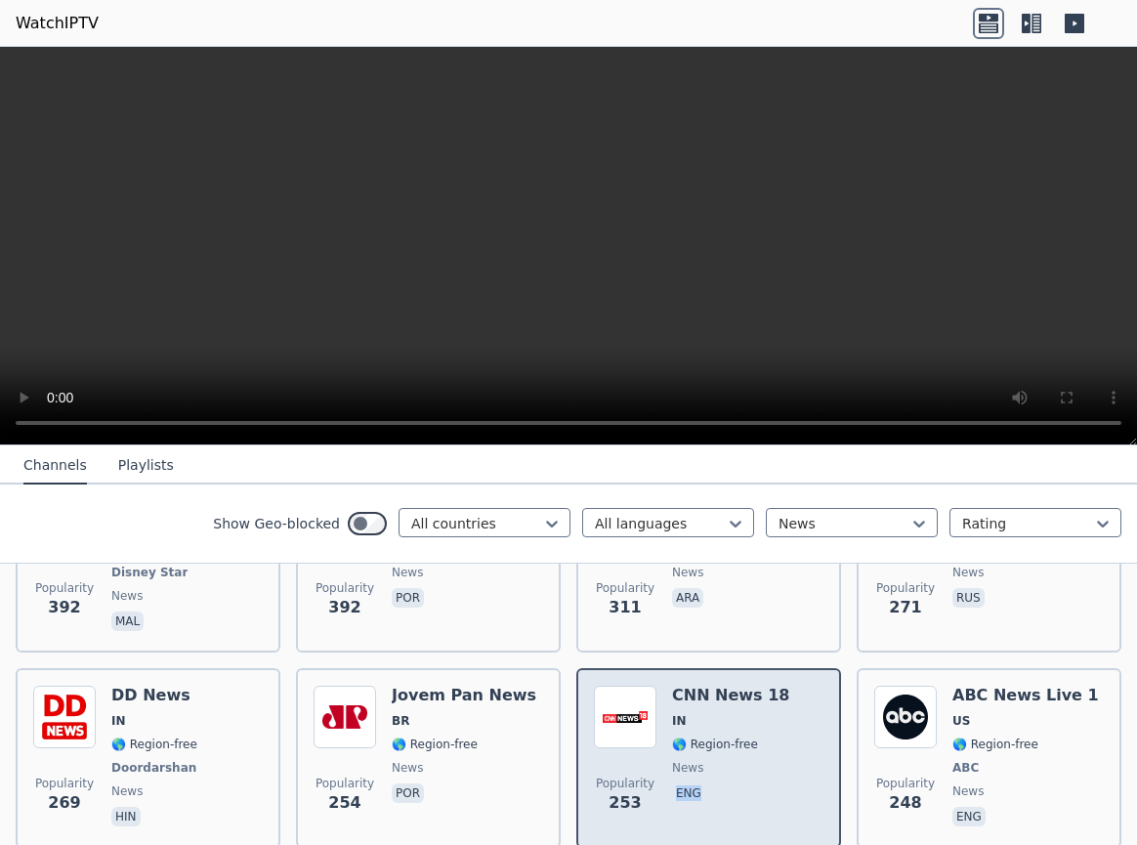
click at [771, 751] on div "Popularity 253 CNN News 18 IN 🌎 Region-free news eng" at bounding box center [709, 758] width 230 height 145
click at [770, 751] on div "Popularity 253 CNN News 18 IN 🌎 Region-free news eng" at bounding box center [709, 758] width 230 height 145
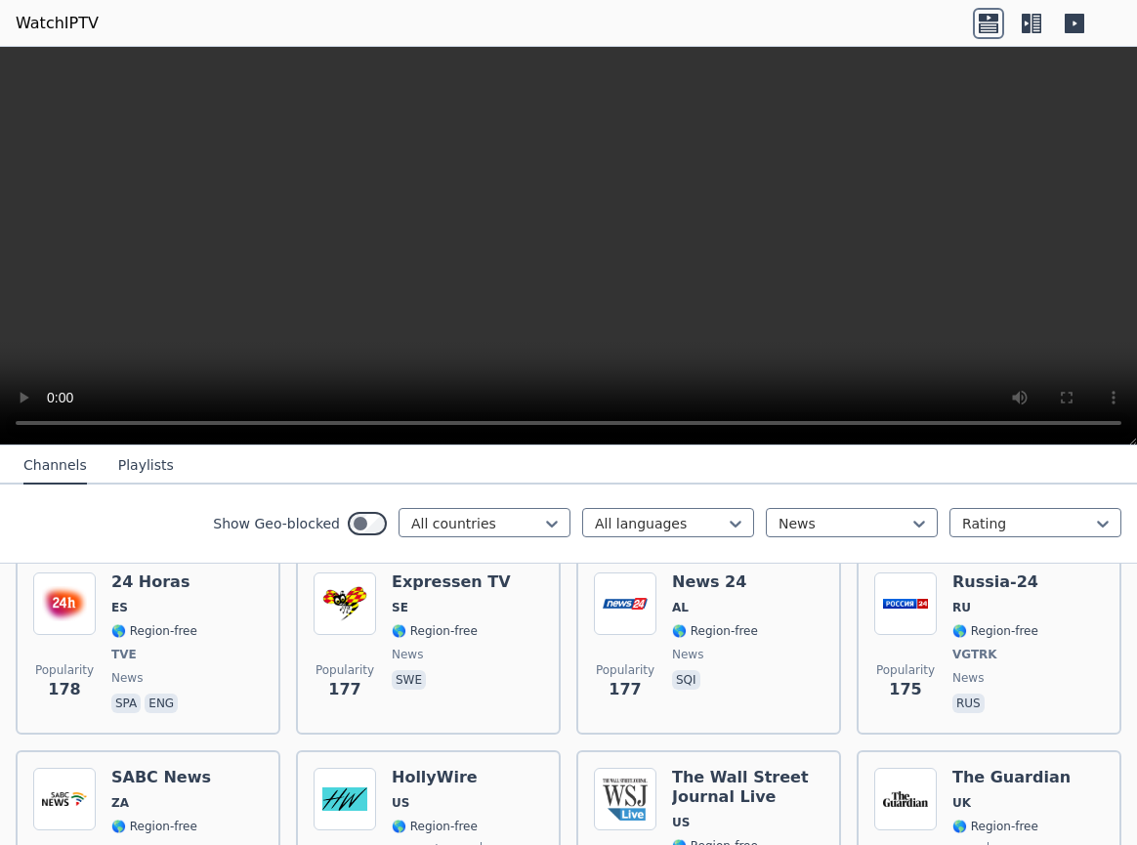
scroll to position [3271, 0]
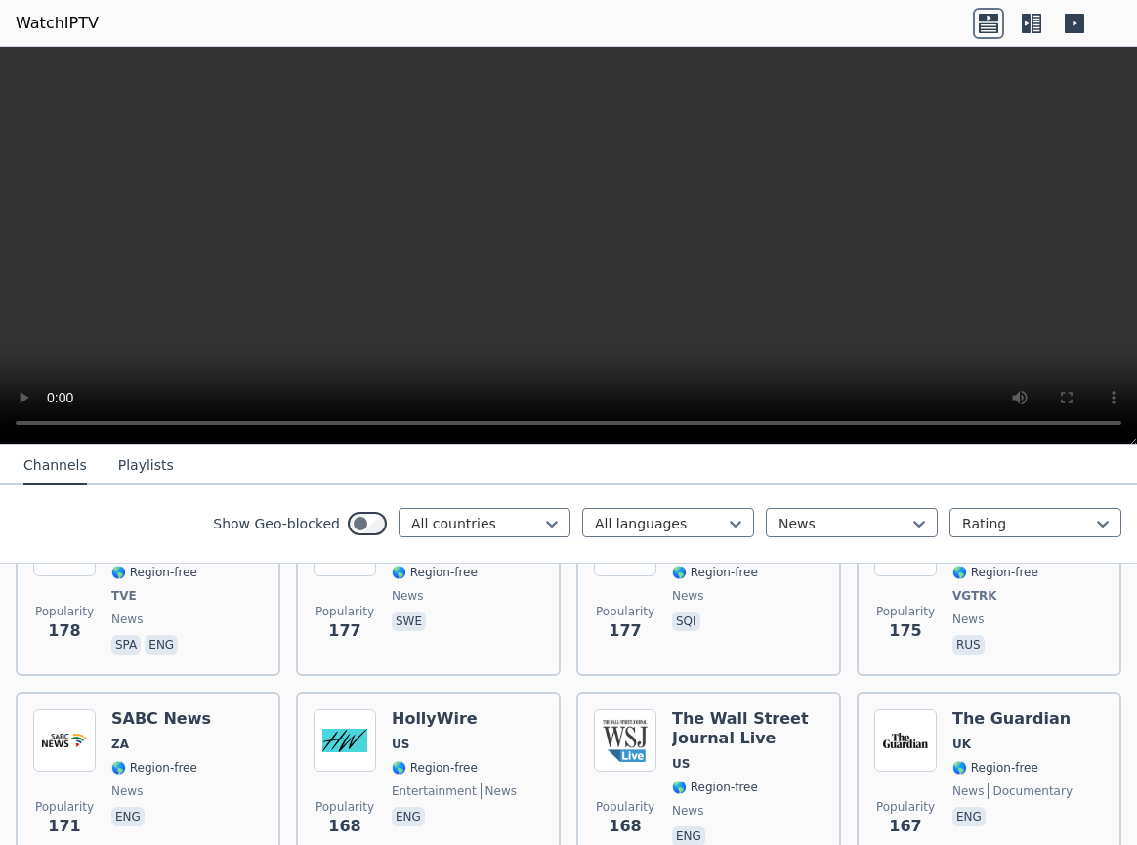
click at [138, 461] on button "Playlists" at bounding box center [146, 465] width 56 height 37
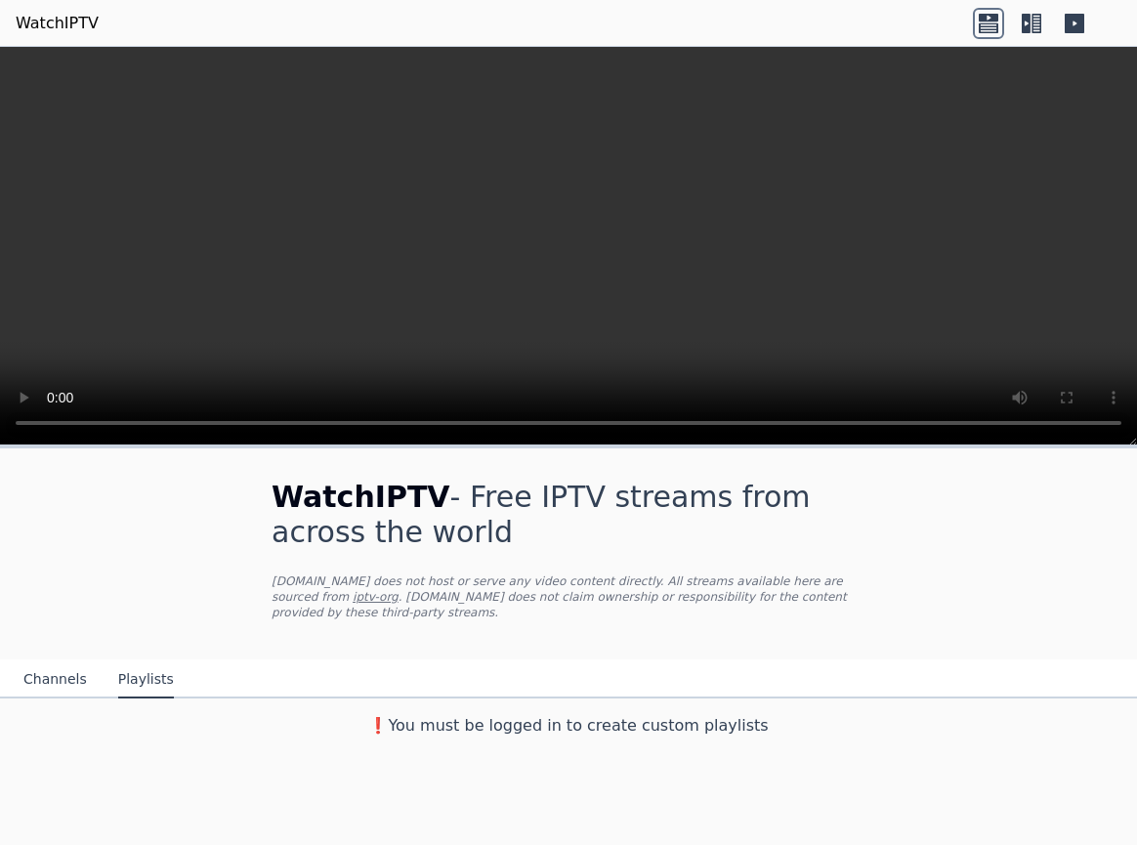
scroll to position [0, 0]
click at [146, 661] on button "Playlists" at bounding box center [146, 679] width 56 height 37
click at [1030, 19] on icon at bounding box center [1026, 24] width 9 height 20
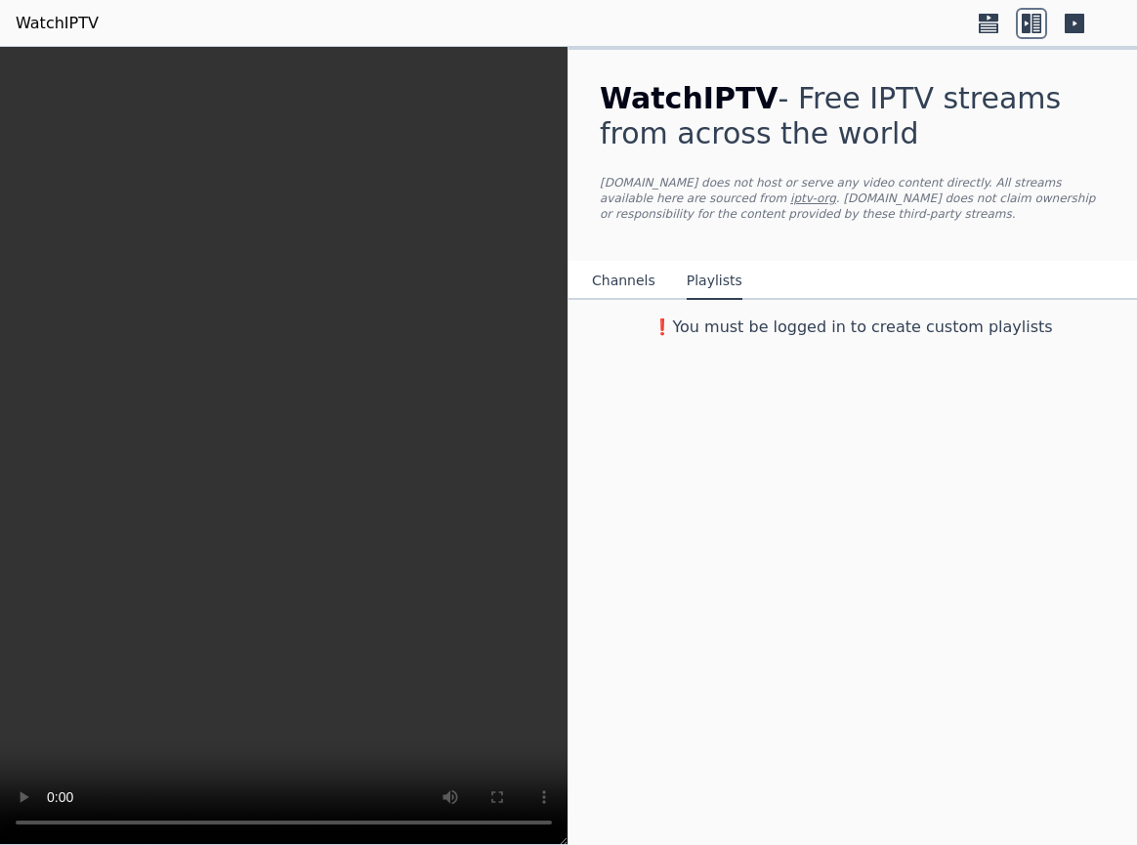
click at [1030, 19] on icon at bounding box center [1026, 24] width 9 height 20
click at [990, 25] on icon at bounding box center [988, 23] width 31 height 31
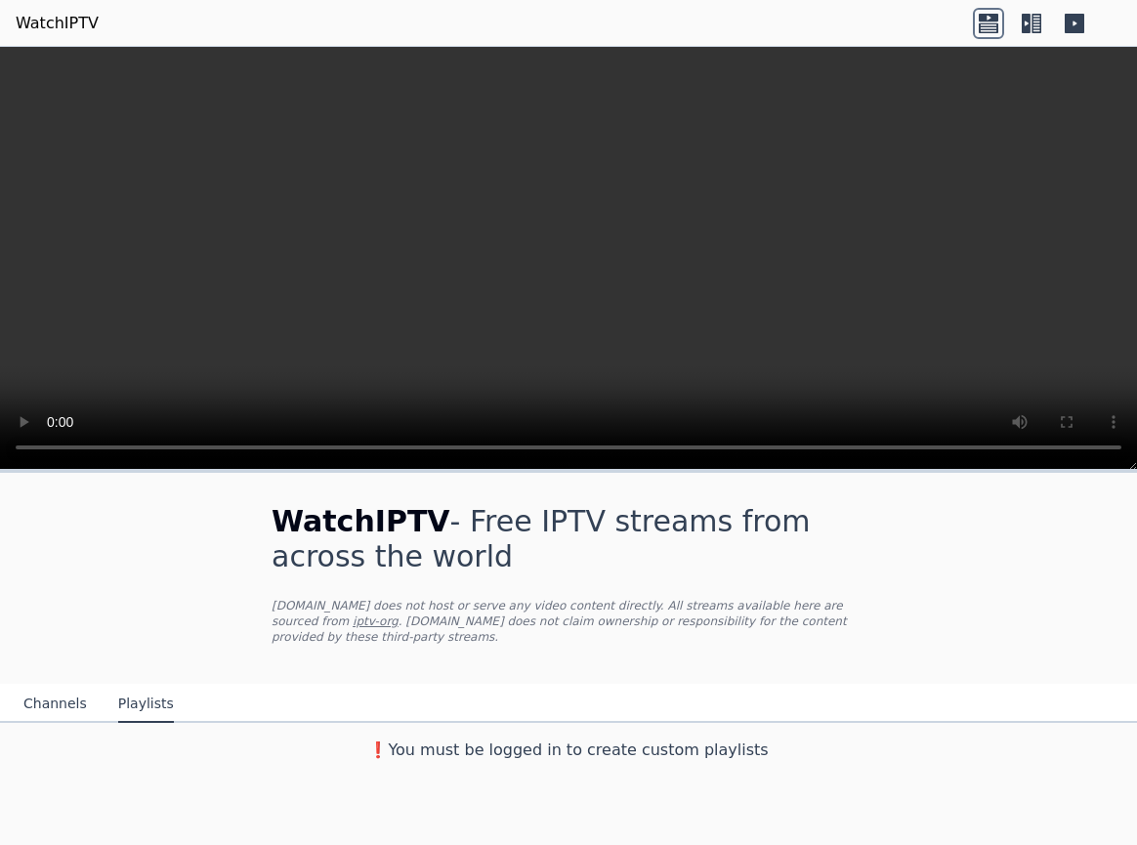
click at [38, 686] on button "Channels" at bounding box center [55, 704] width 64 height 37
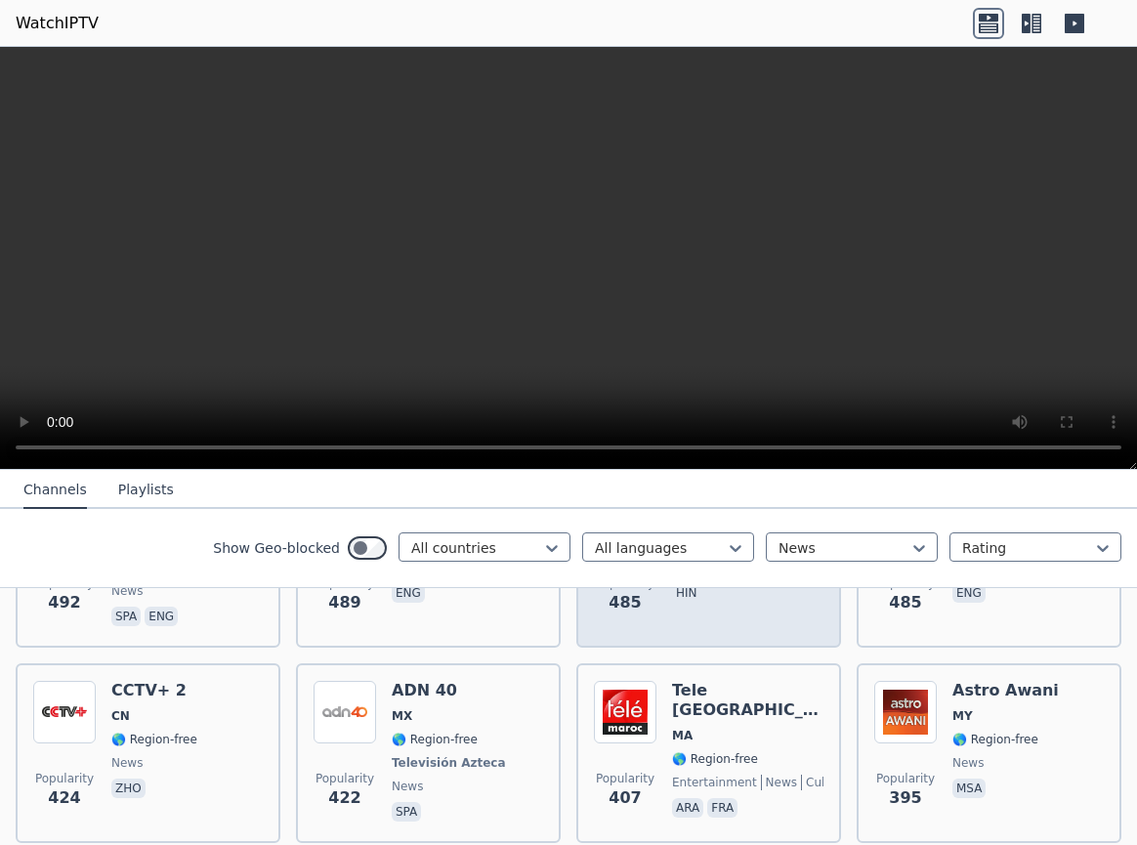
scroll to position [1794, 0]
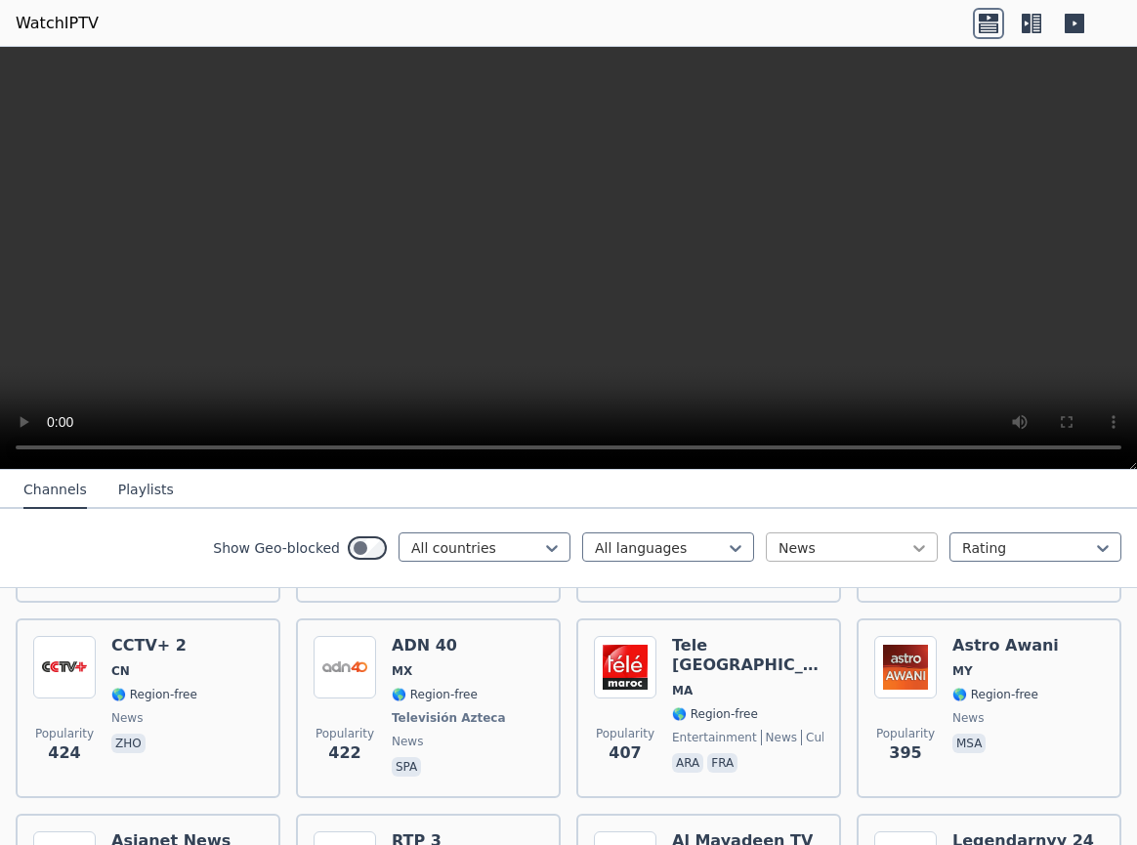
click at [917, 546] on icon at bounding box center [920, 548] width 20 height 20
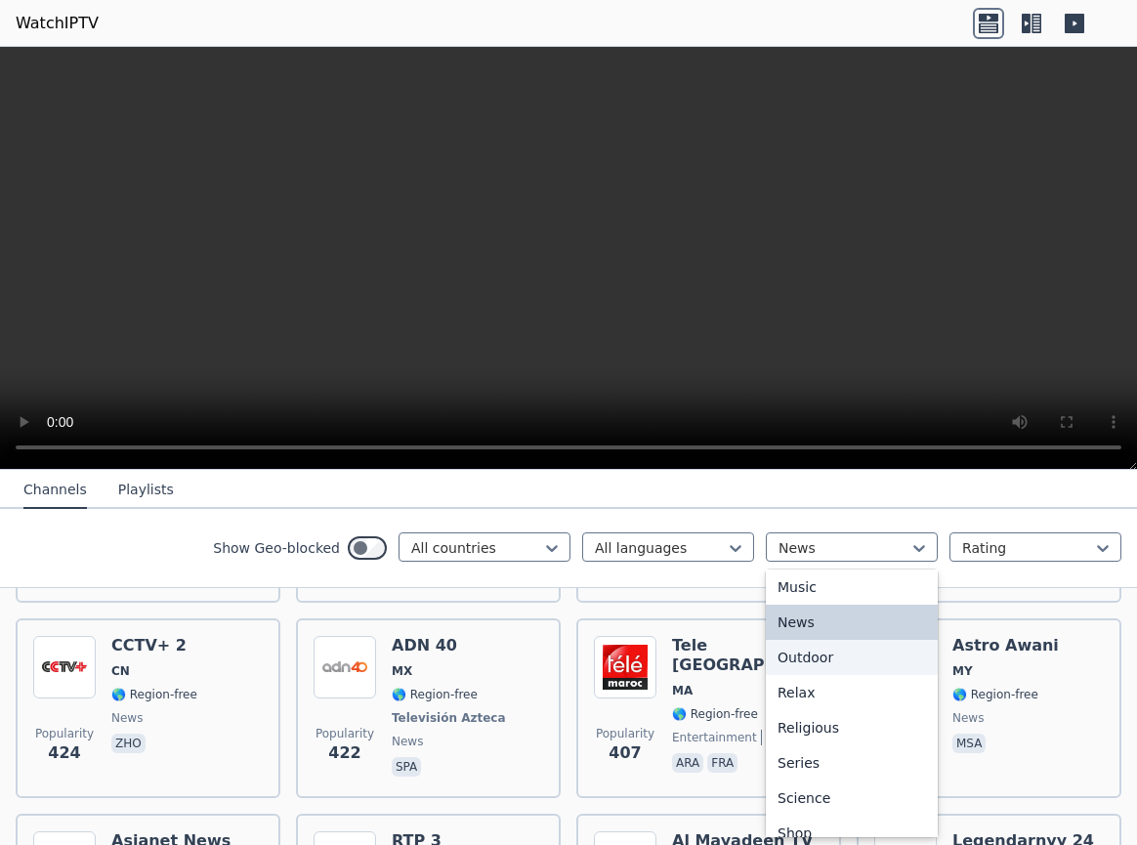
scroll to position [690, 0]
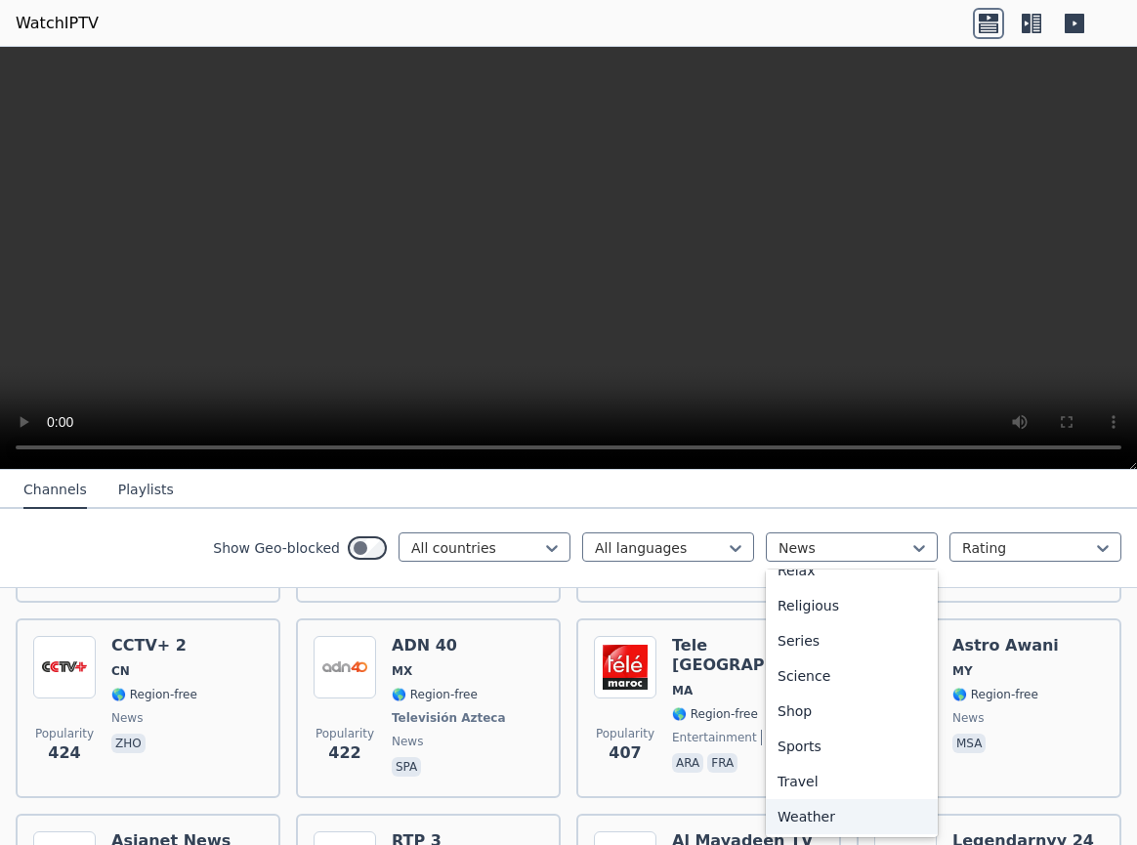
click at [806, 796] on div "Weather" at bounding box center [852, 816] width 172 height 35
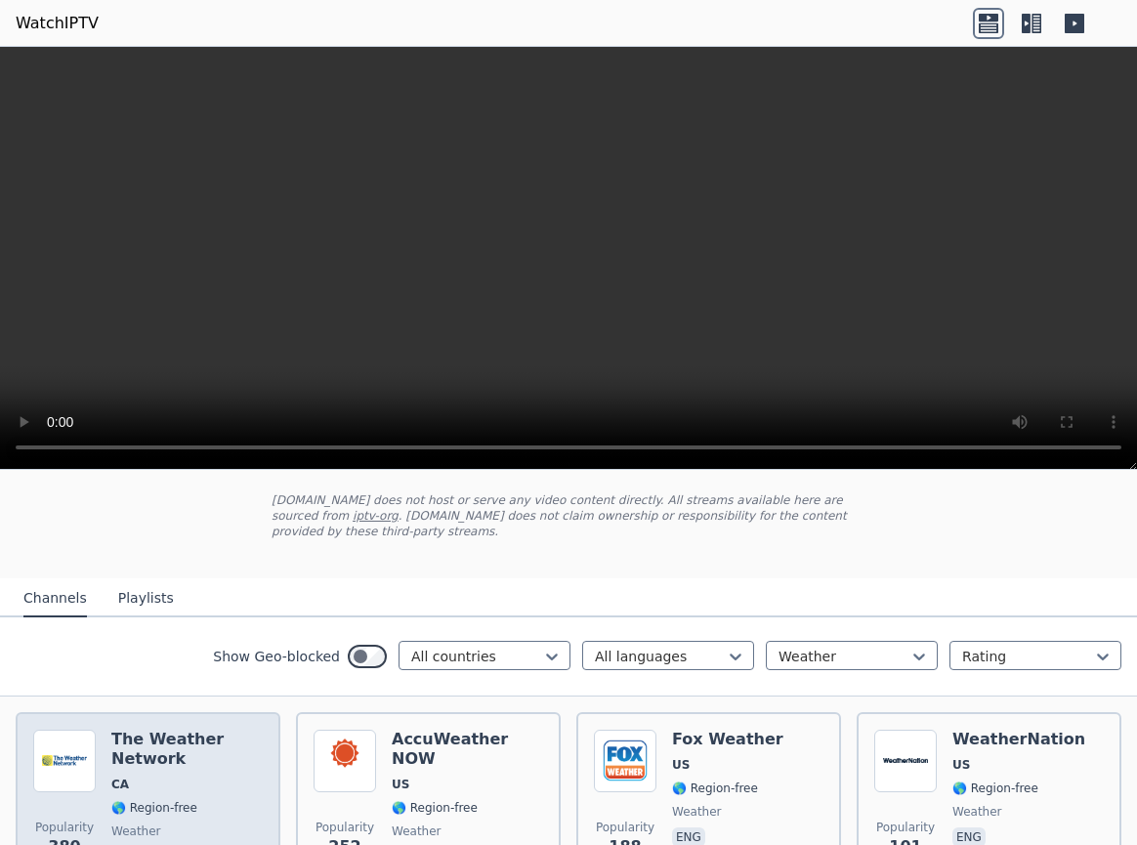
scroll to position [211, 0]
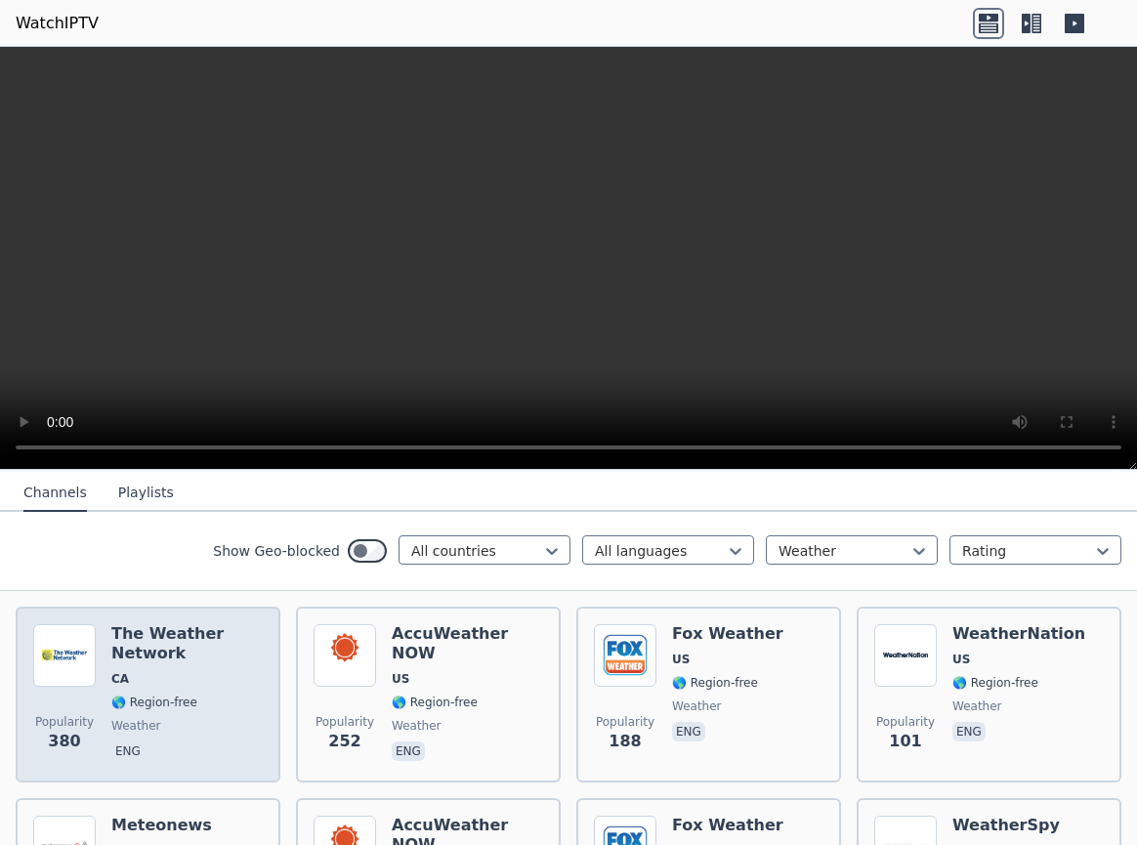
click at [154, 671] on span "CA" at bounding box center [186, 679] width 151 height 16
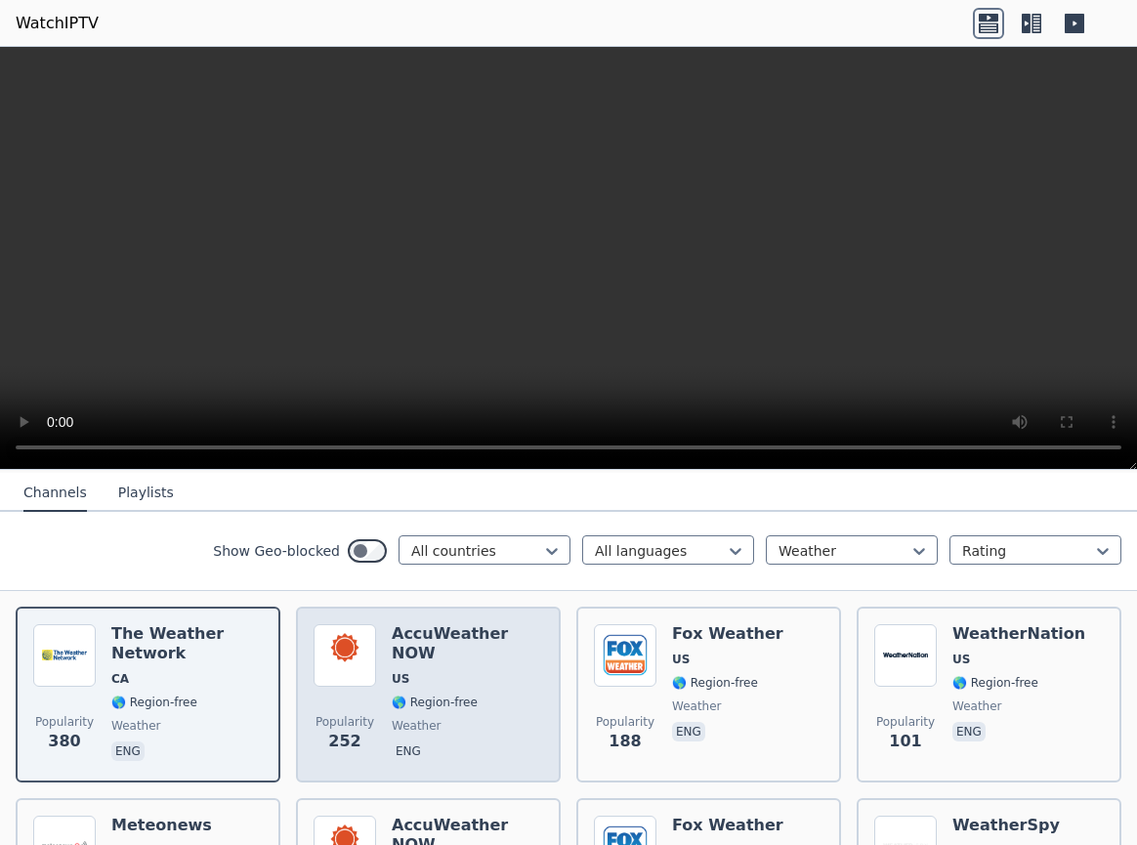
click at [487, 695] on span "🌎 Region-free" at bounding box center [467, 703] width 151 height 16
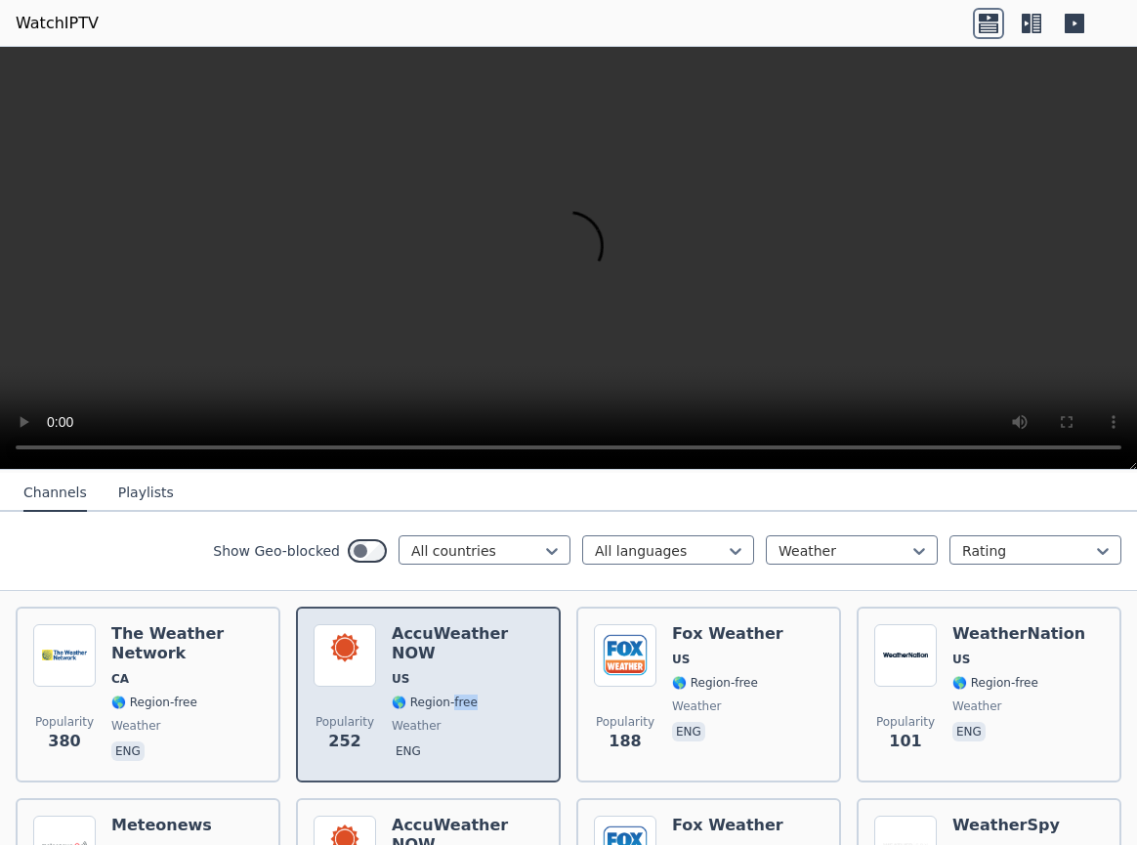
click at [487, 695] on span "🌎 Region-free" at bounding box center [467, 703] width 151 height 16
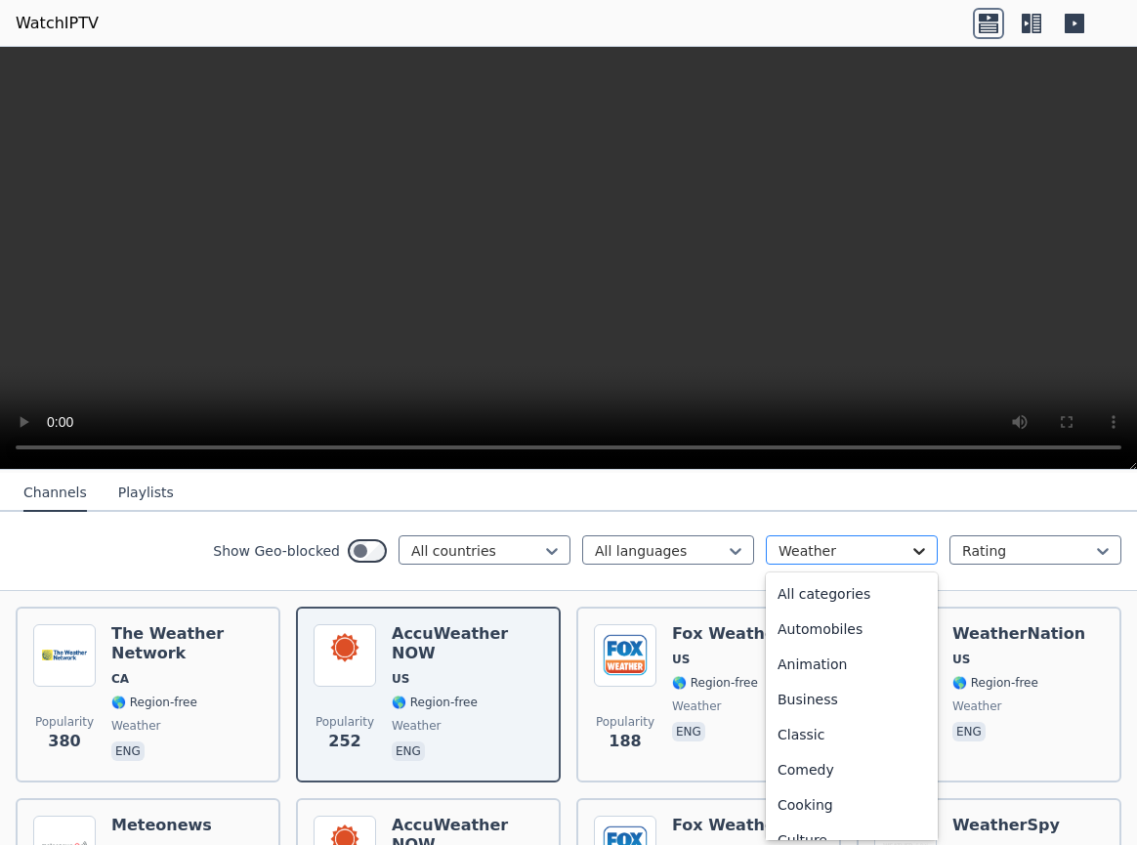
click at [917, 542] on icon at bounding box center [920, 551] width 20 height 20
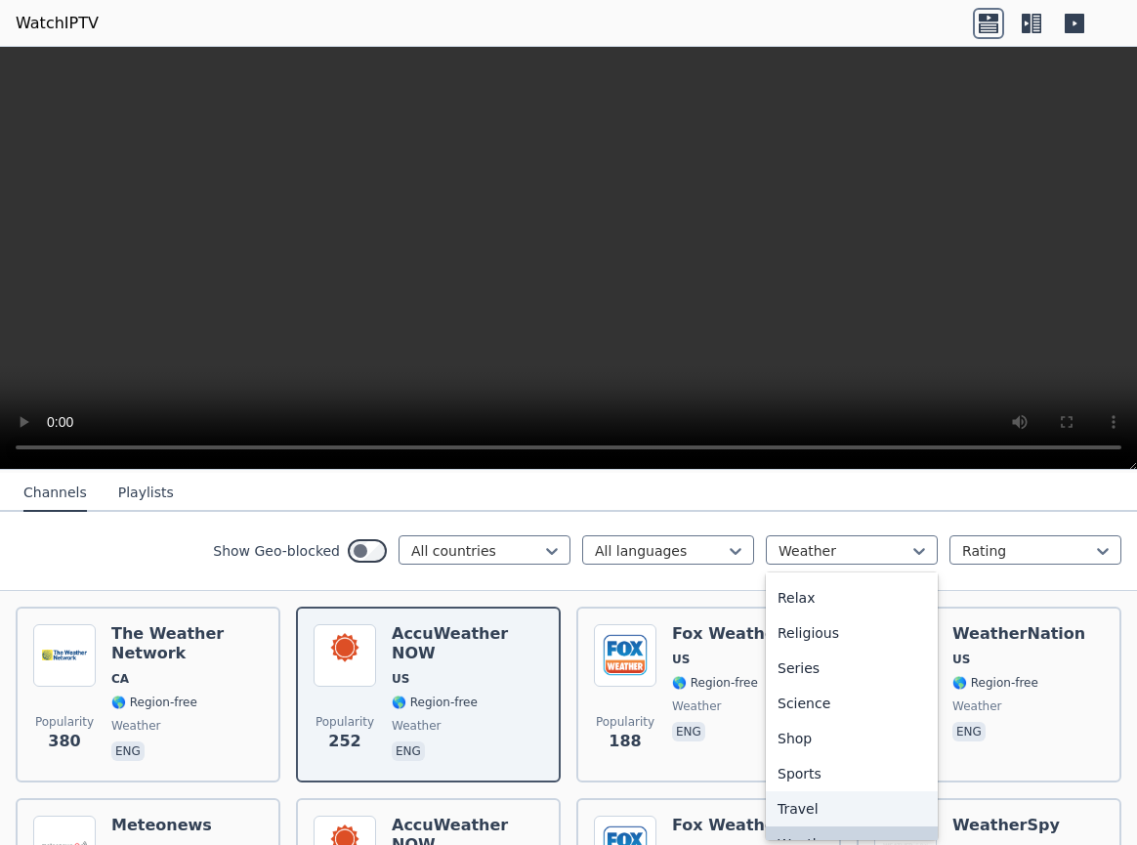
click at [802, 796] on div "Travel" at bounding box center [852, 808] width 172 height 35
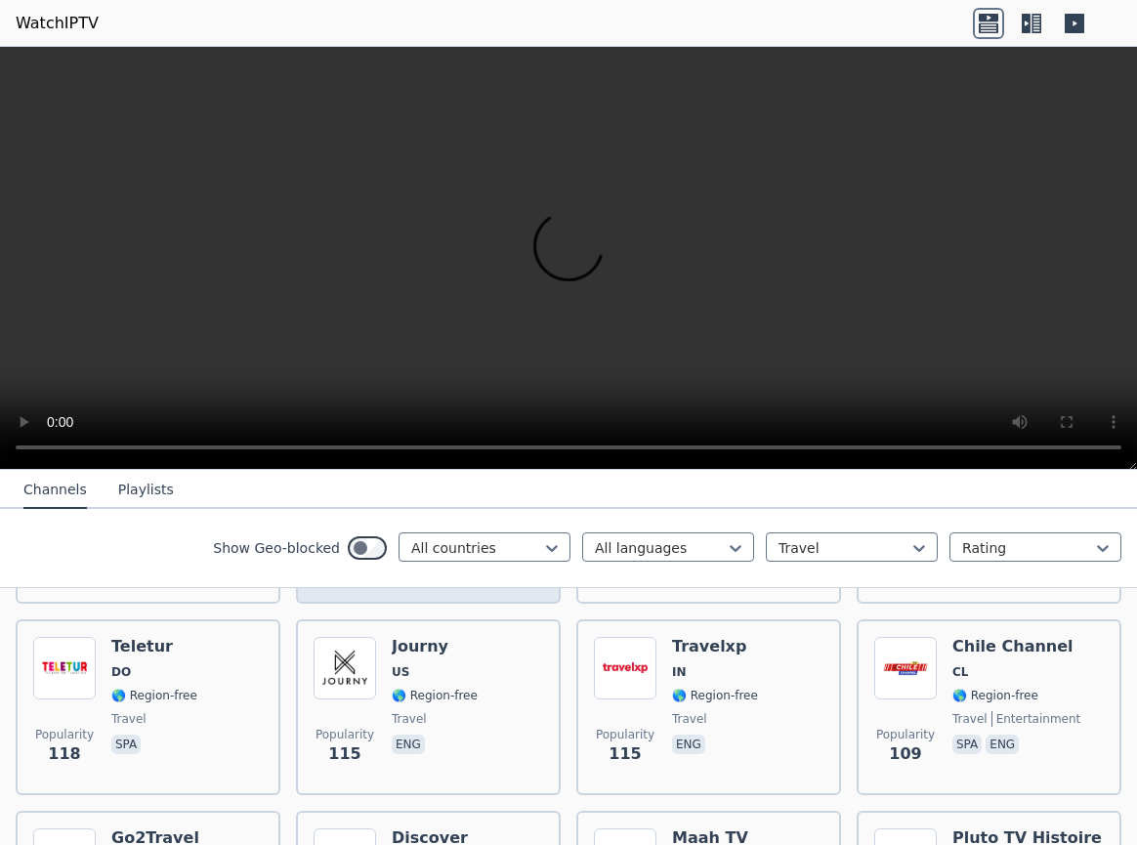
scroll to position [422, 0]
